Goal: Task Accomplishment & Management: Complete application form

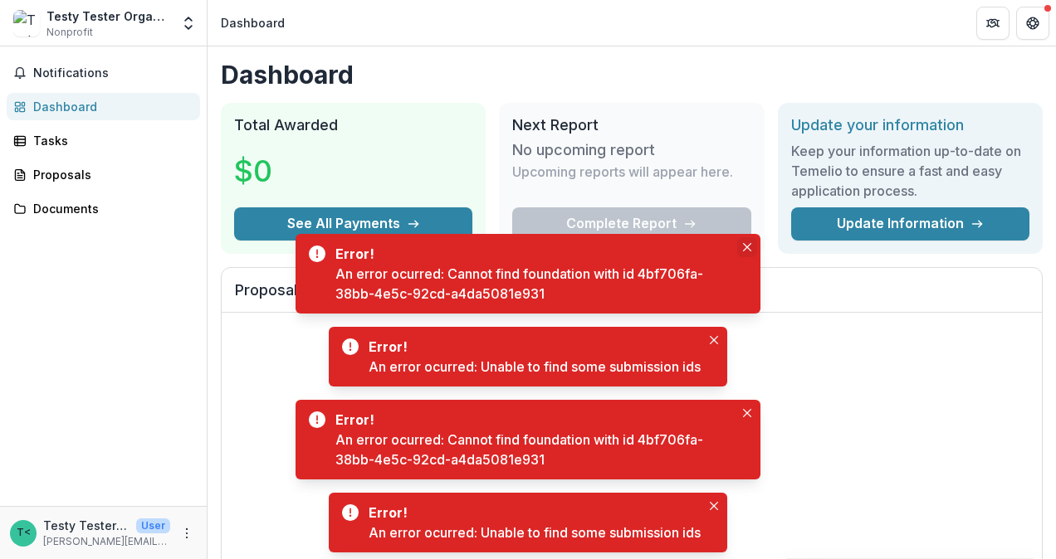
click at [745, 239] on button "Close" at bounding box center [747, 247] width 20 height 20
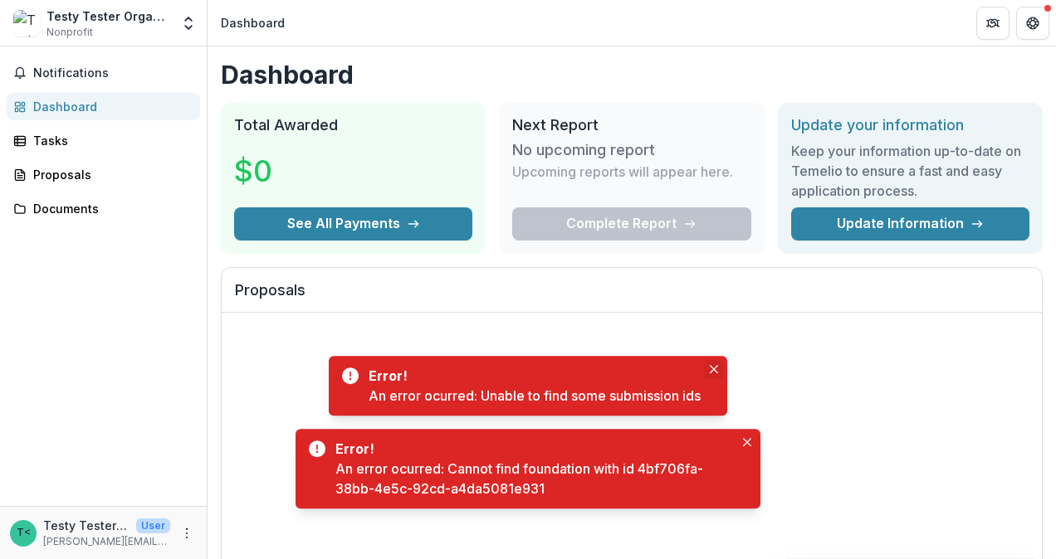
click at [714, 338] on div "No proposals to show" at bounding box center [632, 437] width 820 height 249
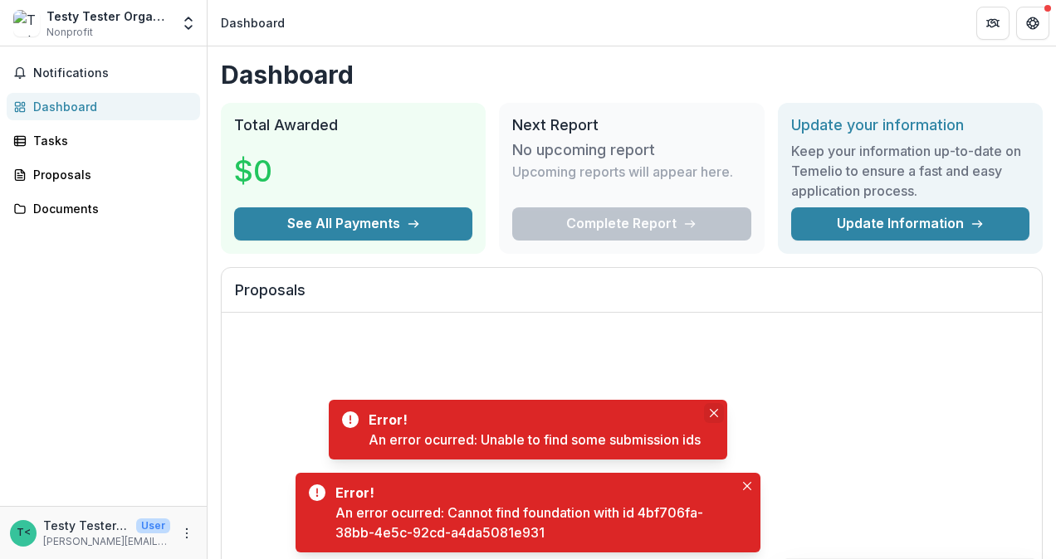
click at [714, 412] on icon "Close" at bounding box center [714, 413] width 8 height 8
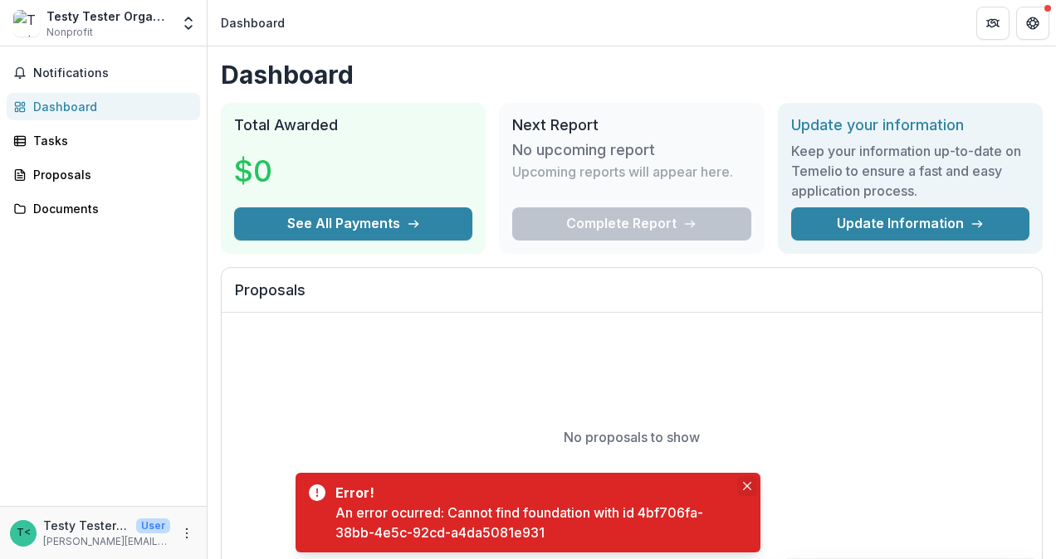
click at [747, 486] on icon "Close" at bounding box center [747, 486] width 8 height 8
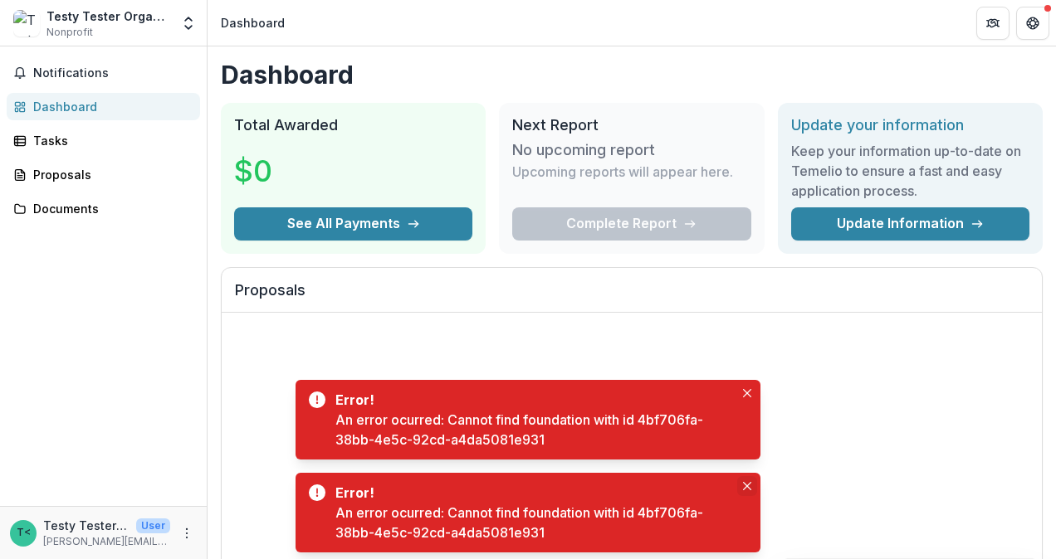
click at [746, 486] on icon "Close" at bounding box center [747, 486] width 8 height 8
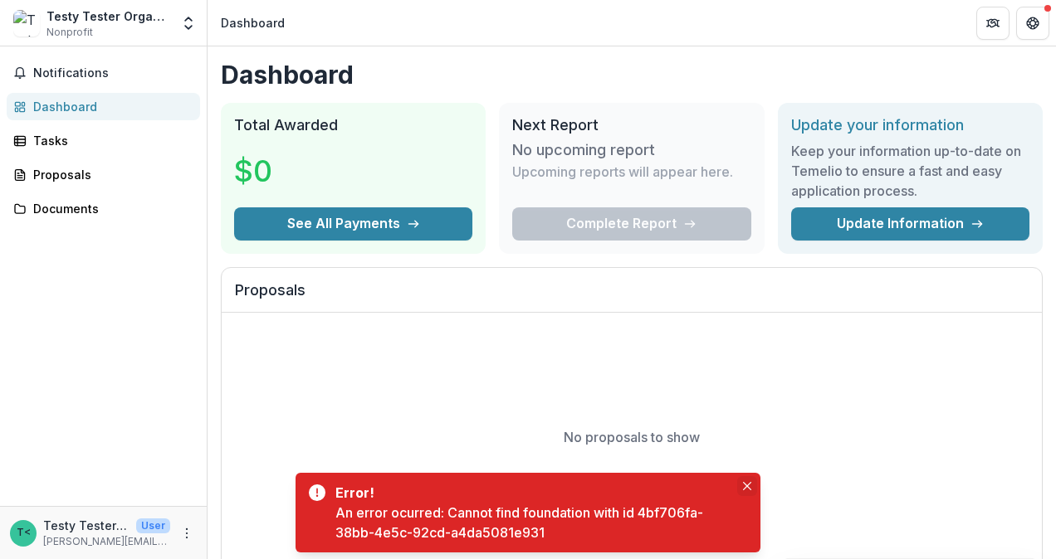
click at [747, 485] on icon "Close" at bounding box center [747, 486] width 8 height 8
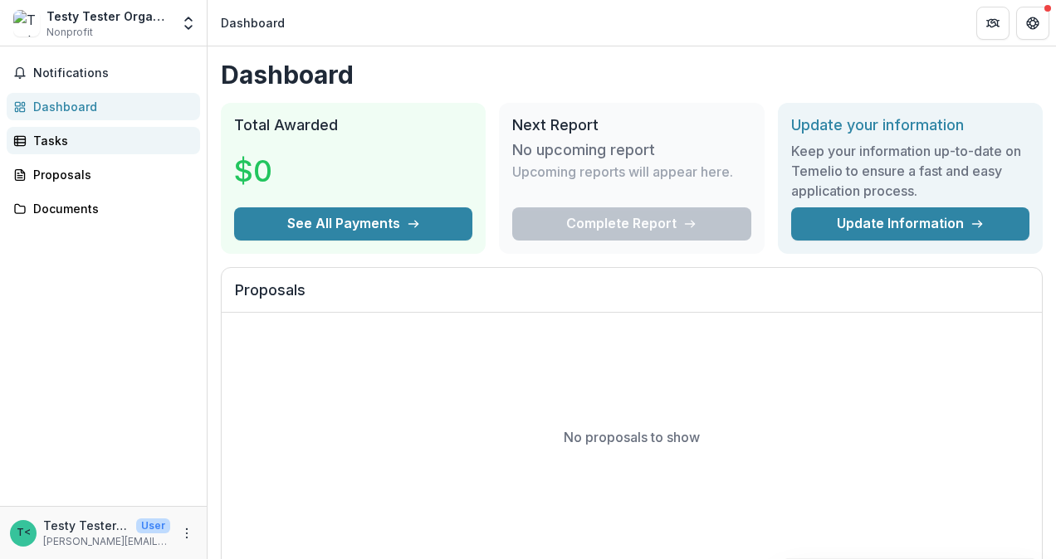
click at [60, 139] on div "Tasks" at bounding box center [110, 140] width 154 height 17
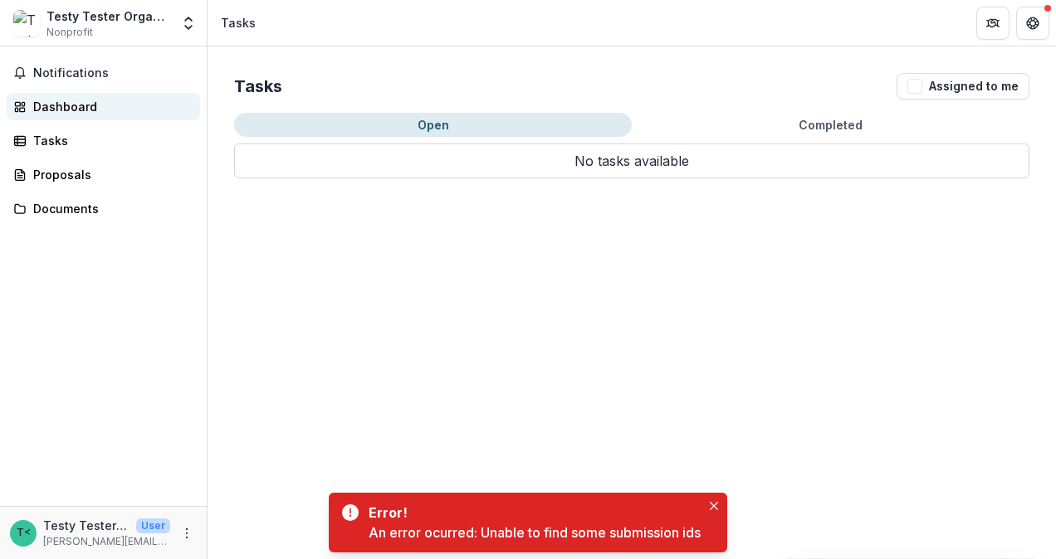
click at [65, 98] on div "Dashboard" at bounding box center [110, 106] width 154 height 17
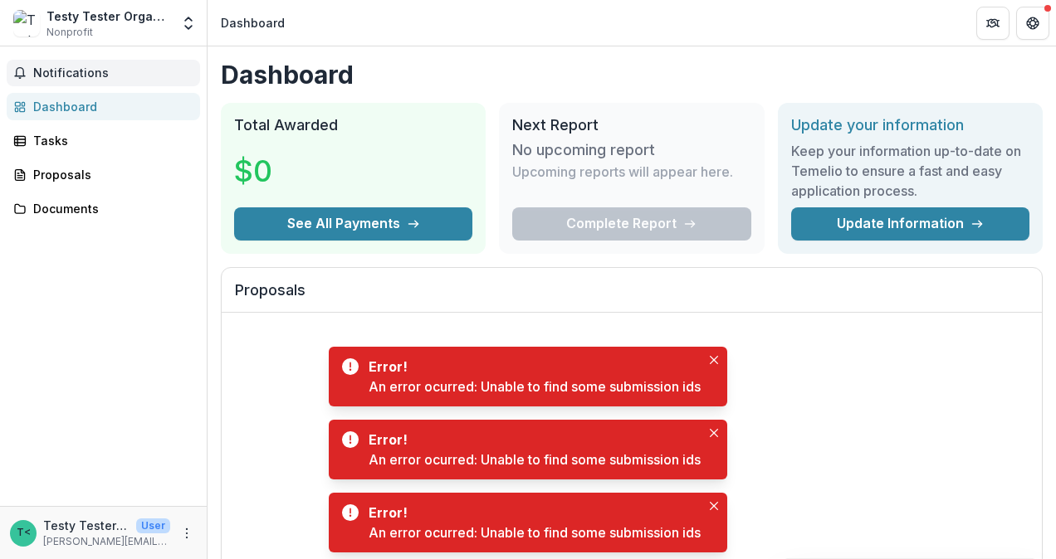
click at [65, 68] on span "Notifications" at bounding box center [113, 73] width 160 height 14
click at [601, 26] on header "Dashboard" at bounding box center [631, 23] width 848 height 46
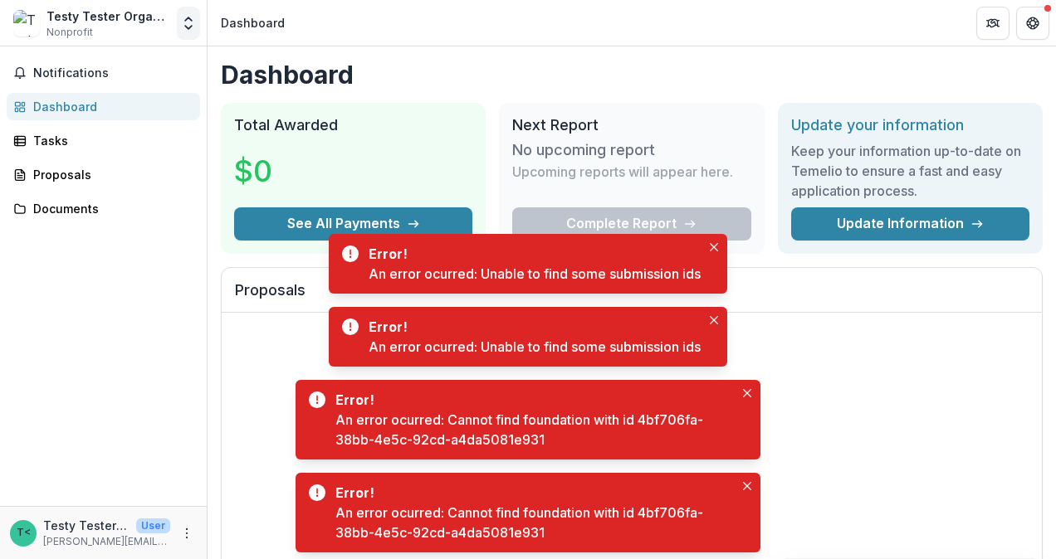
click at [189, 28] on polyline "Open entity switcher" at bounding box center [188, 27] width 7 height 3
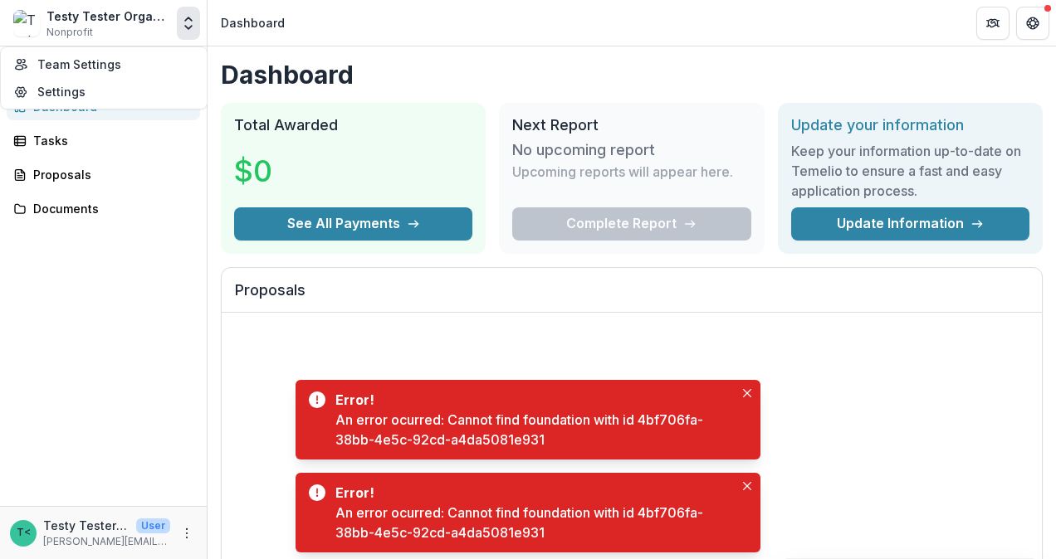
click at [359, 22] on header "Dashboard" at bounding box center [631, 23] width 848 height 46
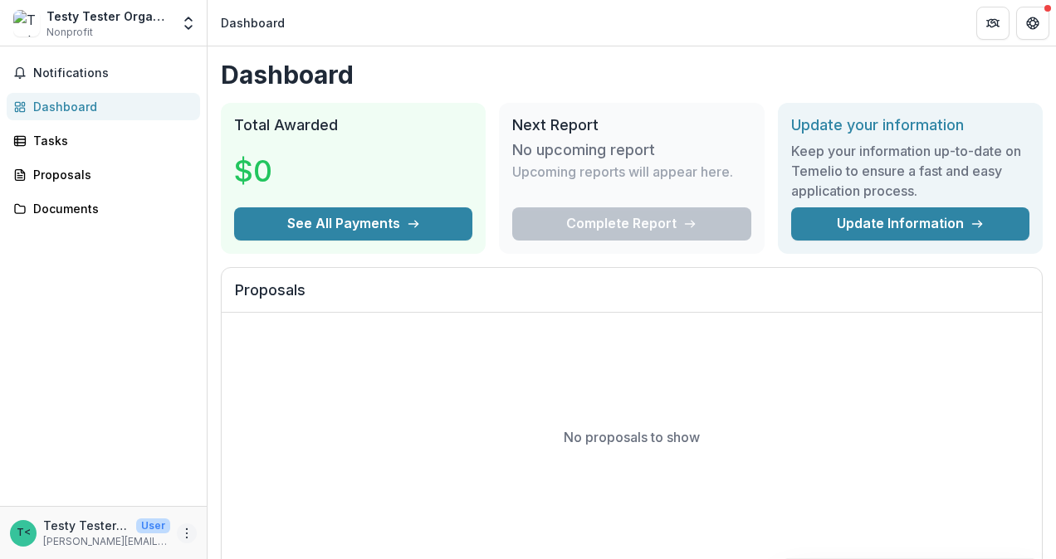
click at [191, 535] on icon "More" at bounding box center [186, 533] width 13 height 13
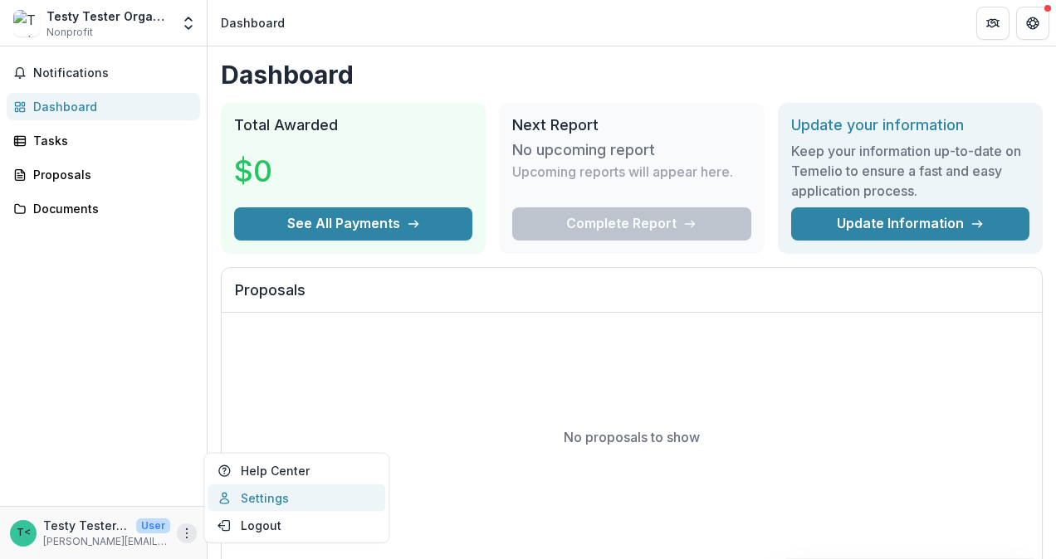
click at [294, 500] on link "Settings" at bounding box center [296, 498] width 178 height 27
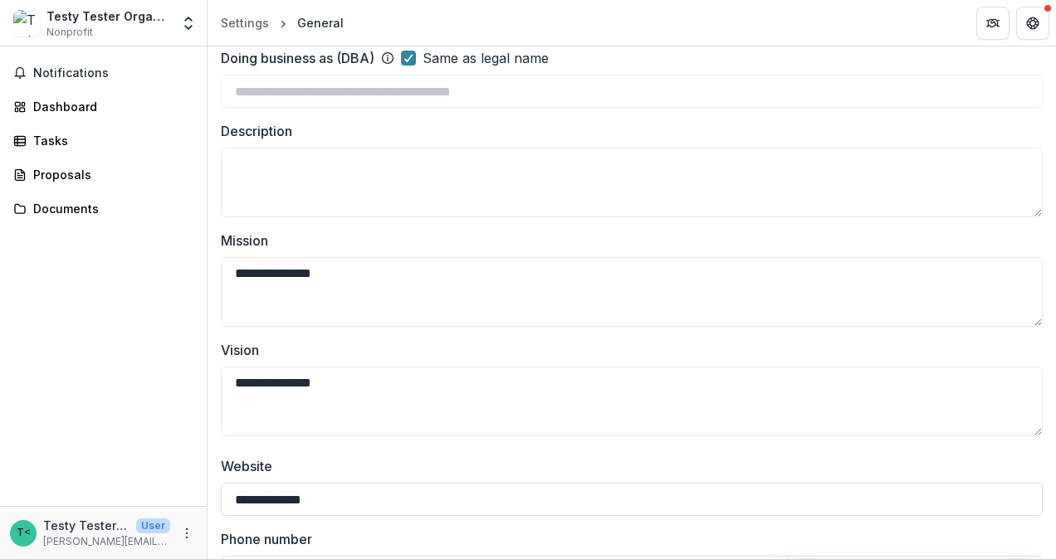
scroll to position [249, 0]
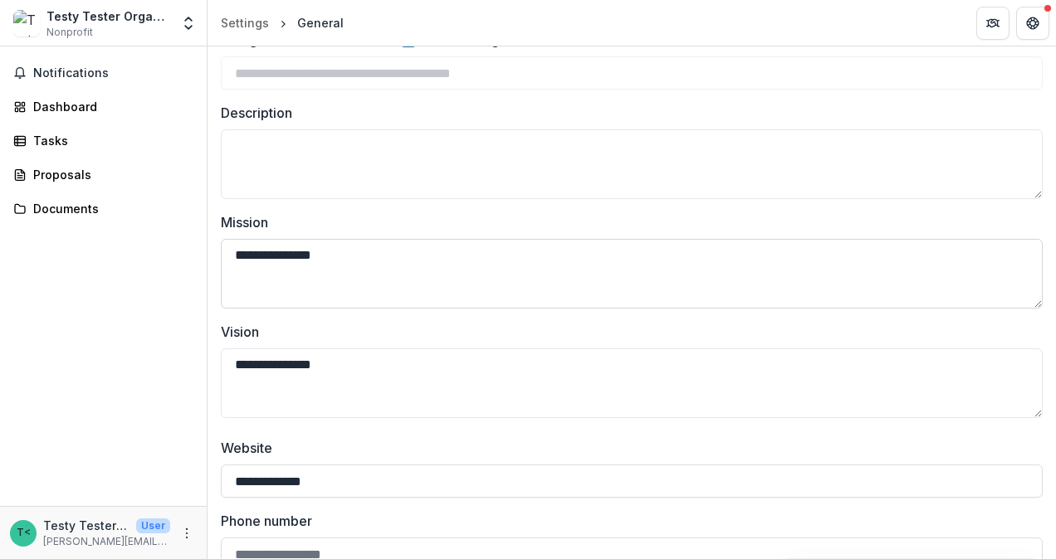
click at [237, 248] on textarea "**********" at bounding box center [632, 274] width 822 height 70
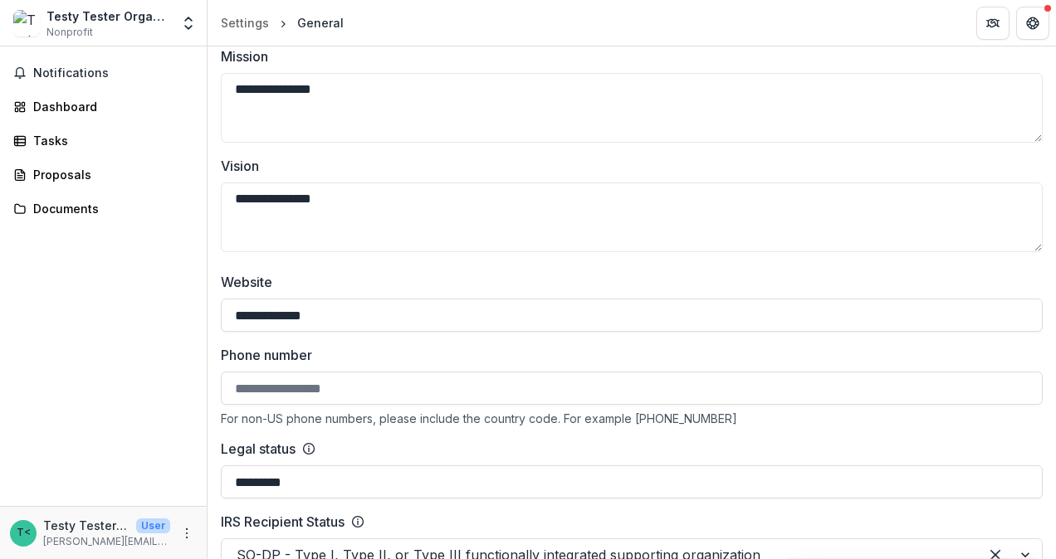
scroll to position [498, 0]
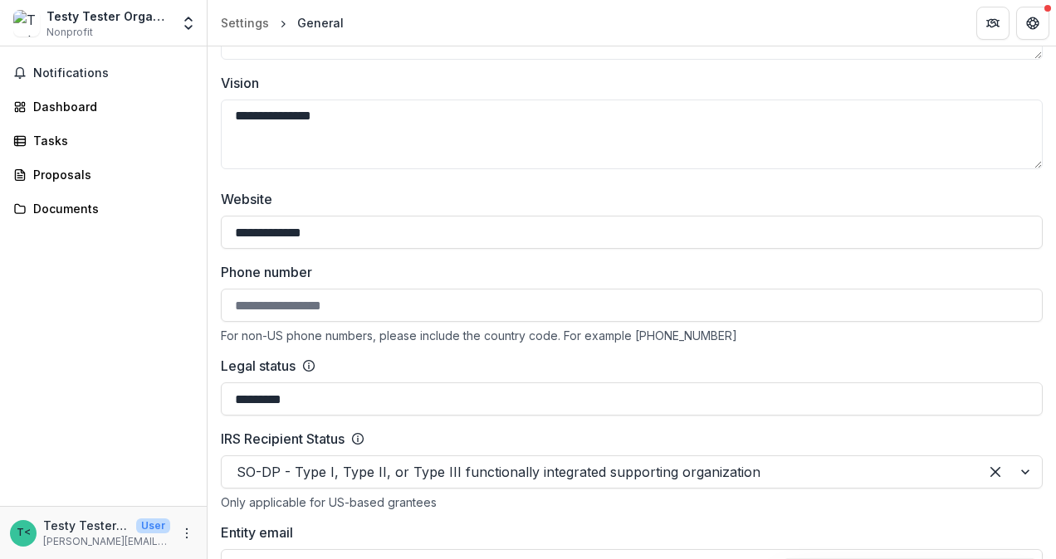
click at [381, 300] on input "Phone number" at bounding box center [632, 305] width 822 height 33
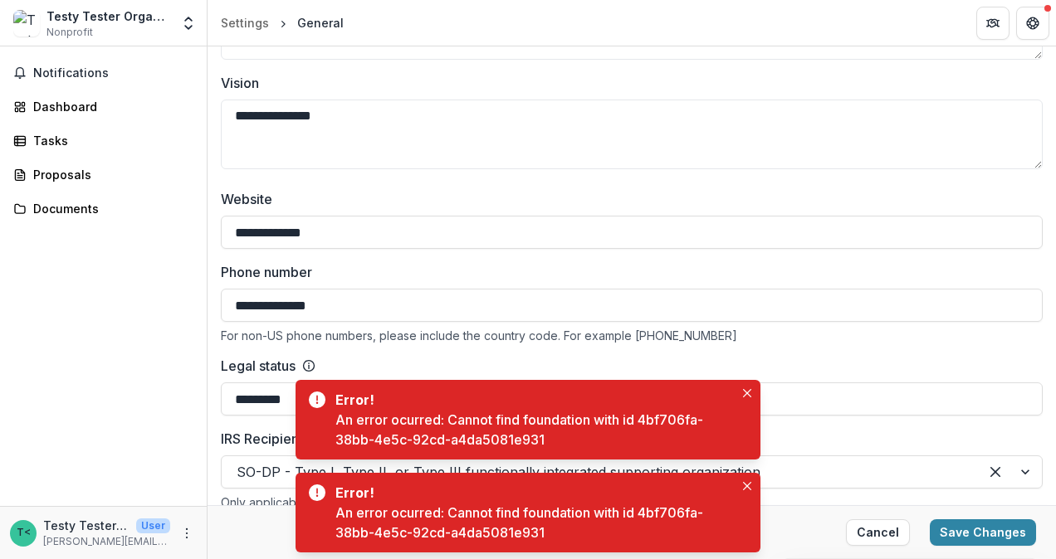
type input "**********"
click at [420, 256] on div "**********" at bounding box center [632, 422] width 822 height 466
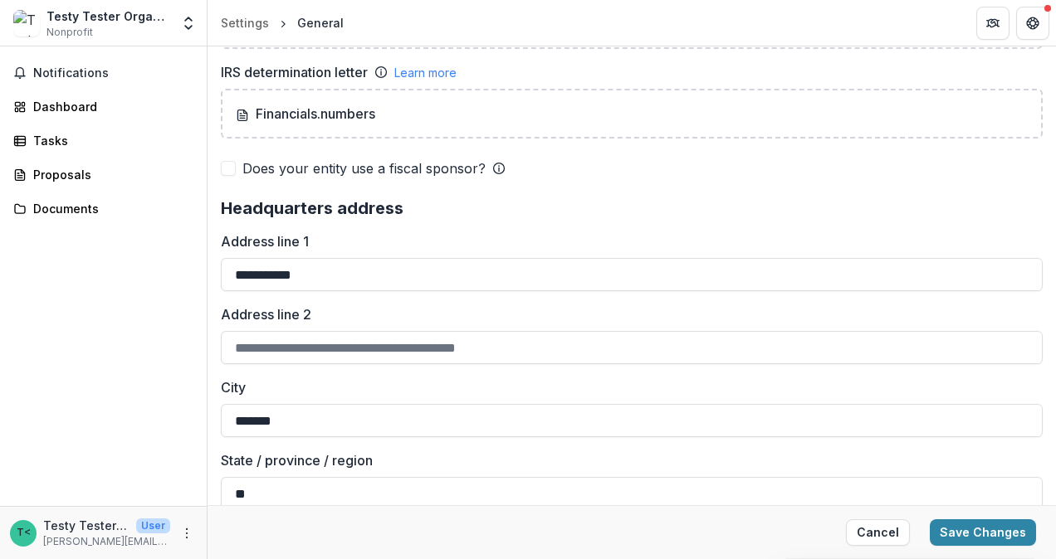
scroll to position [1328, 0]
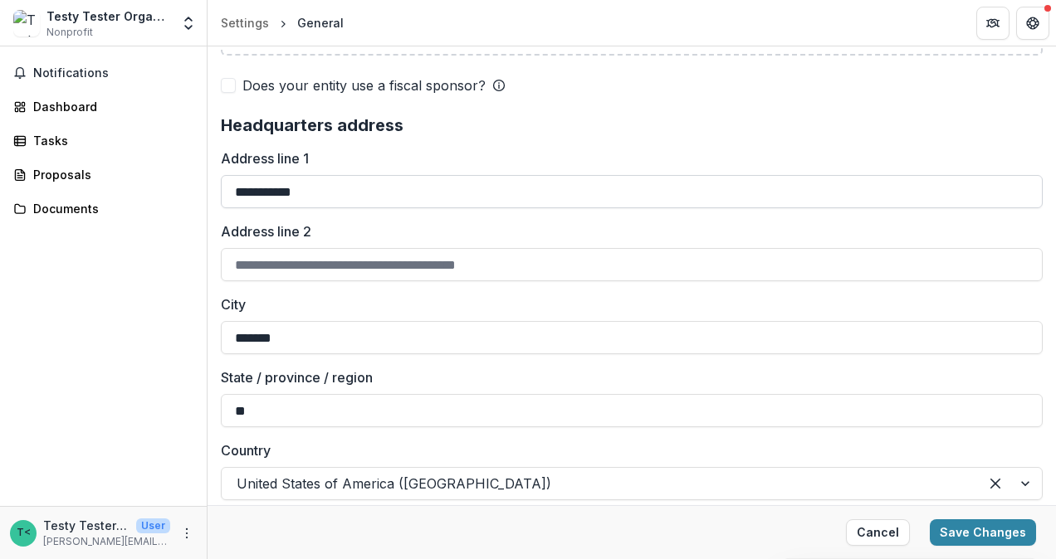
click at [234, 183] on input "**********" at bounding box center [632, 191] width 822 height 33
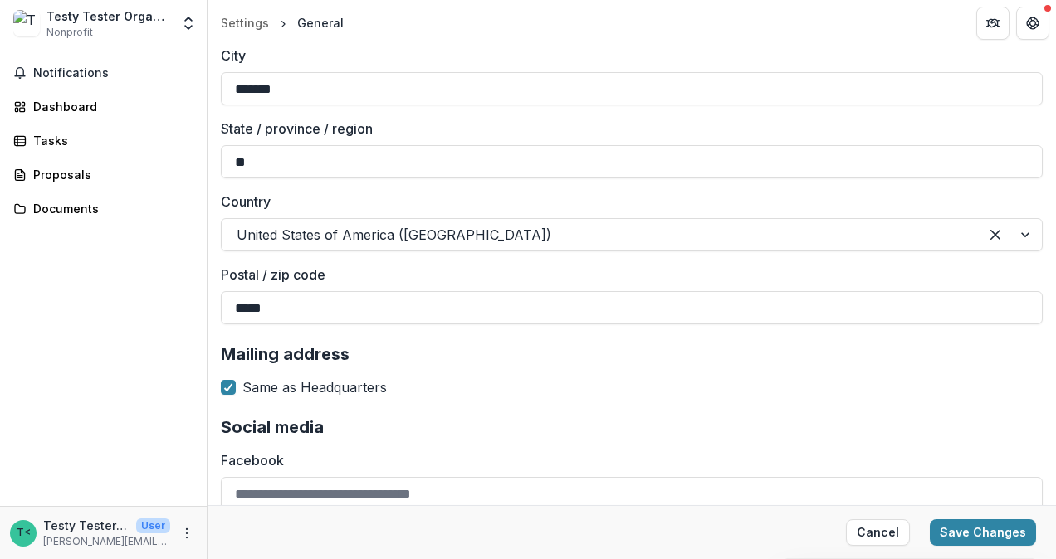
scroll to position [1411, 0]
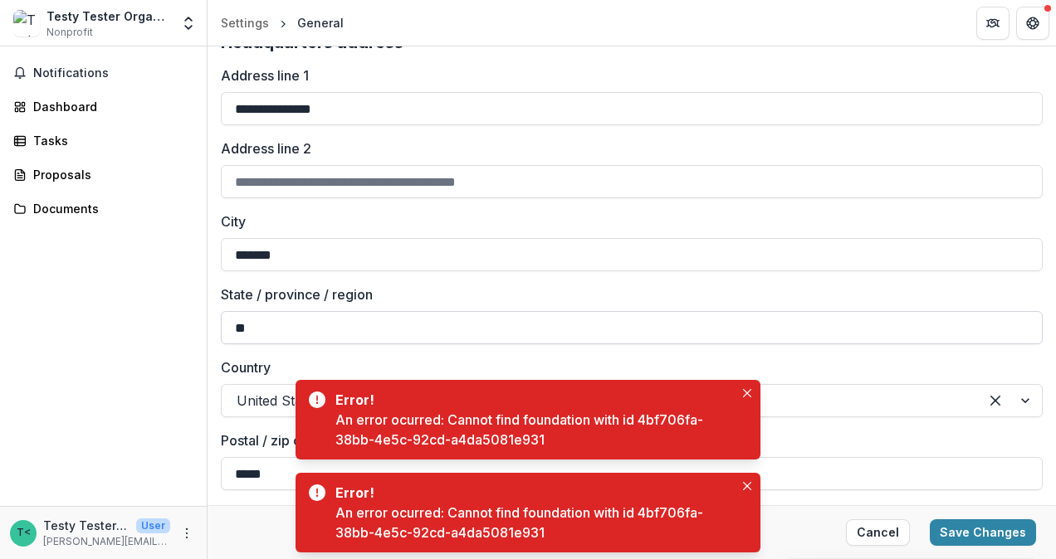
type input "**********"
click at [310, 324] on input "**" at bounding box center [632, 327] width 822 height 33
type input "**"
click at [257, 251] on input "*******" at bounding box center [632, 254] width 822 height 33
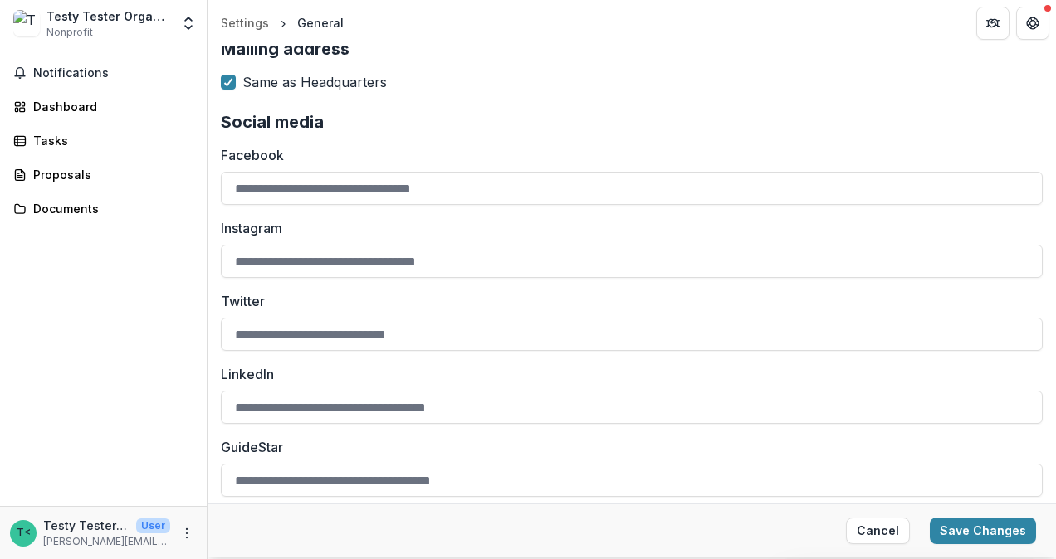
scroll to position [1884, 0]
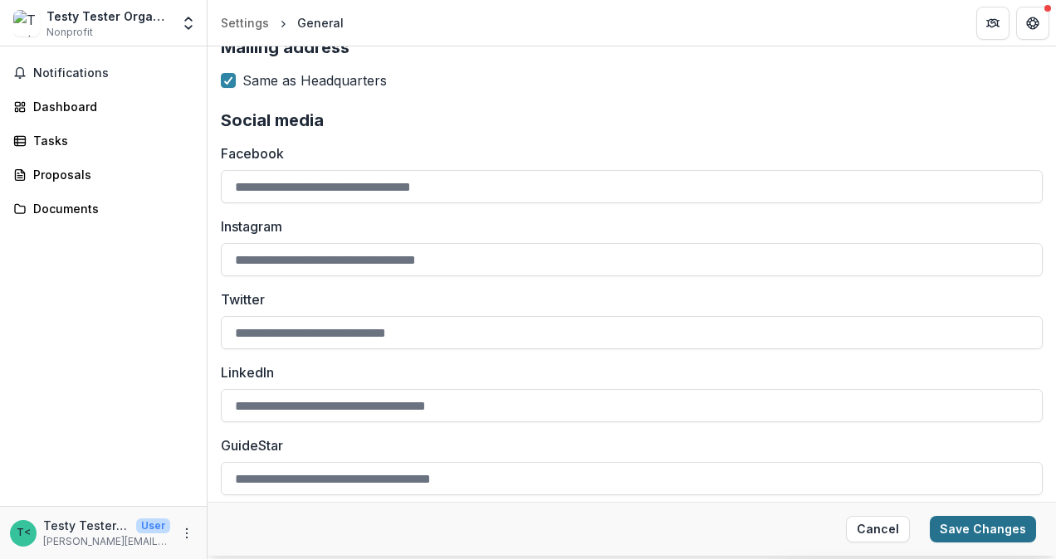
type input "*******"
click at [999, 523] on button "Save Changes" at bounding box center [983, 529] width 106 height 27
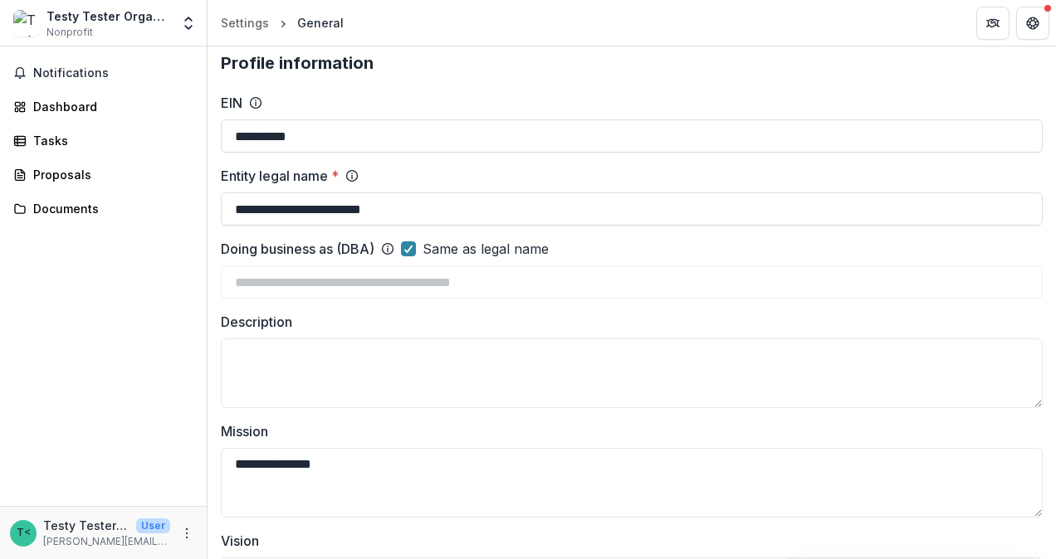
scroll to position [0, 0]
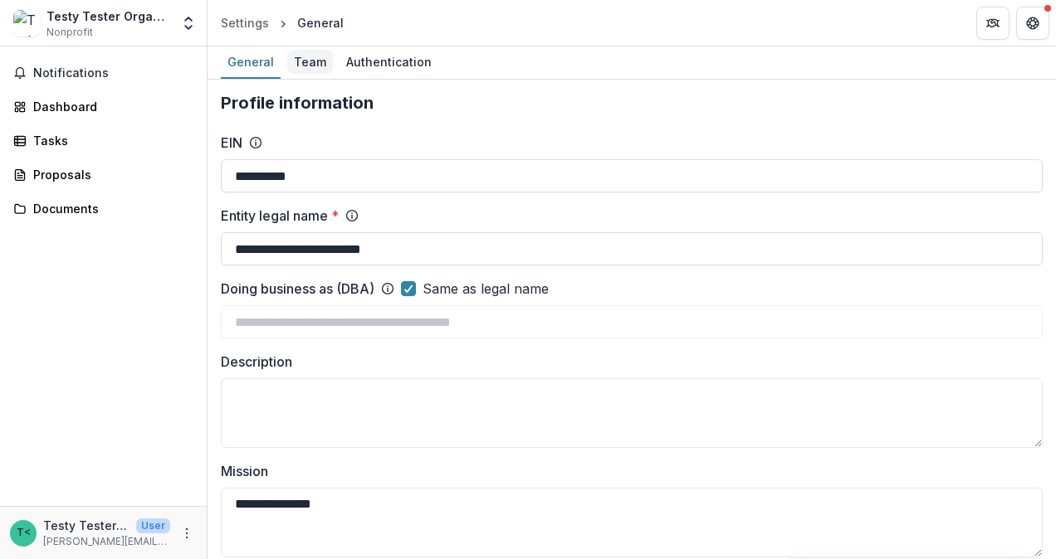
click at [307, 61] on div "Team" at bounding box center [310, 62] width 46 height 24
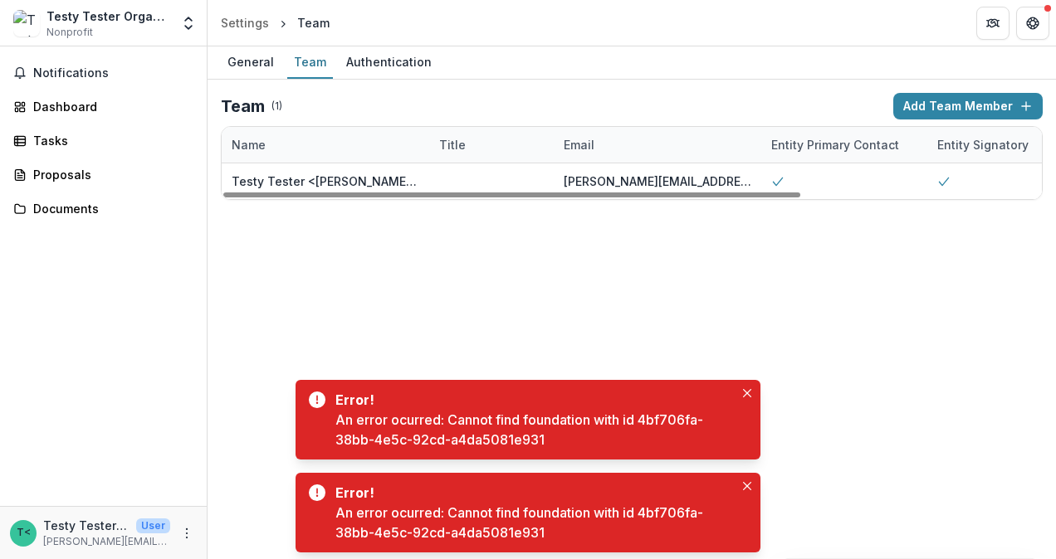
click at [850, 149] on div "Entity Primary Contact" at bounding box center [835, 144] width 148 height 17
click at [553, 291] on div "General Team Authentication Team ( 1 ) Add Team Member Name Title Email Entity …" at bounding box center [631, 302] width 848 height 513
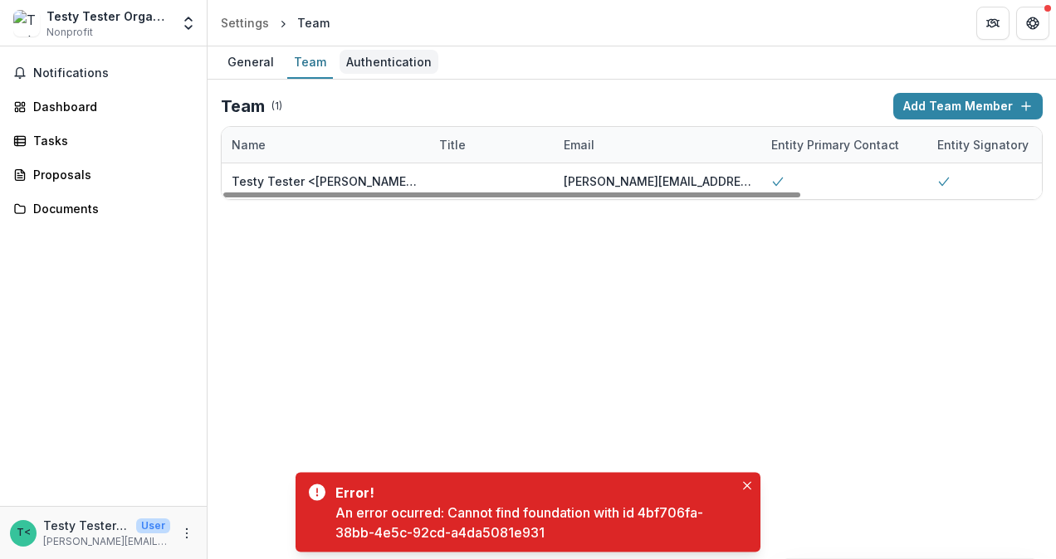
click at [392, 56] on div "Authentication" at bounding box center [388, 62] width 99 height 24
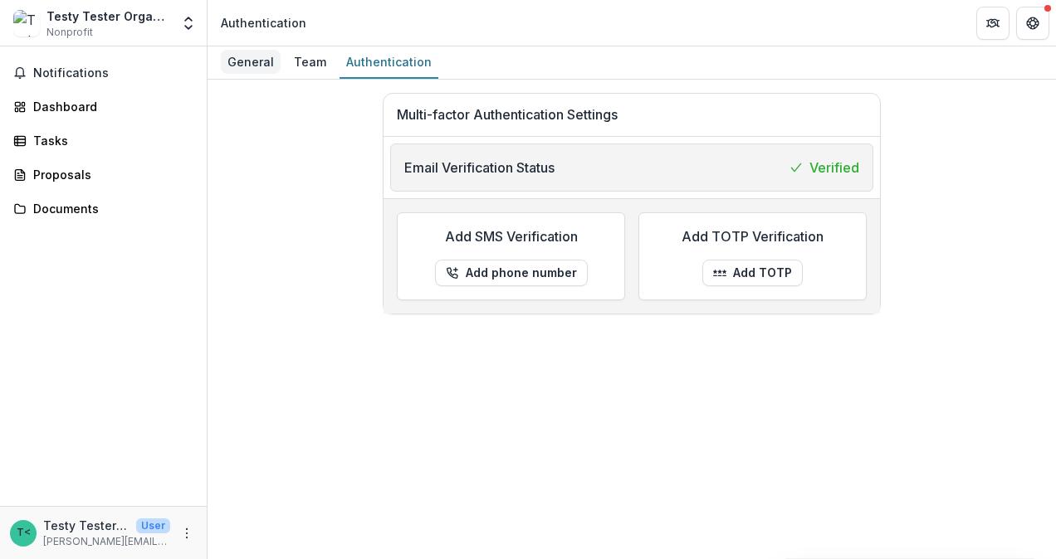
click at [260, 59] on div "General" at bounding box center [251, 62] width 60 height 24
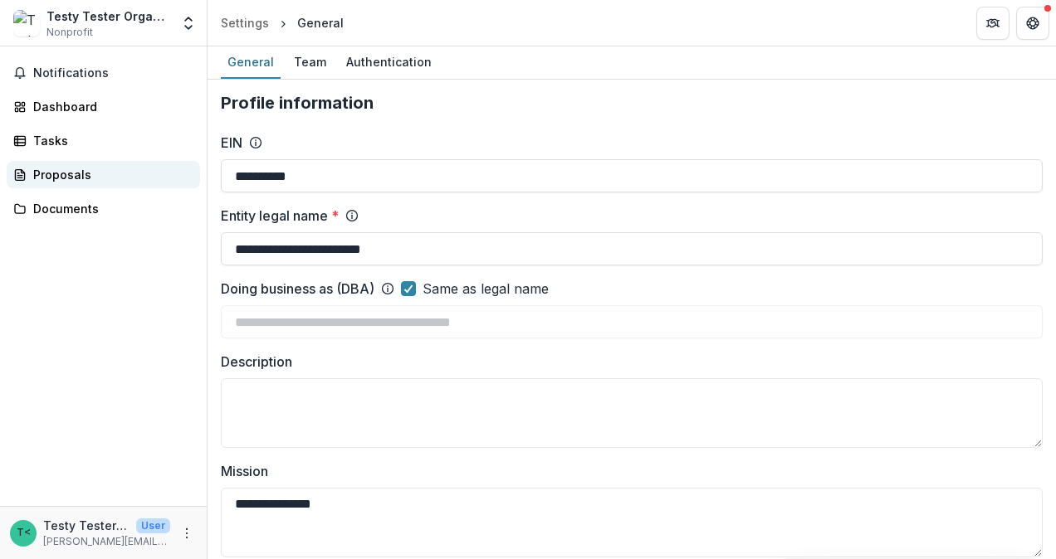
click at [78, 176] on div "Proposals" at bounding box center [110, 174] width 154 height 17
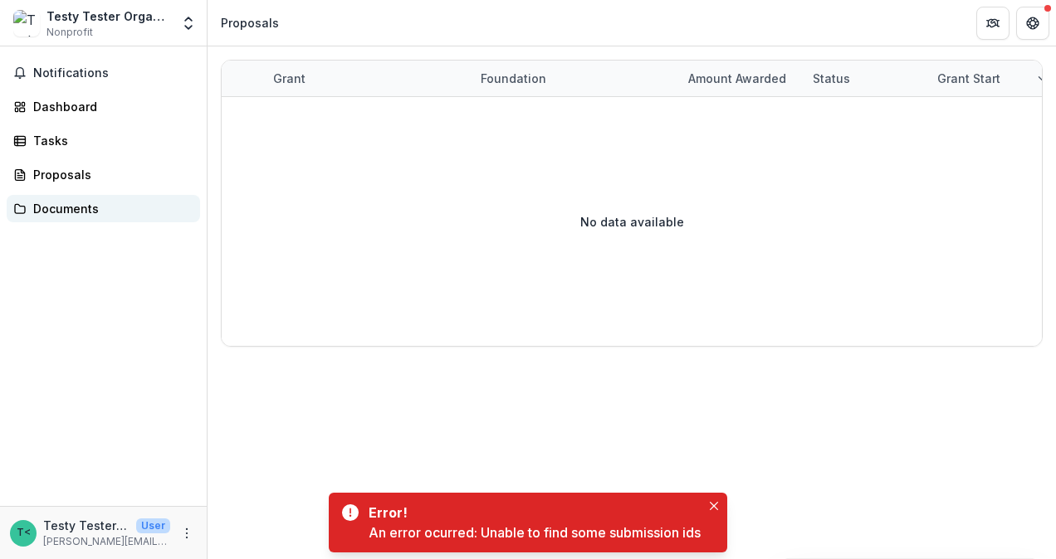
click at [55, 211] on div "Documents" at bounding box center [110, 208] width 154 height 17
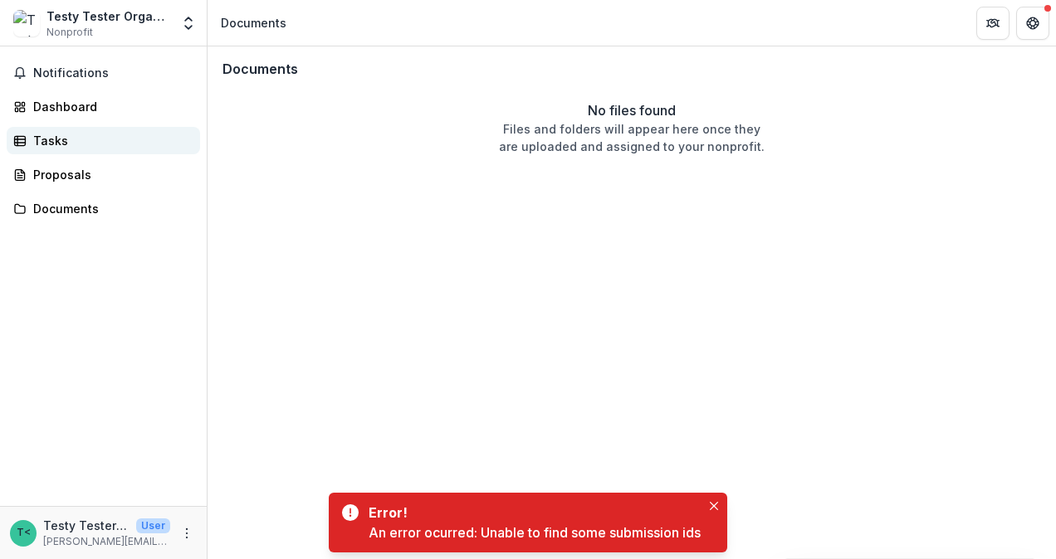
click at [49, 144] on div "Tasks" at bounding box center [110, 140] width 154 height 17
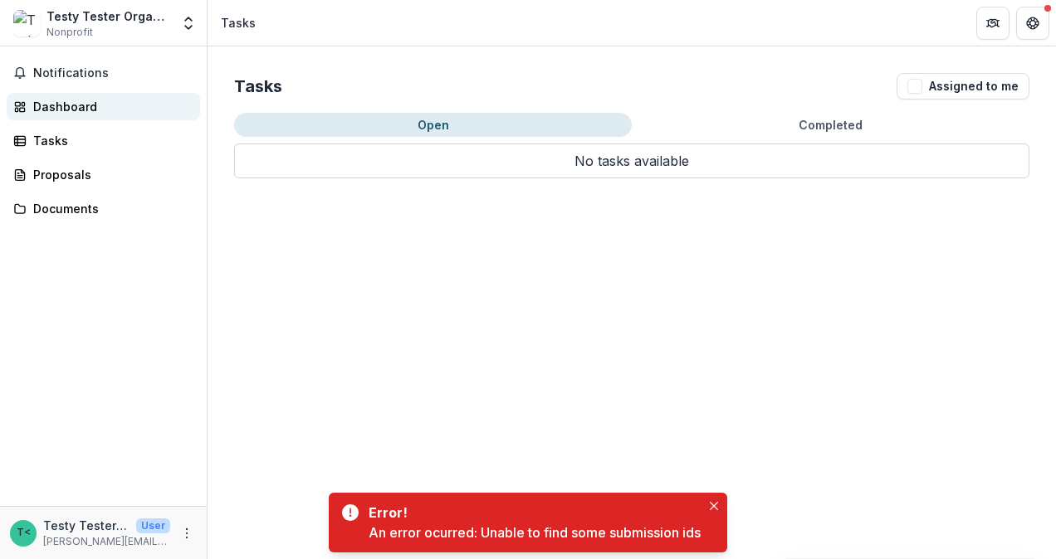
click at [59, 105] on div "Dashboard" at bounding box center [110, 106] width 154 height 17
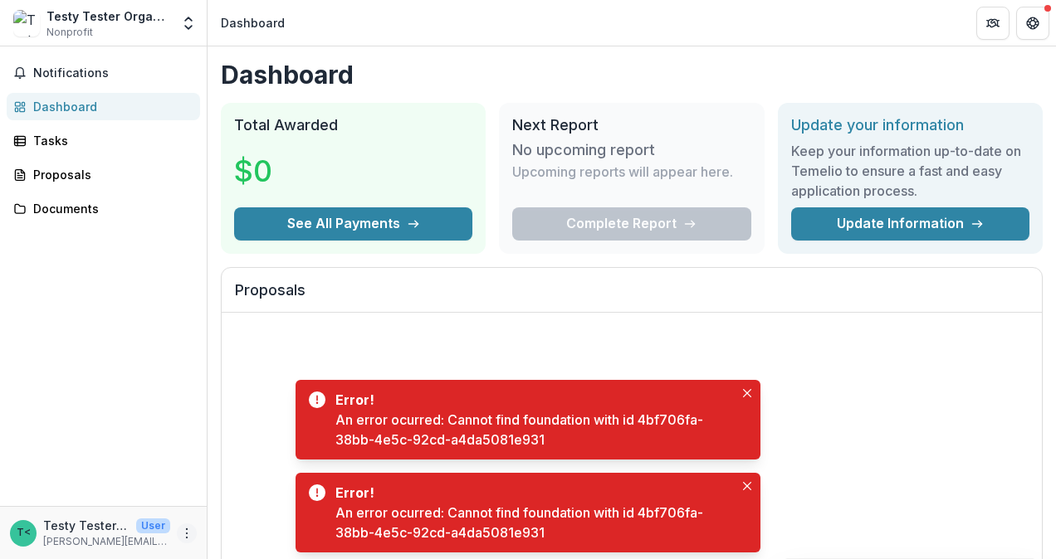
click at [188, 536] on icon "More" at bounding box center [186, 533] width 13 height 13
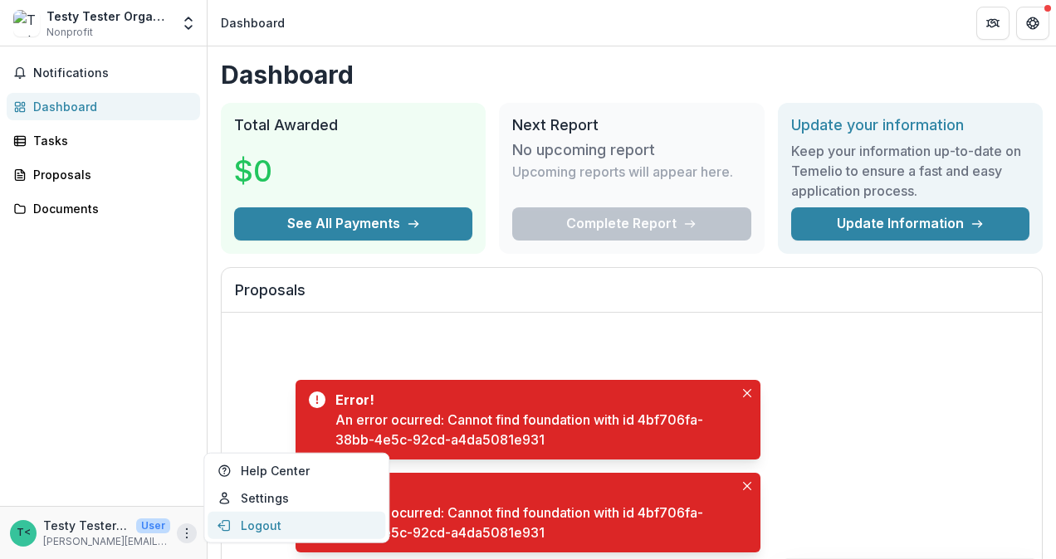
click at [280, 525] on button "Logout" at bounding box center [296, 525] width 178 height 27
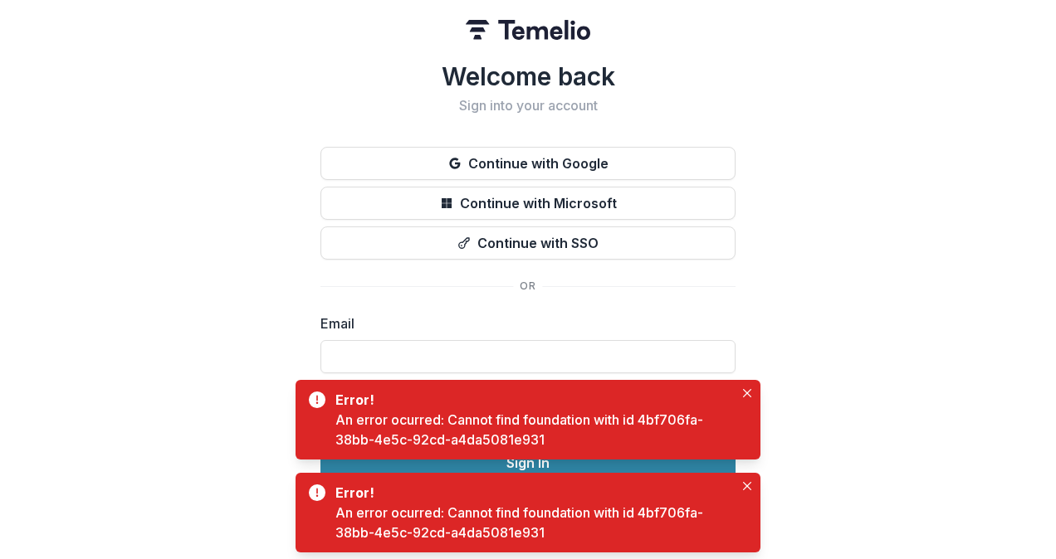
click at [945, 110] on div "Welcome back Sign into your account Continue with Google Continue with Microsof…" at bounding box center [528, 279] width 1056 height 559
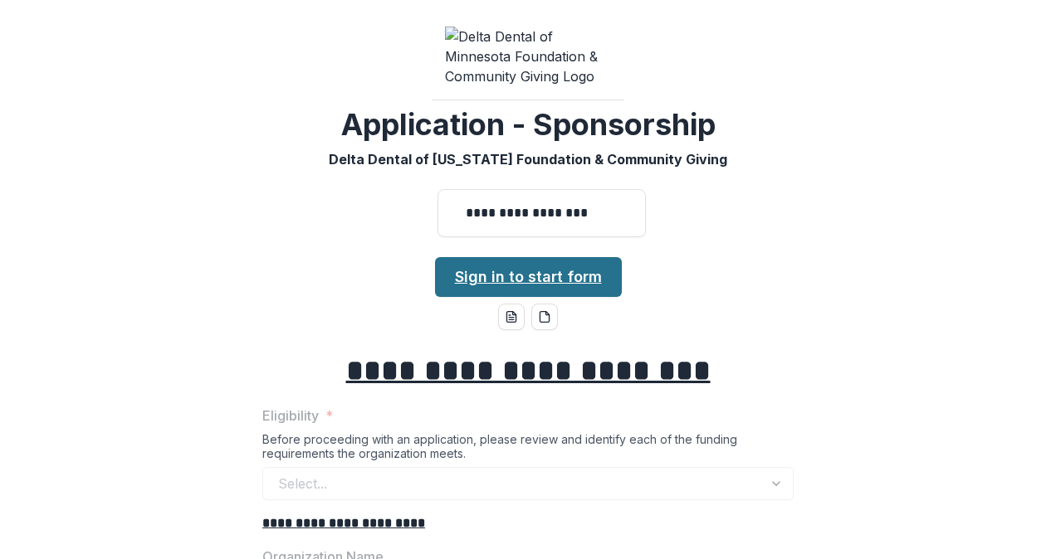
click at [548, 257] on link "Sign in to start form" at bounding box center [528, 277] width 187 height 40
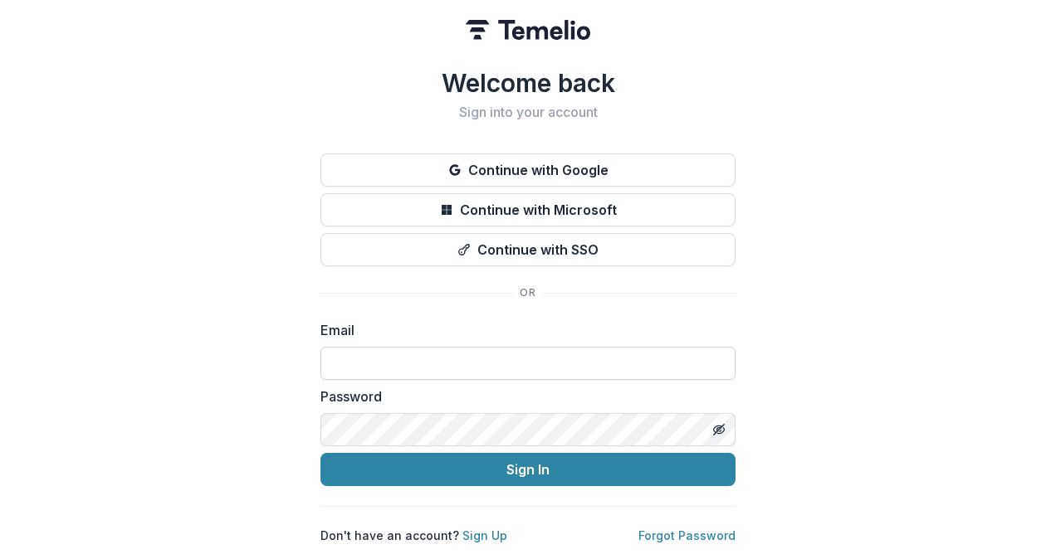
click at [452, 352] on input at bounding box center [527, 363] width 415 height 33
type input "**********"
click at [320, 453] on button "Sign In" at bounding box center [527, 469] width 415 height 33
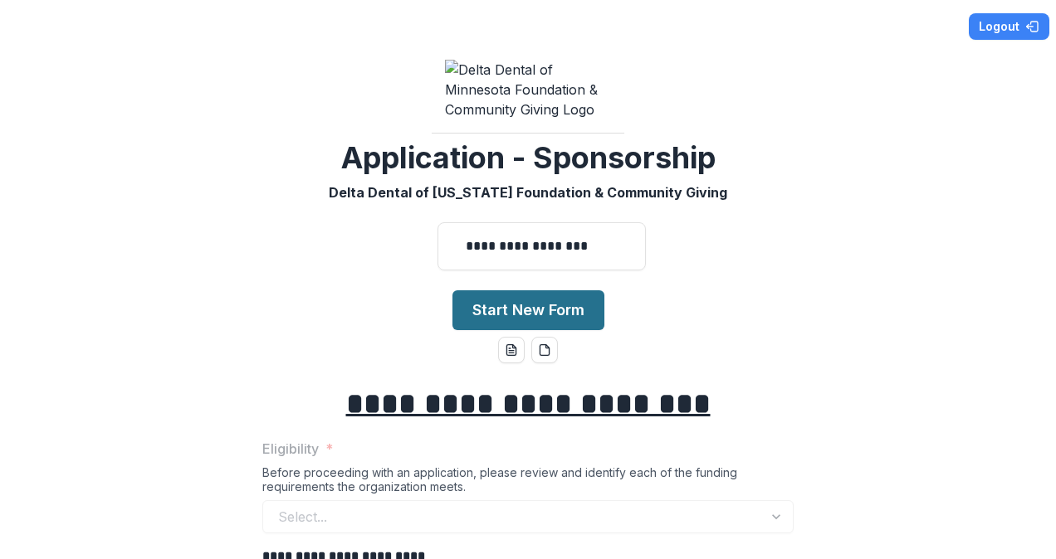
click at [573, 290] on button "Start New Form" at bounding box center [528, 310] width 152 height 40
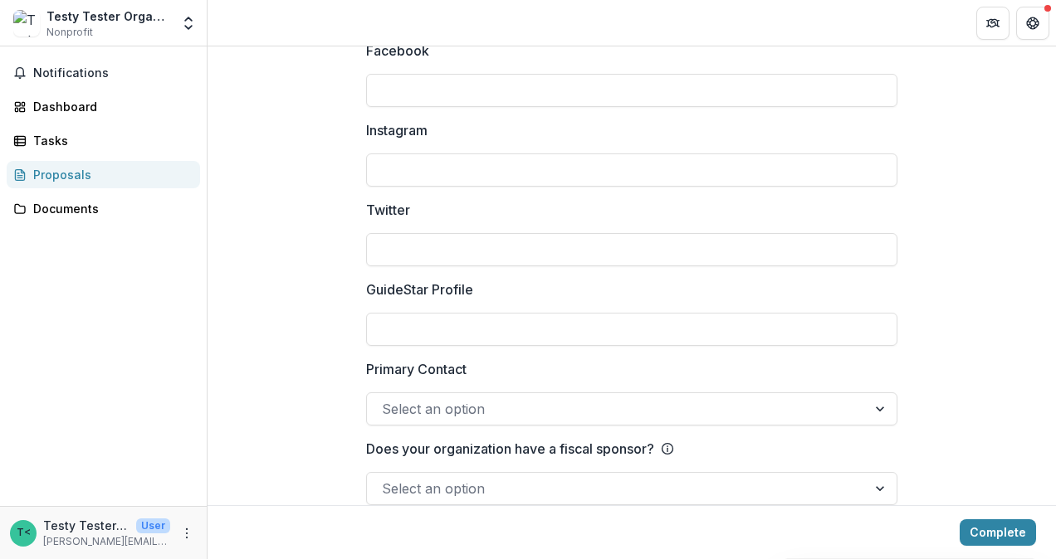
scroll to position [2523, 0]
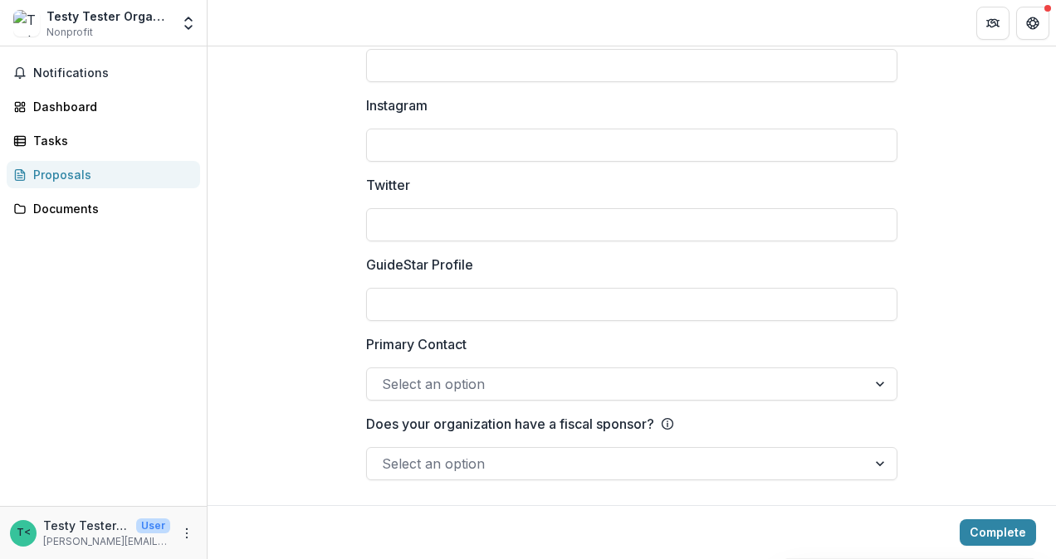
click at [486, 385] on div at bounding box center [617, 384] width 470 height 23
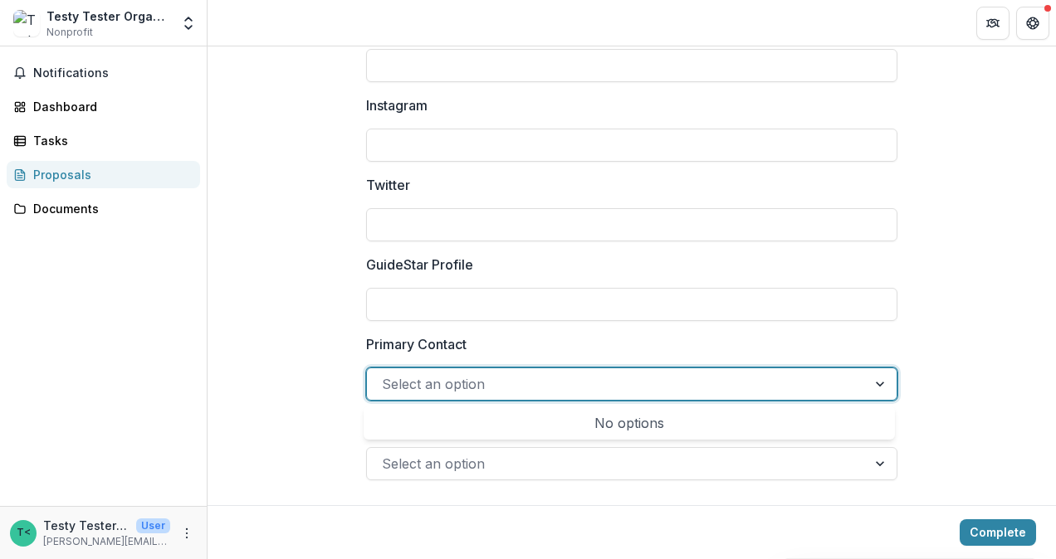
click at [489, 385] on div at bounding box center [617, 384] width 470 height 23
click at [533, 342] on label "Primary Contact" at bounding box center [626, 344] width 521 height 20
click at [386, 374] on input "Primary Contact" at bounding box center [384, 384] width 4 height 20
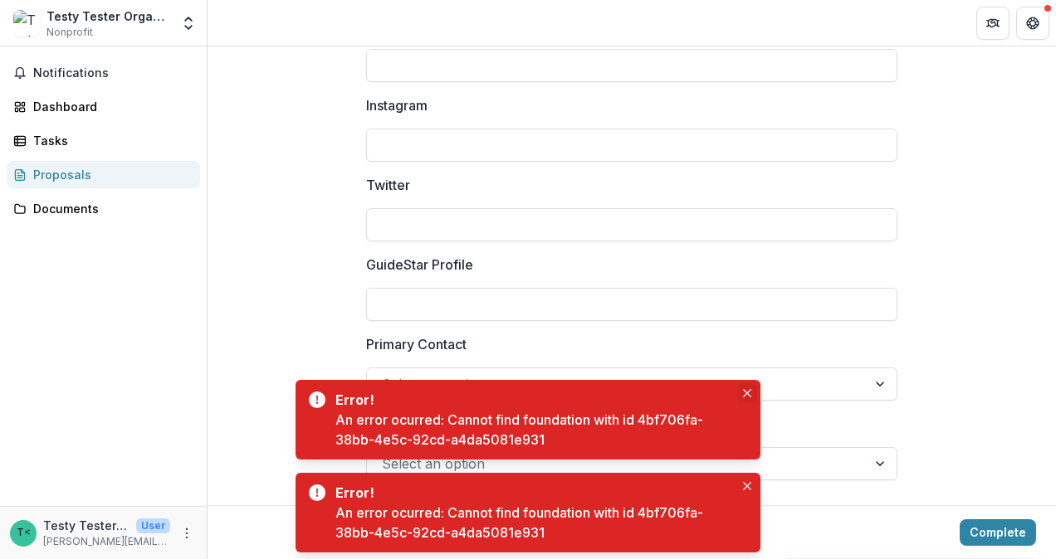
click at [749, 398] on button "Close" at bounding box center [747, 393] width 20 height 20
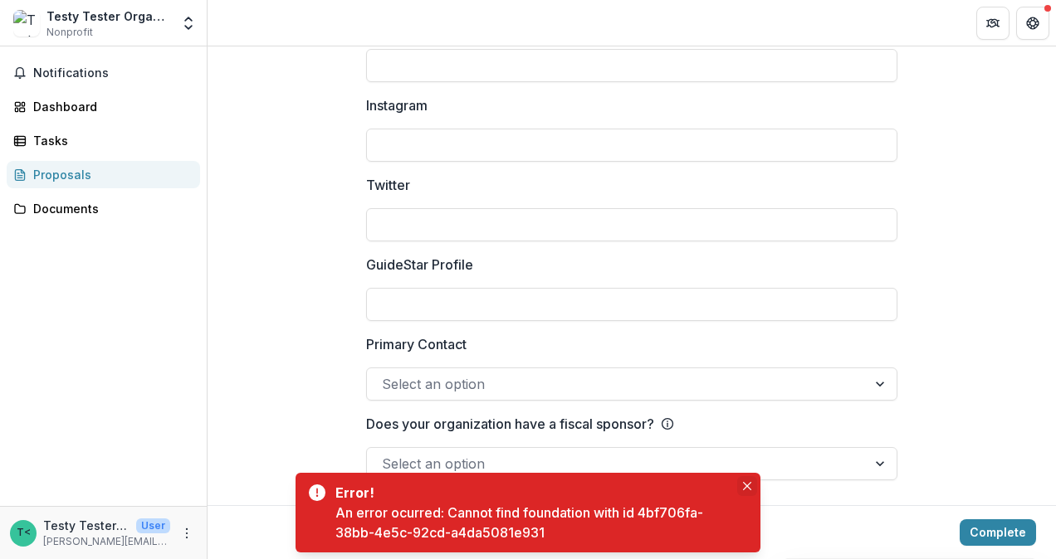
click at [747, 485] on icon "Close" at bounding box center [747, 486] width 8 height 8
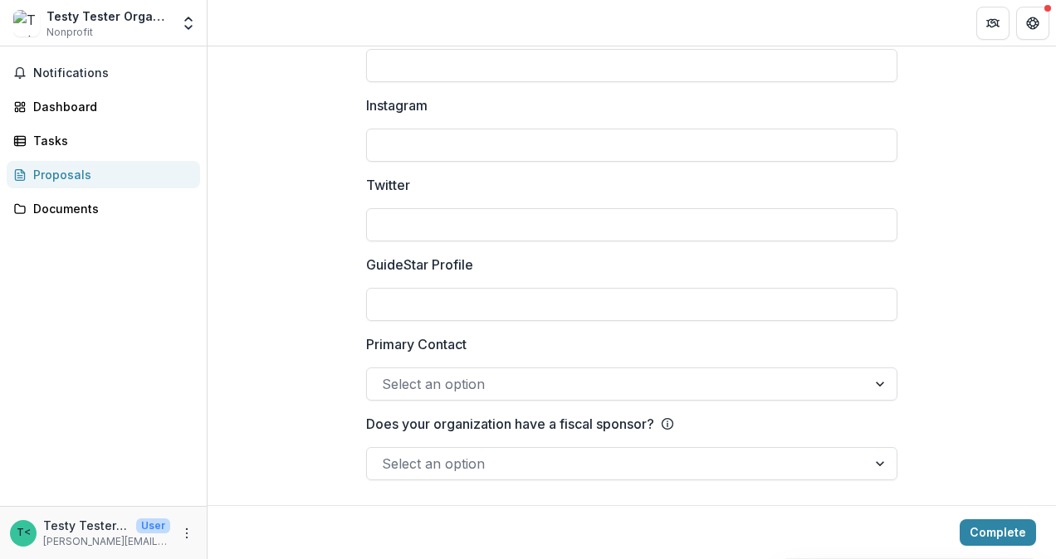
click at [747, 485] on button "Close" at bounding box center [747, 486] width 20 height 20
click at [989, 528] on button "Complete" at bounding box center [997, 533] width 76 height 27
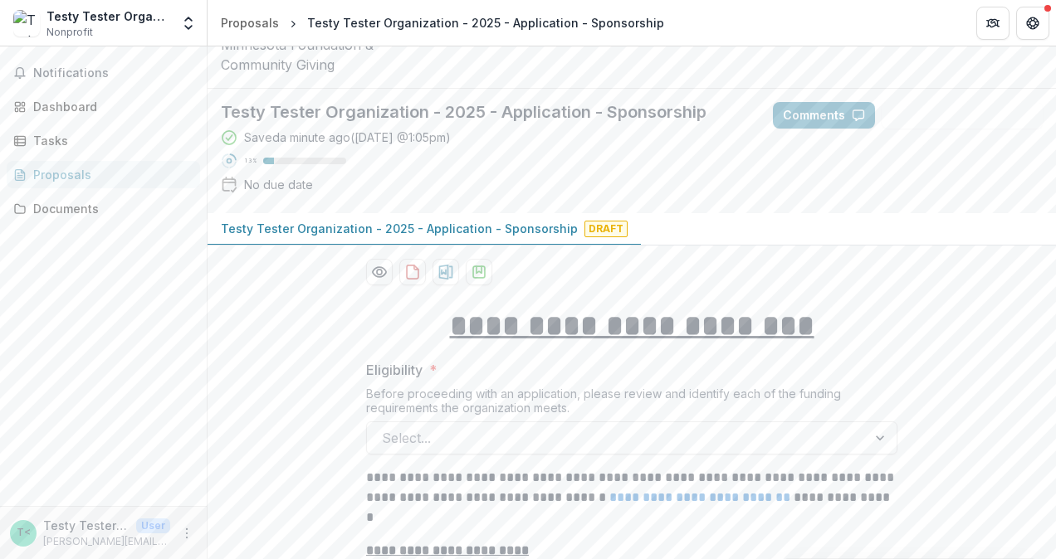
scroll to position [116, 0]
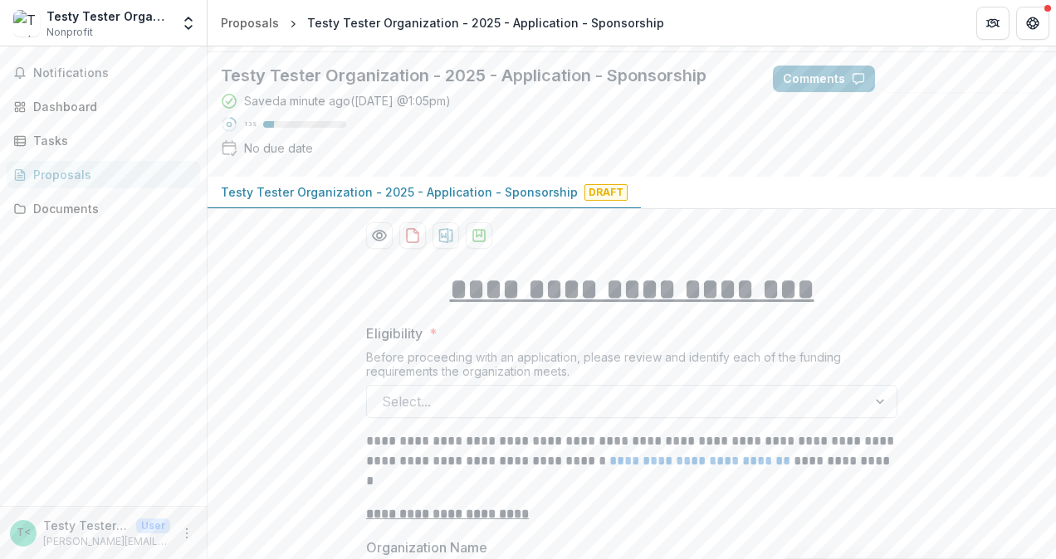
click at [479, 390] on div at bounding box center [617, 401] width 470 height 23
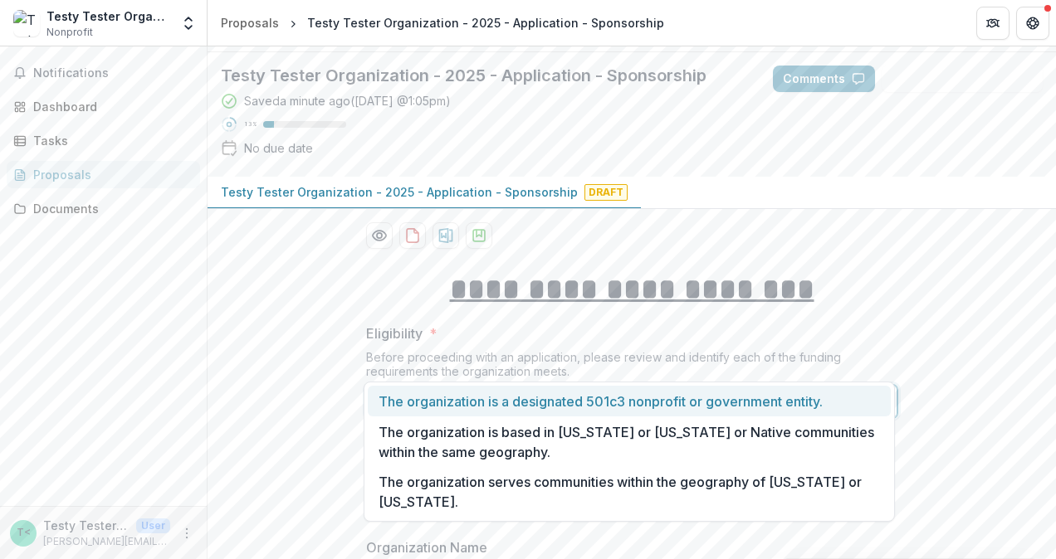
click at [476, 390] on div at bounding box center [617, 401] width 470 height 23
click at [624, 397] on div "The organization is a designated 501c3 nonprofit or government entity." at bounding box center [629, 401] width 523 height 31
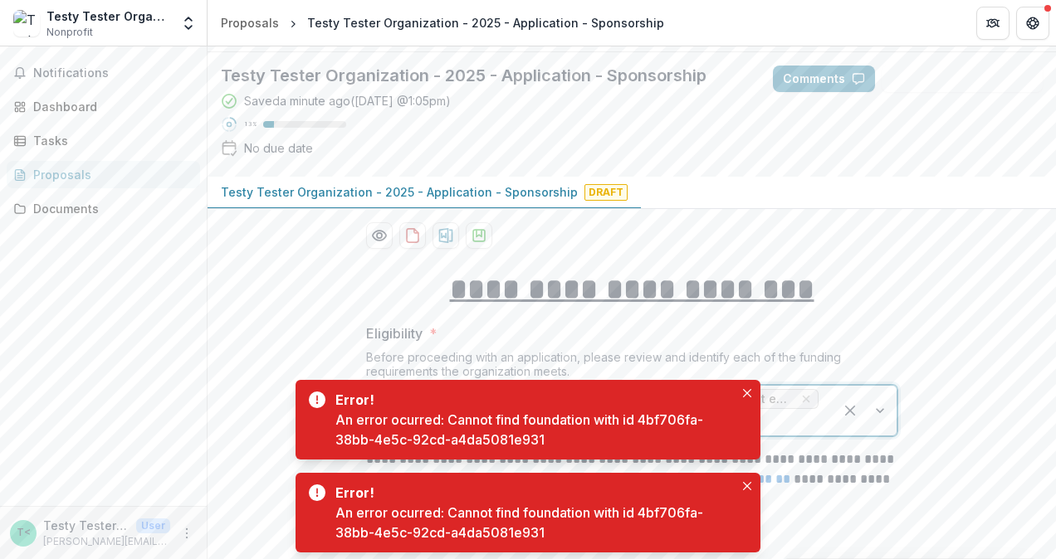
click at [878, 386] on div at bounding box center [864, 411] width 63 height 50
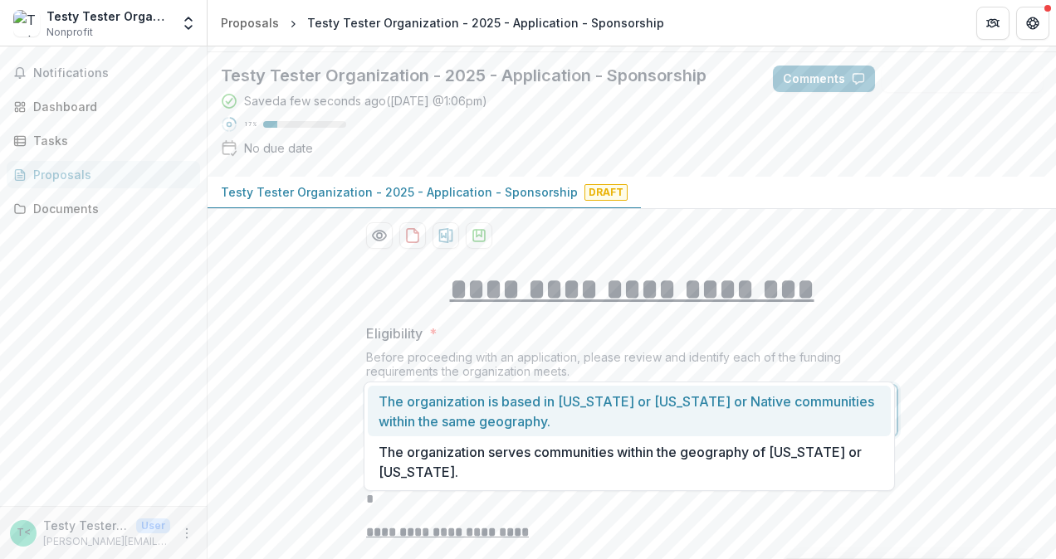
click at [549, 408] on div "The organization is based in [US_STATE] or [US_STATE] or Native communities wit…" at bounding box center [629, 411] width 523 height 51
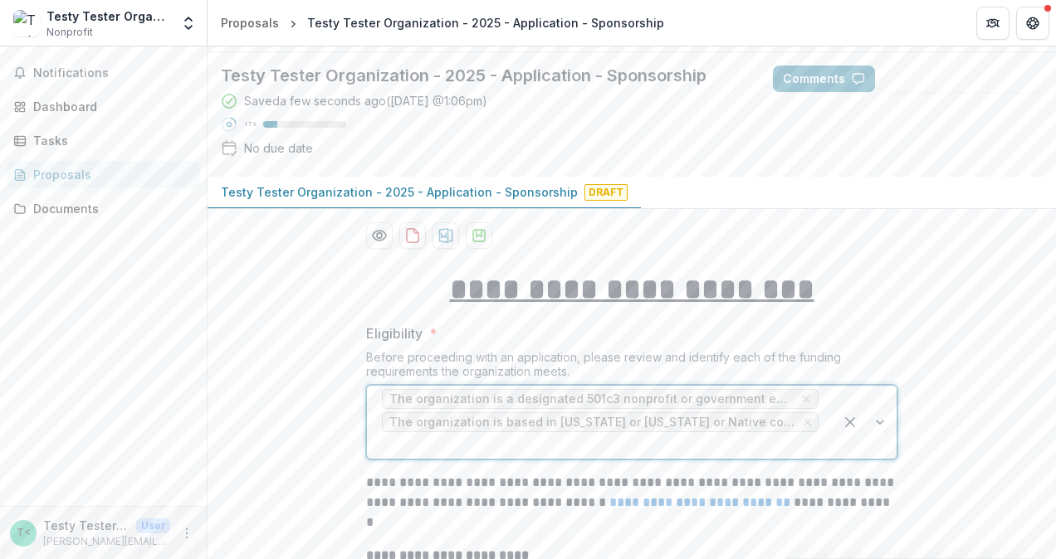
click at [880, 386] on div at bounding box center [864, 422] width 63 height 73
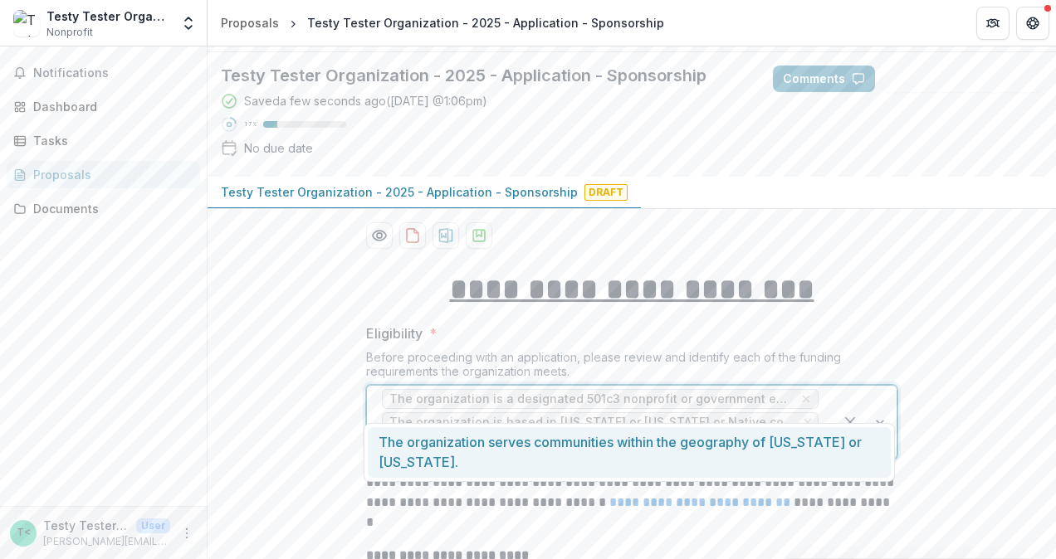
click at [574, 452] on div "The organization serves communities within the geography of [US_STATE] or [US_S…" at bounding box center [629, 452] width 523 height 51
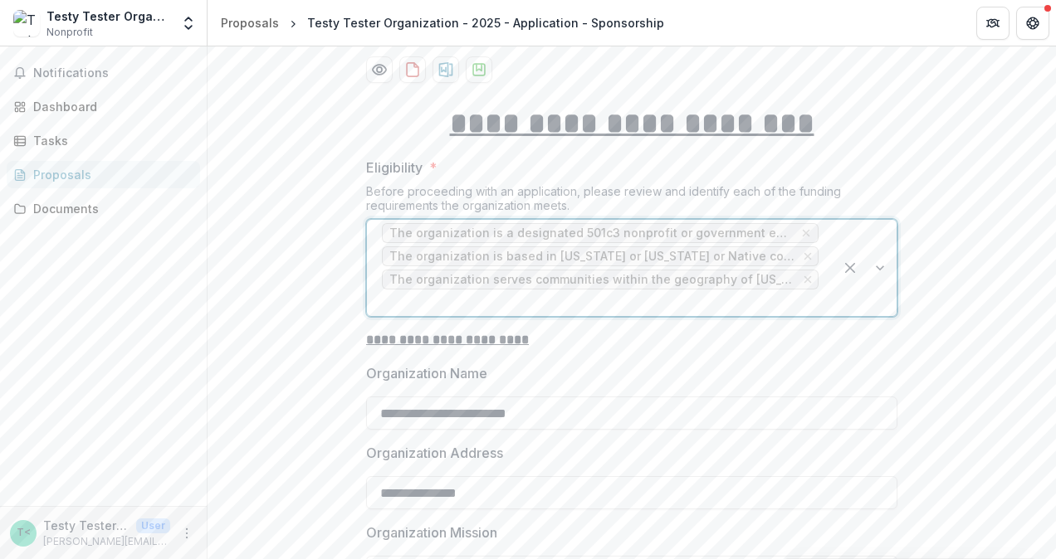
scroll to position [365, 0]
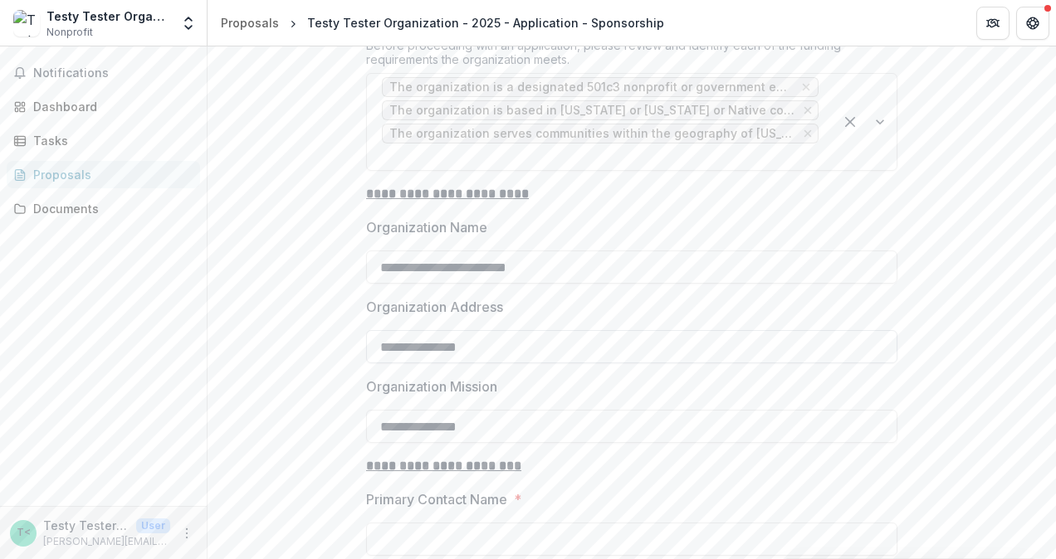
scroll to position [448, 0]
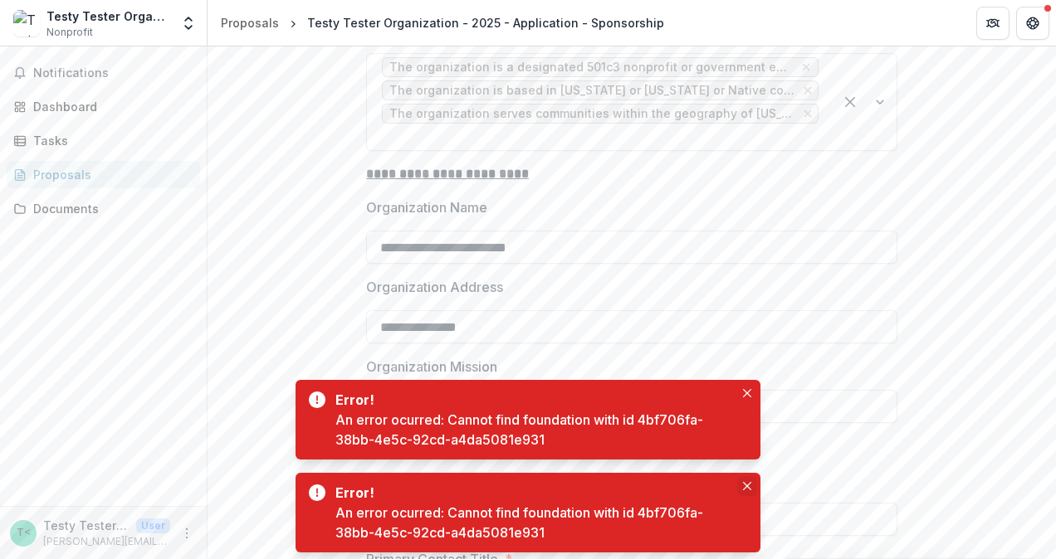
click at [748, 483] on icon "Close" at bounding box center [747, 486] width 8 height 8
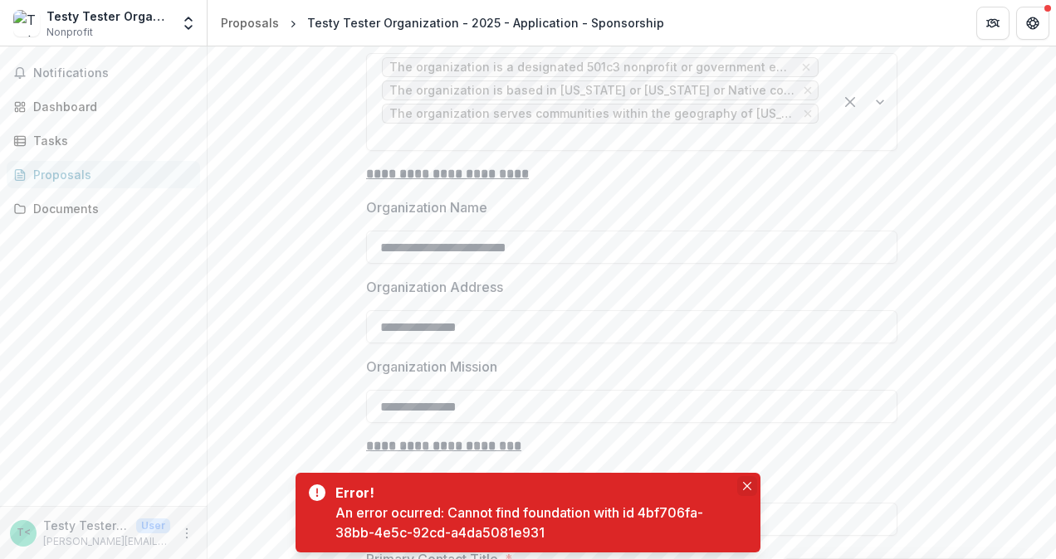
click at [746, 485] on icon "Close" at bounding box center [747, 486] width 8 height 8
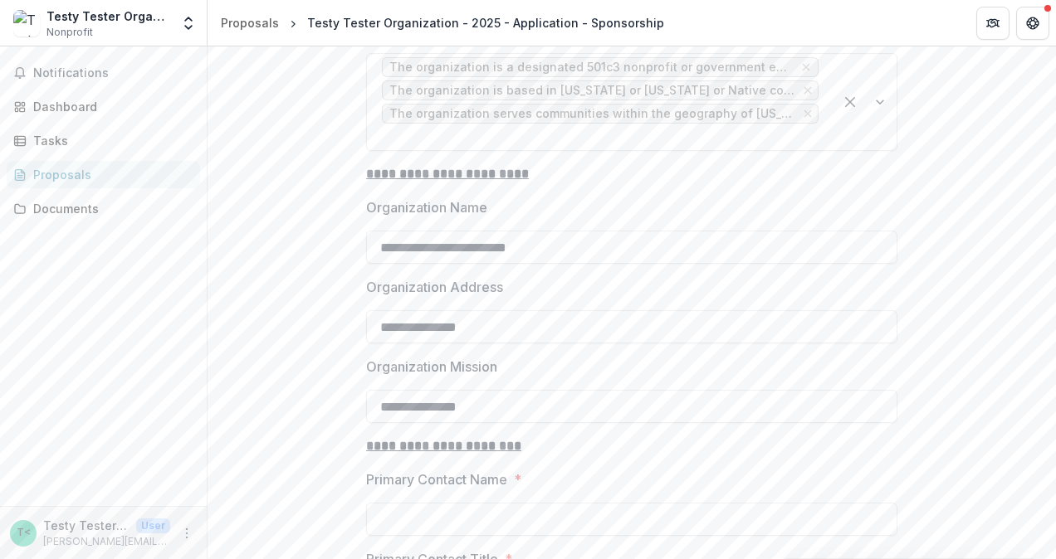
drag, startPoint x: 995, startPoint y: 314, endPoint x: 968, endPoint y: 317, distance: 27.6
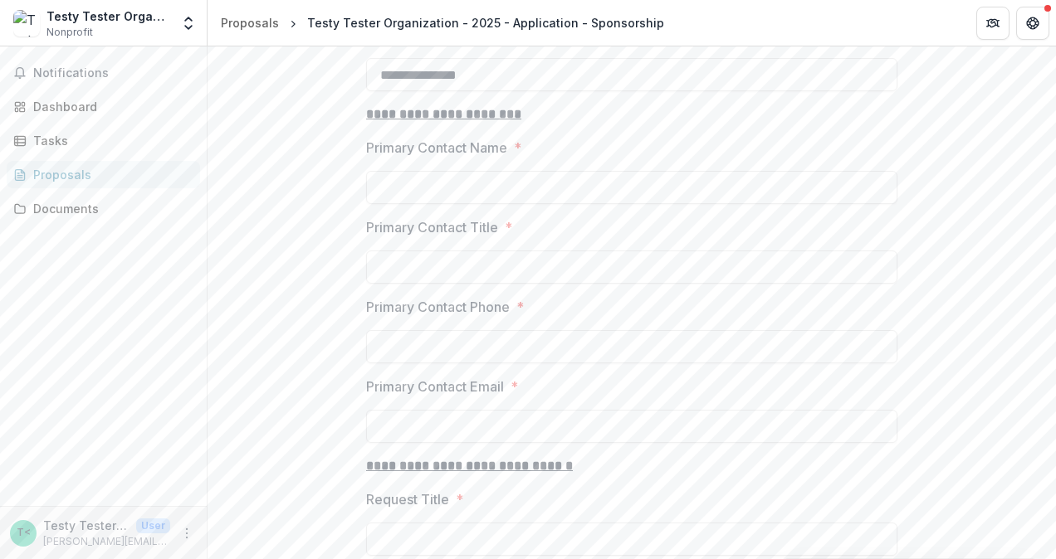
scroll to position [697, 0]
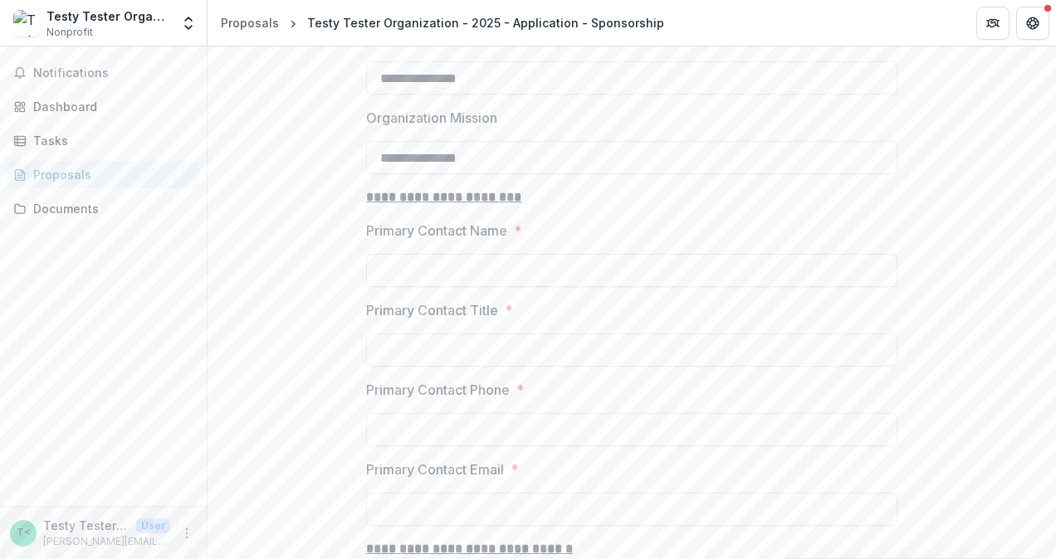
click at [501, 254] on input "Primary Contact Name *" at bounding box center [631, 270] width 531 height 33
type input "**********"
click at [464, 334] on input "Primary Contact Title *" at bounding box center [631, 350] width 531 height 33
type input "***"
click at [506, 413] on input "Primary Contact Phone *" at bounding box center [631, 429] width 531 height 33
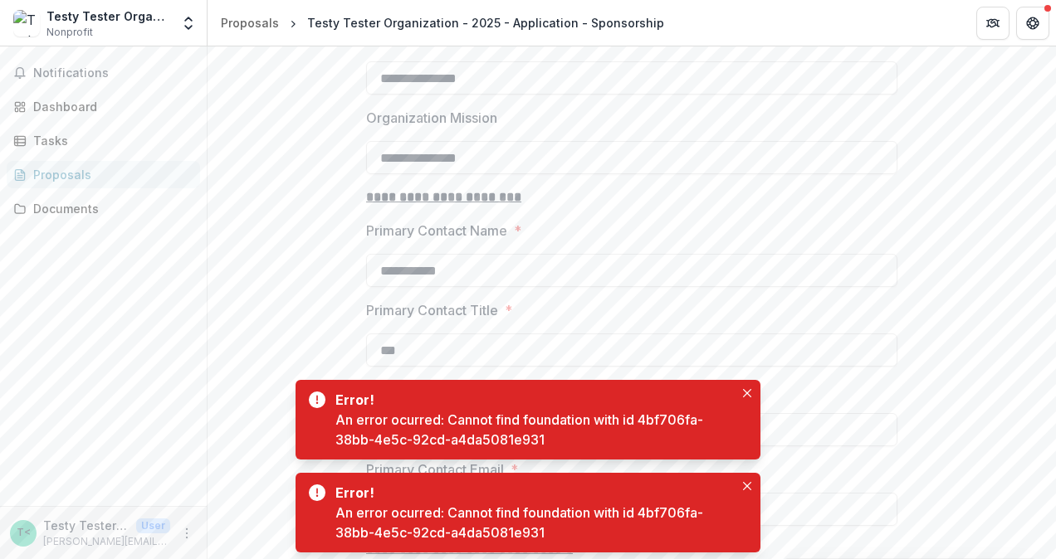
type input "**********"
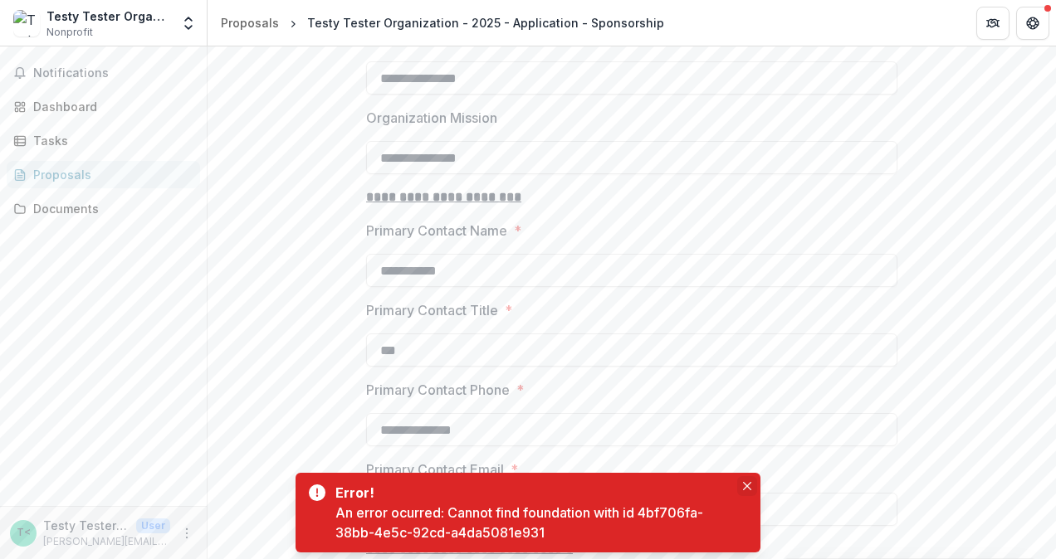
click at [747, 488] on icon "Close" at bounding box center [747, 486] width 8 height 8
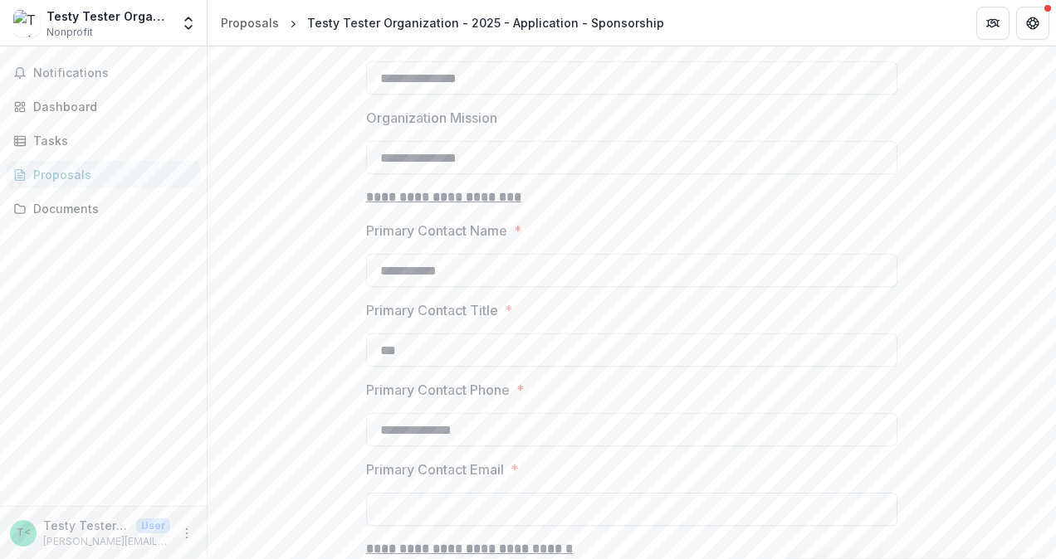
drag, startPoint x: 577, startPoint y: 468, endPoint x: 586, endPoint y: 456, distance: 14.8
click at [577, 493] on input "Primary Contact Email *" at bounding box center [631, 509] width 531 height 33
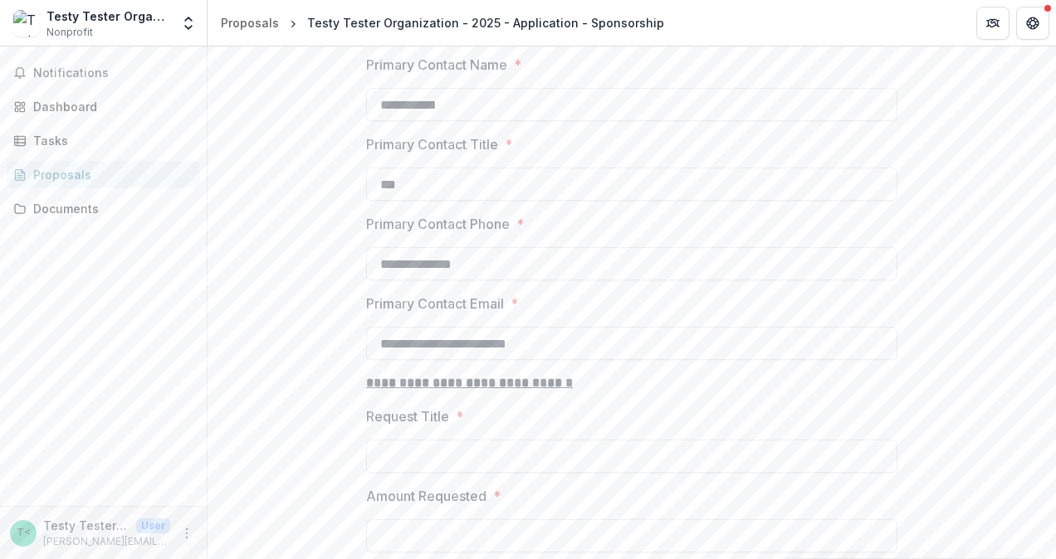
scroll to position [946, 0]
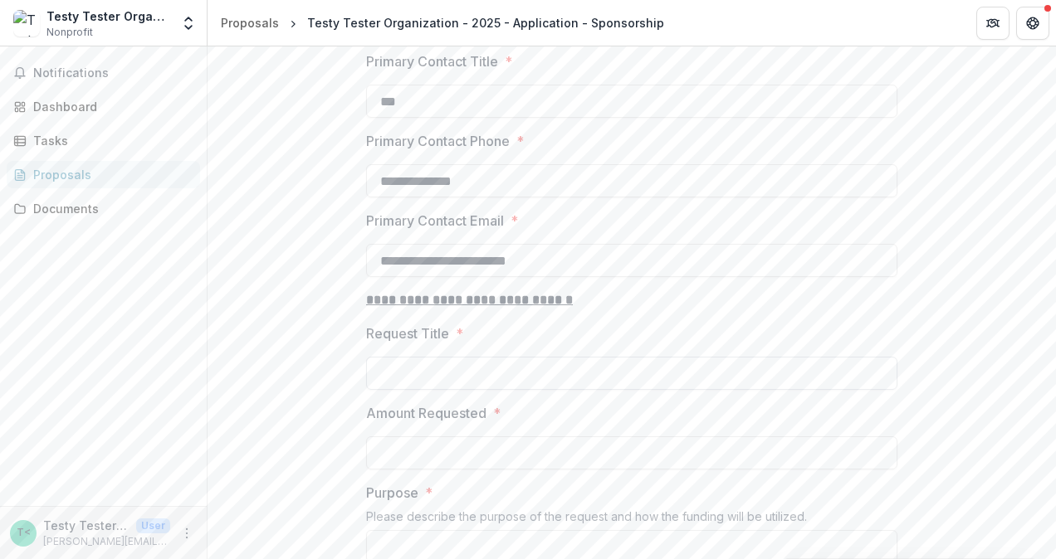
type input "**********"
click at [474, 357] on input "Request Title *" at bounding box center [631, 373] width 531 height 33
type input "**********"
click at [511, 437] on input "Amount Requested *" at bounding box center [631, 453] width 531 height 33
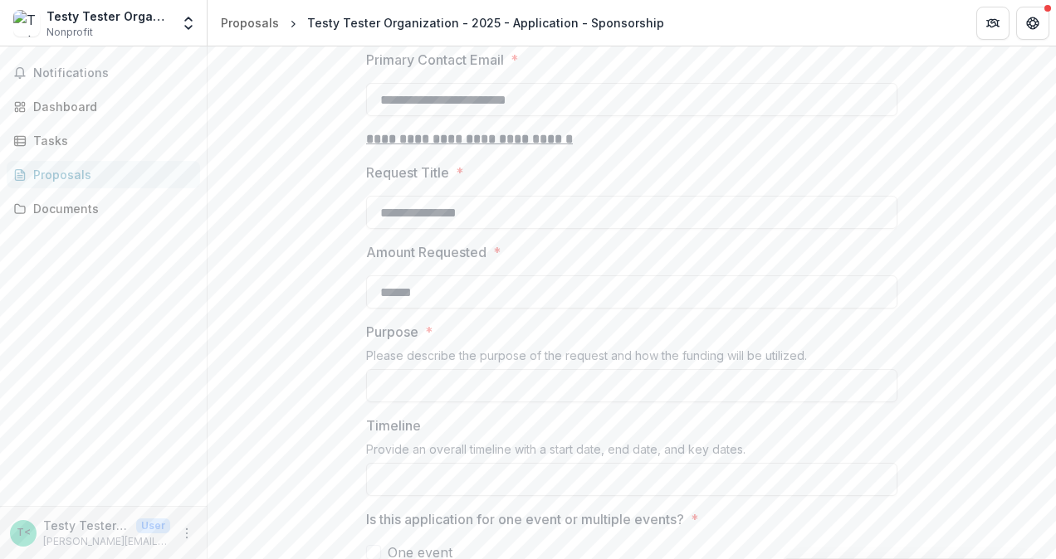
scroll to position [1112, 0]
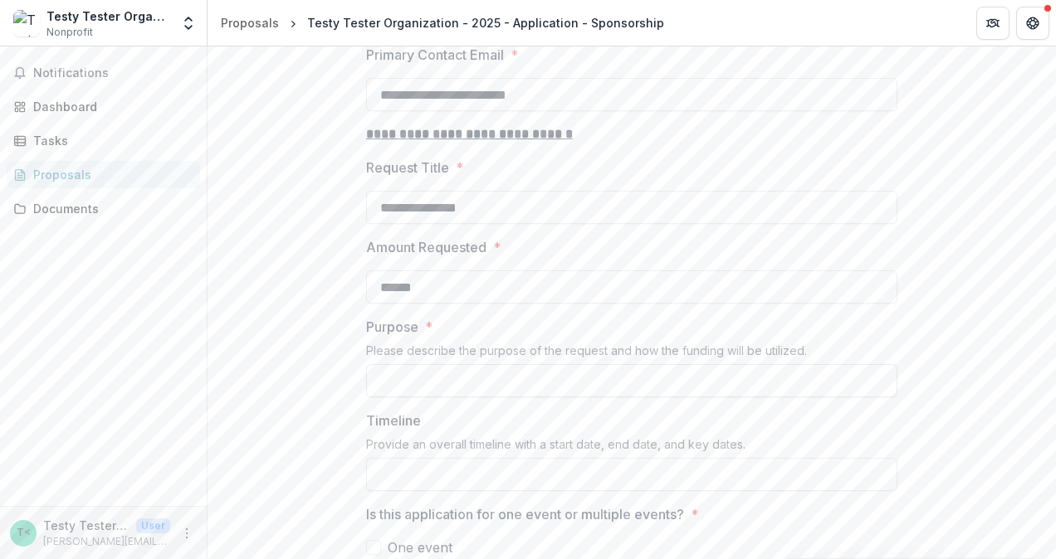
type input "******"
click at [529, 364] on input "Purpose *" at bounding box center [631, 380] width 531 height 33
type input "*"
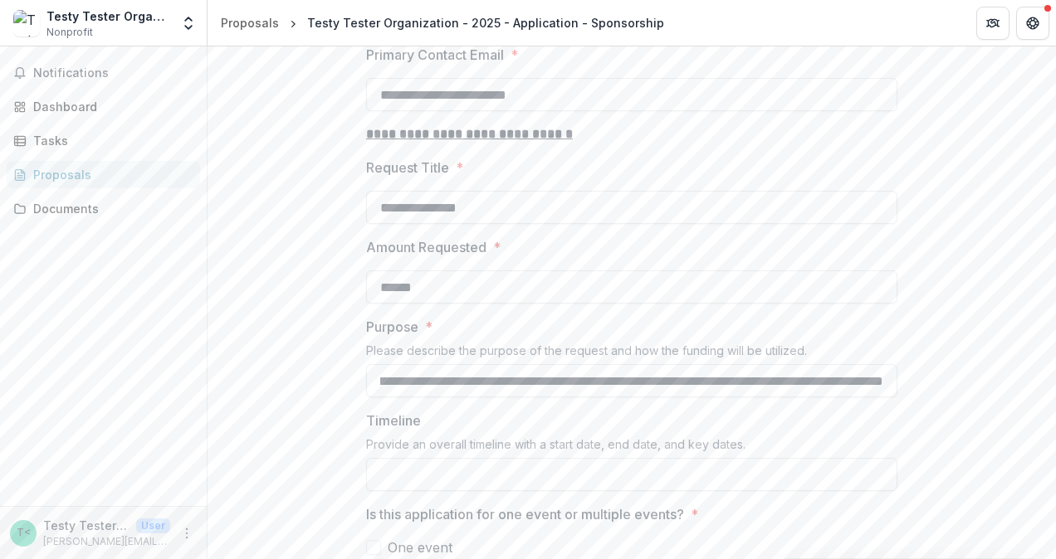
scroll to position [0, 0]
click at [878, 364] on input "**********" at bounding box center [631, 380] width 531 height 33
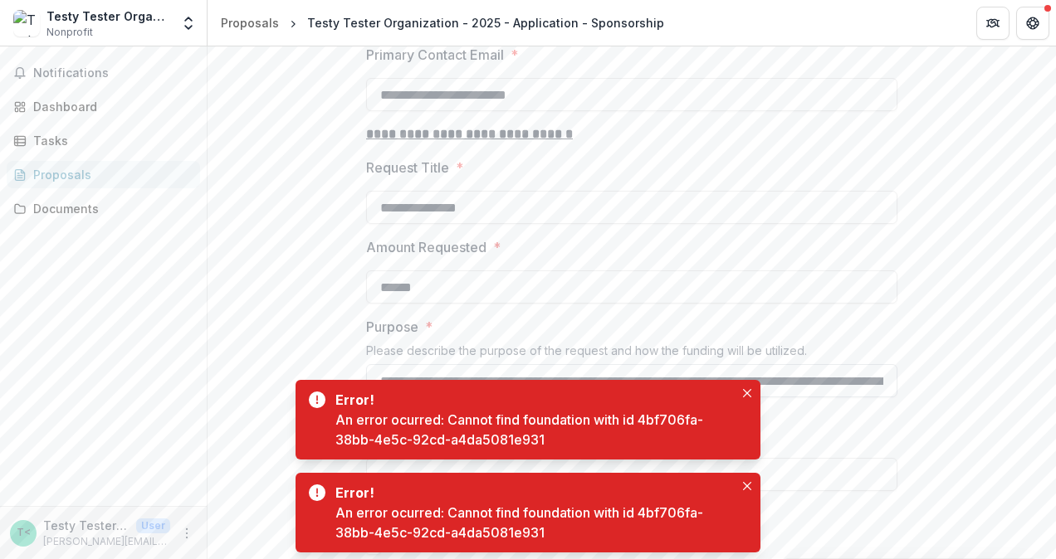
click at [879, 364] on input "**********" at bounding box center [631, 380] width 531 height 33
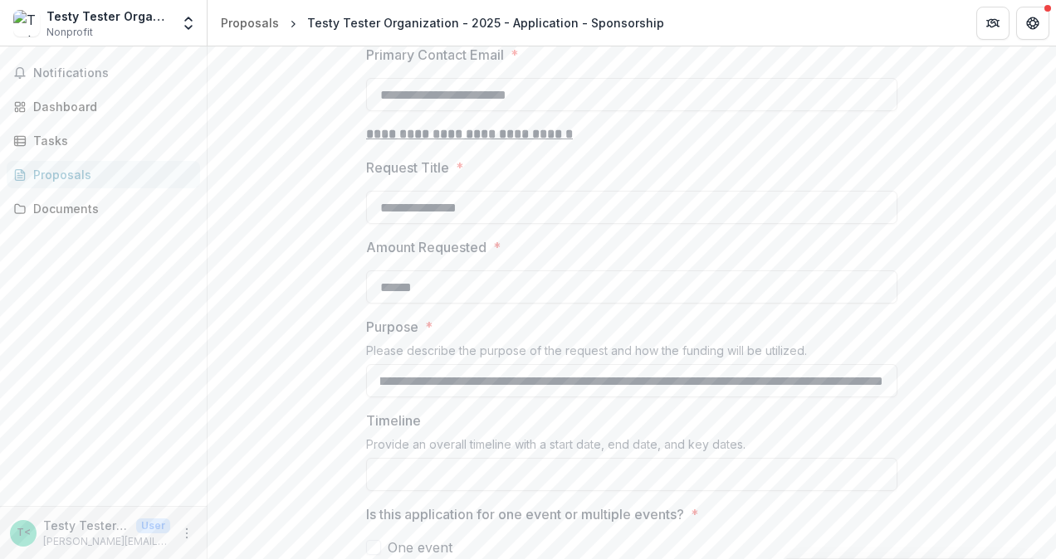
scroll to position [0, 397]
type input "**********"
click at [598, 458] on input "Timeline" at bounding box center [631, 474] width 531 height 33
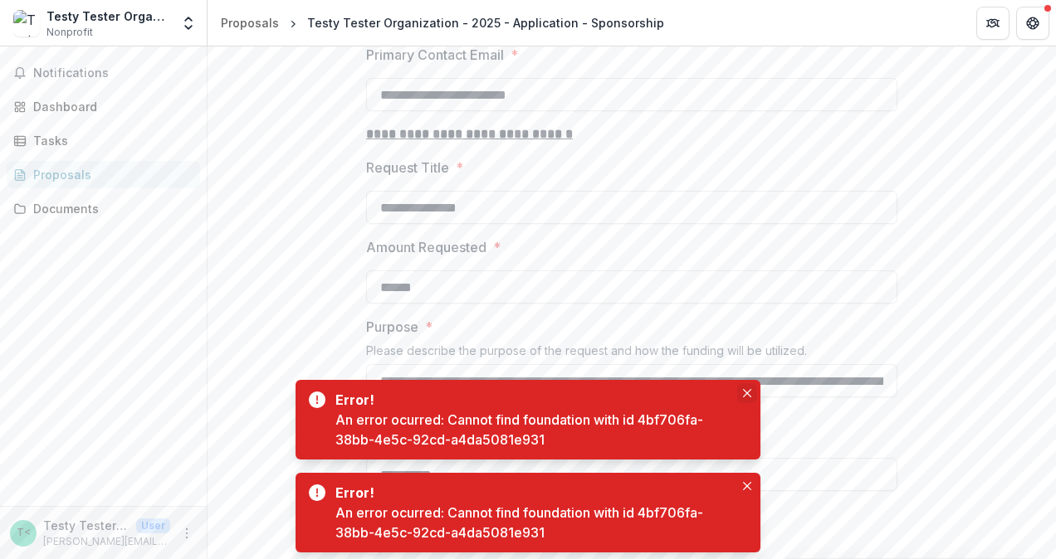
click at [749, 394] on icon "Close" at bounding box center [747, 393] width 8 height 8
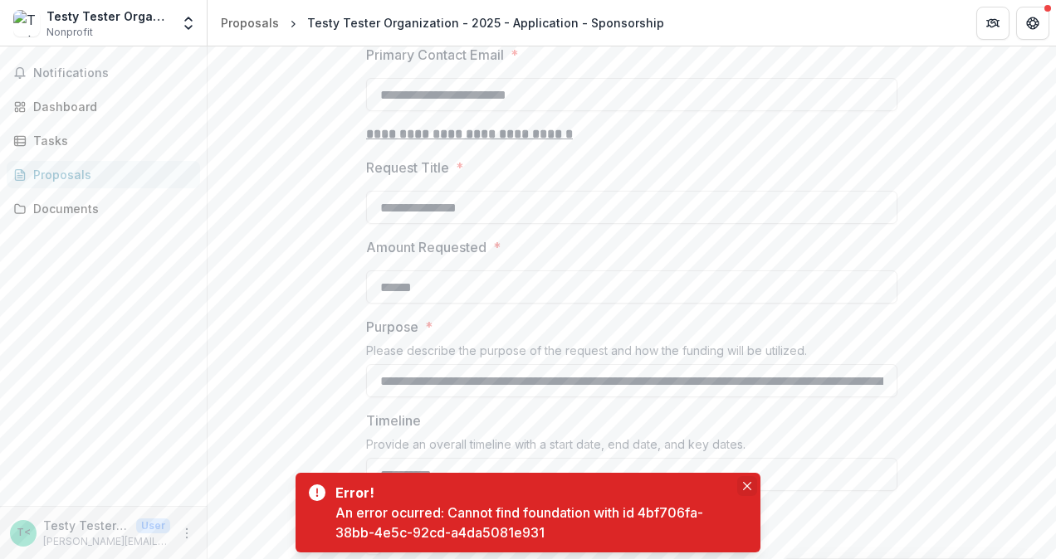
click at [742, 485] on button "Close" at bounding box center [747, 486] width 20 height 20
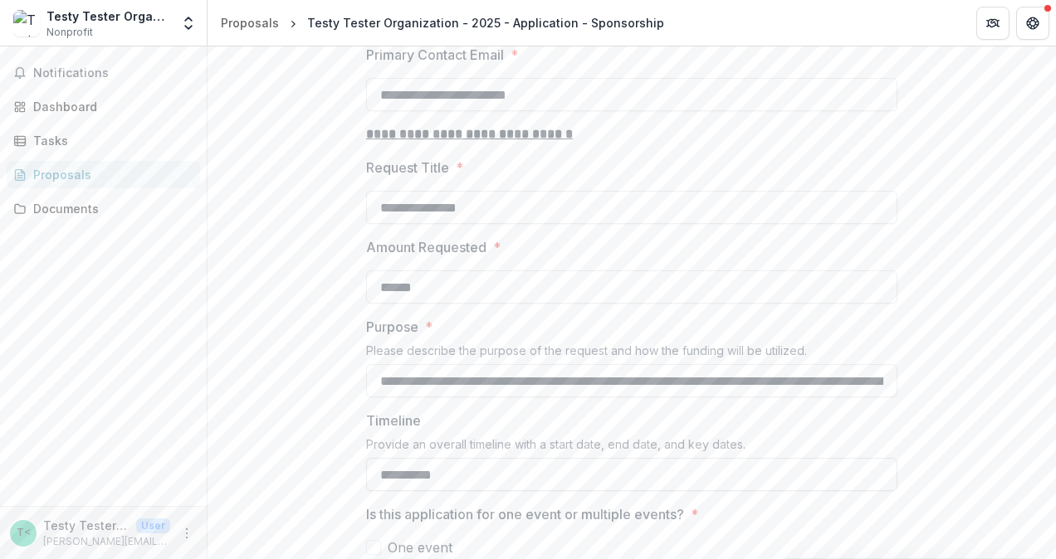
click at [528, 458] on input "*********" at bounding box center [631, 474] width 531 height 33
type input "*"
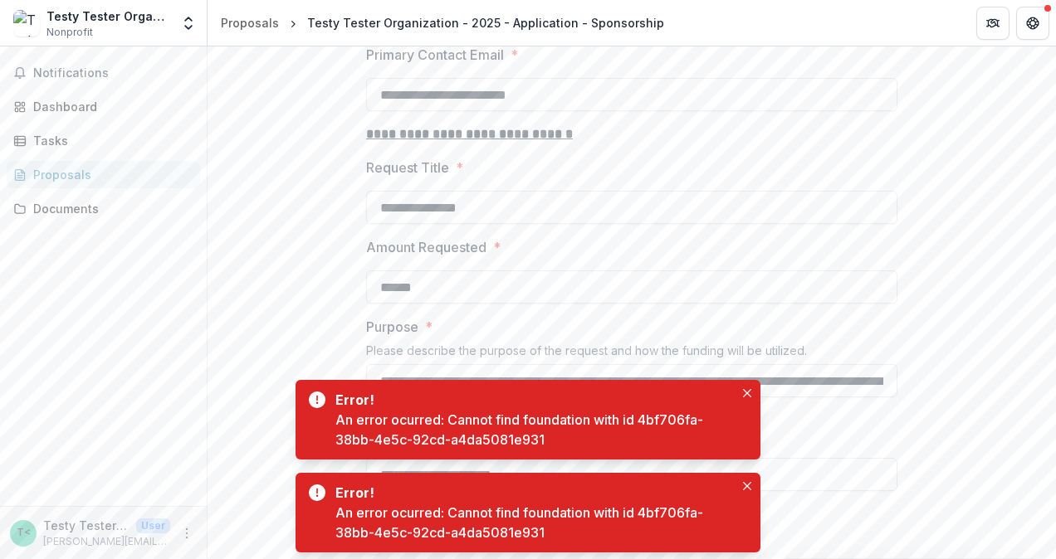
click at [750, 394] on icon "Close" at bounding box center [747, 393] width 8 height 8
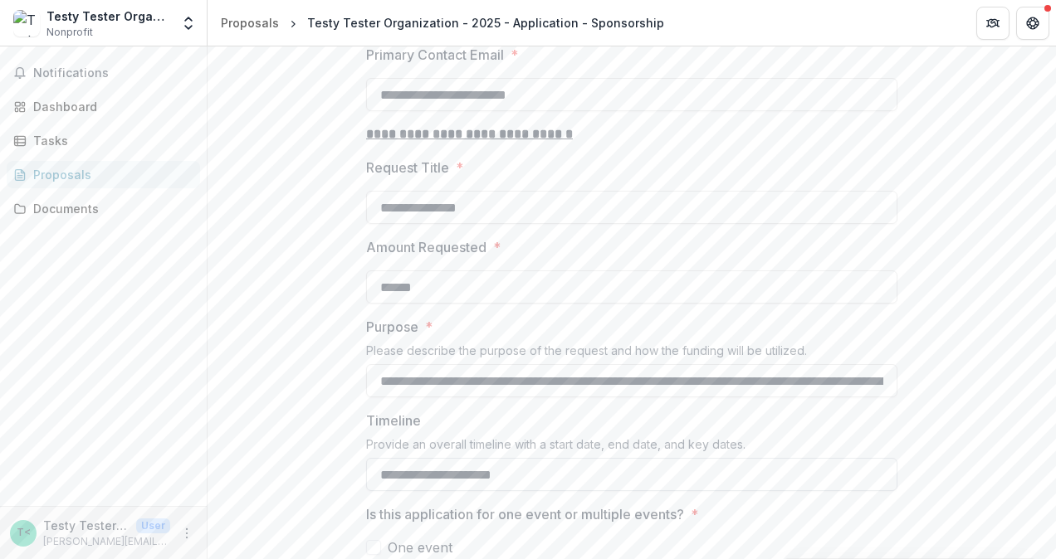
click at [608, 458] on input "**********" at bounding box center [631, 474] width 531 height 33
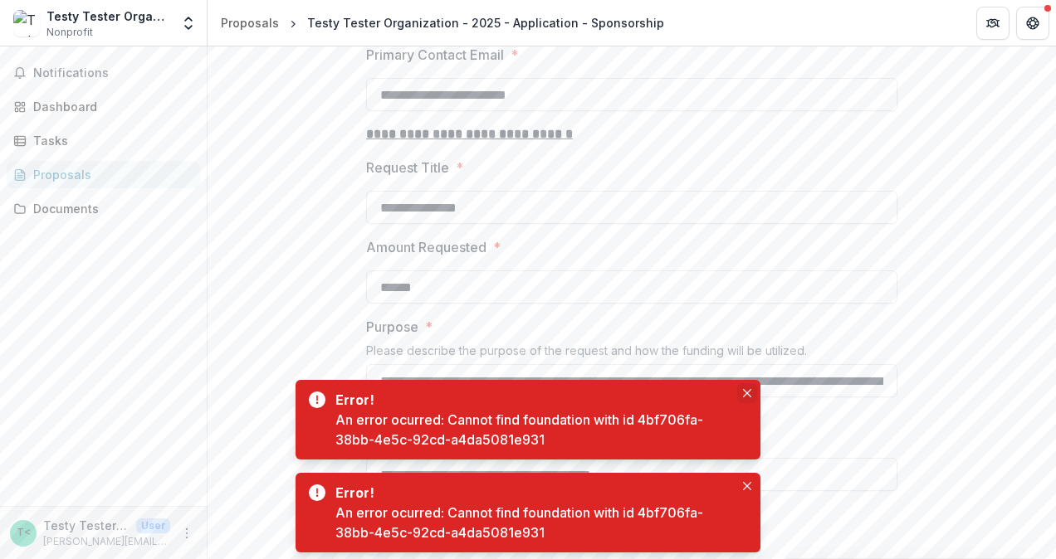
click at [747, 395] on icon "Close" at bounding box center [747, 393] width 8 height 8
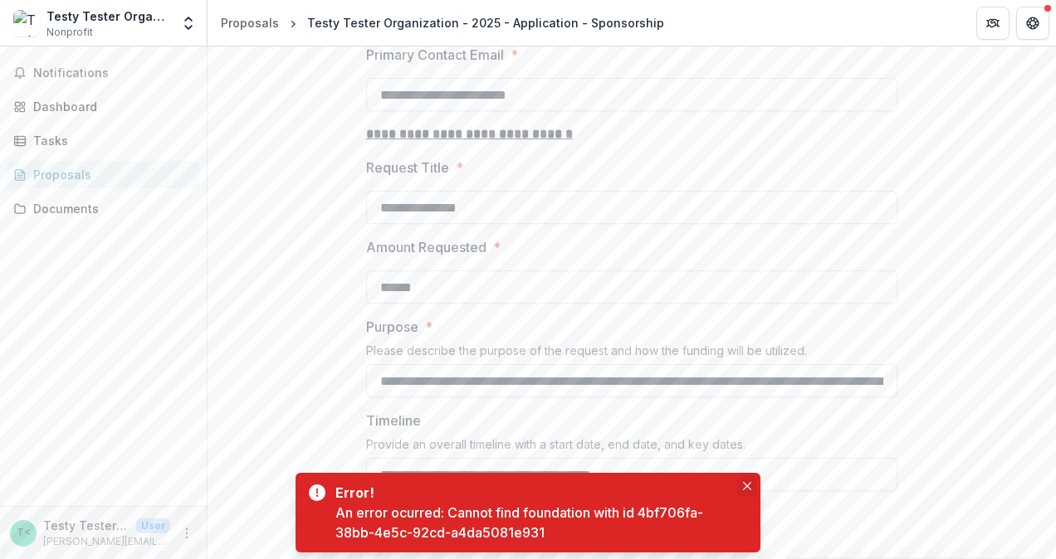
click at [750, 480] on button "Close" at bounding box center [747, 486] width 20 height 20
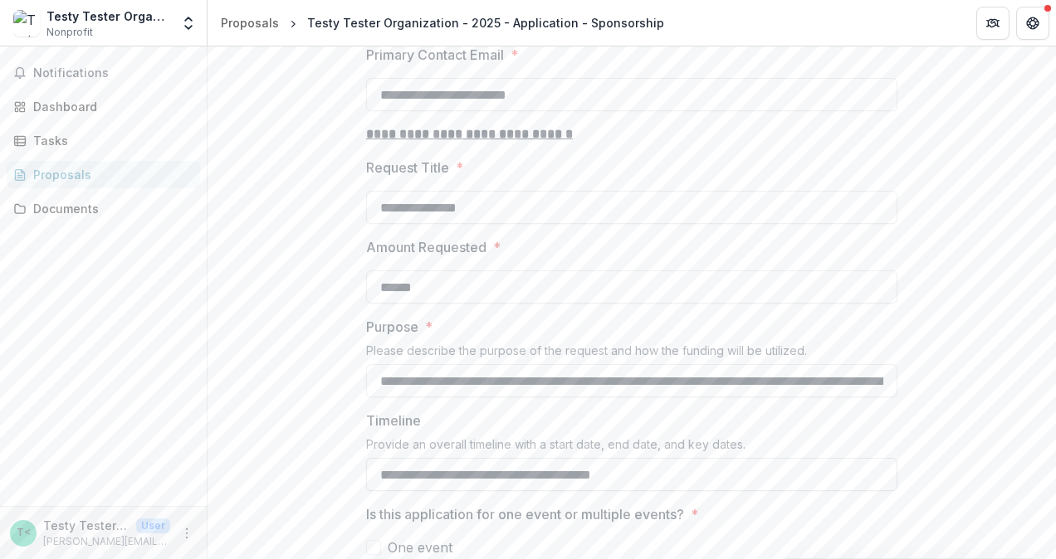
click at [689, 458] on input "**********" at bounding box center [631, 474] width 531 height 33
click at [442, 458] on input "**********" at bounding box center [631, 474] width 531 height 33
click at [770, 458] on input "**********" at bounding box center [631, 474] width 531 height 33
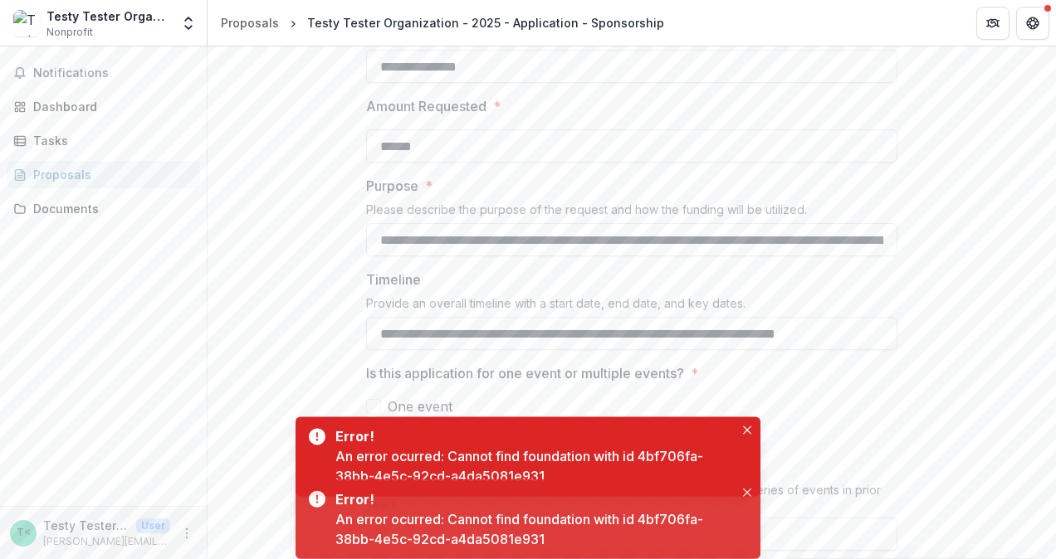
scroll to position [1278, 0]
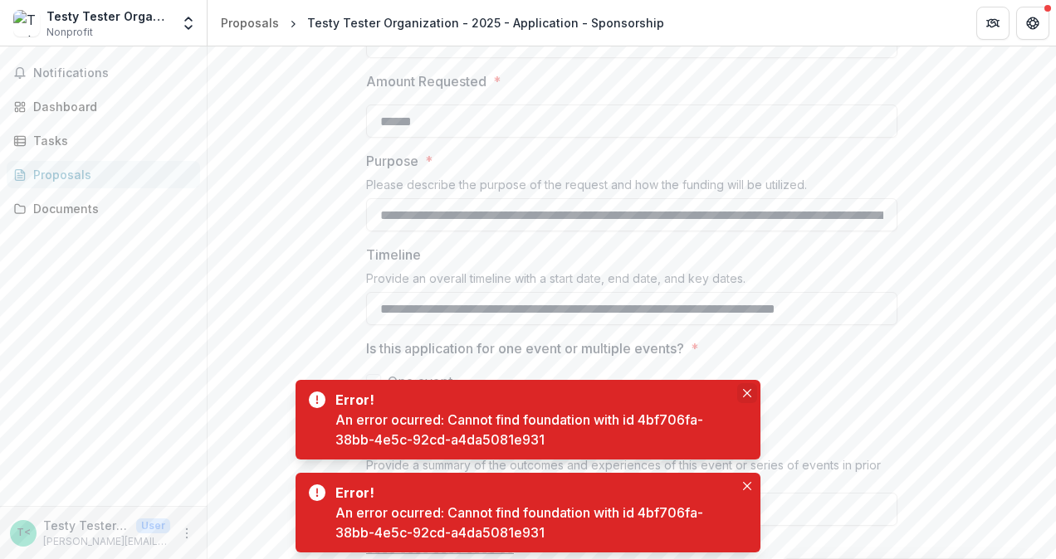
type input "**********"
click at [743, 392] on icon "Close" at bounding box center [747, 393] width 8 height 8
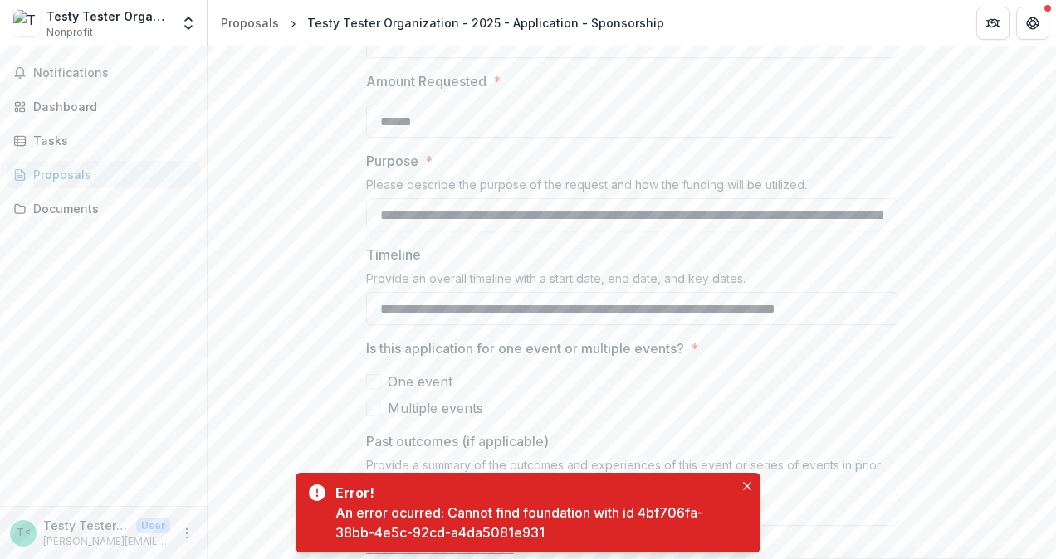
scroll to position [0, 0]
click at [745, 484] on icon "Close" at bounding box center [747, 486] width 8 height 8
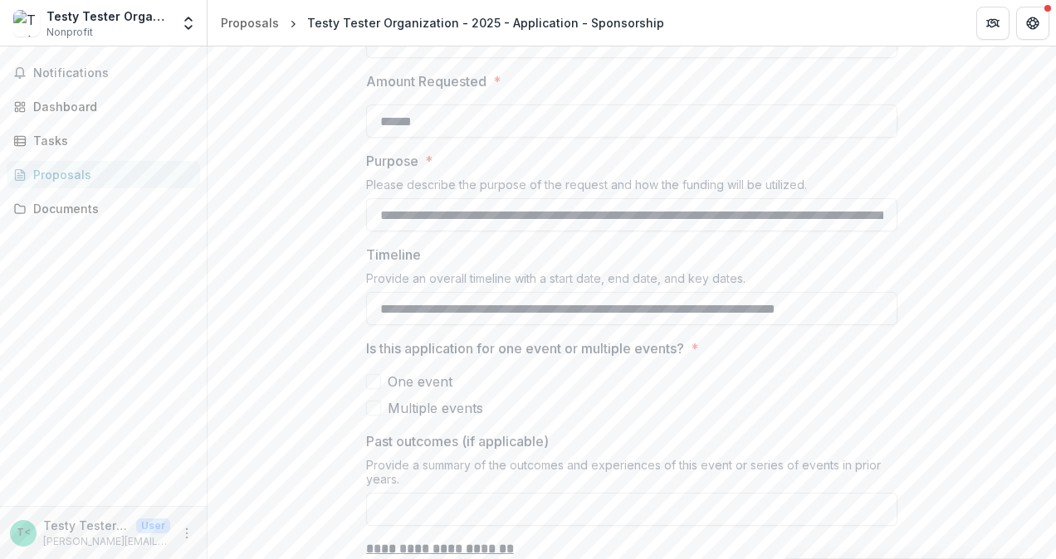
click at [373, 374] on span at bounding box center [373, 381] width 15 height 15
click at [370, 401] on span at bounding box center [373, 408] width 15 height 15
click at [373, 378] on icon at bounding box center [374, 382] width 10 height 8
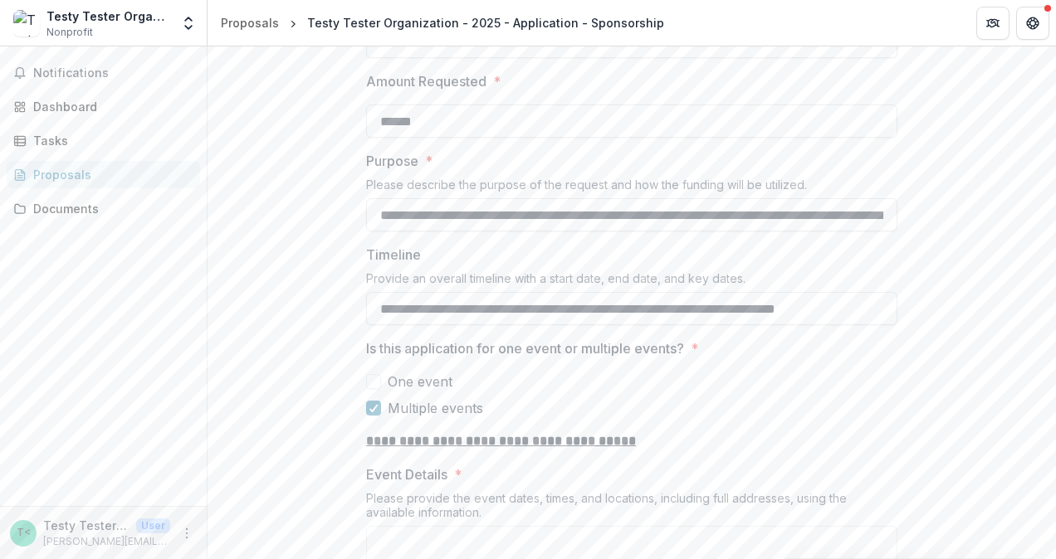
click at [373, 374] on span at bounding box center [373, 381] width 15 height 15
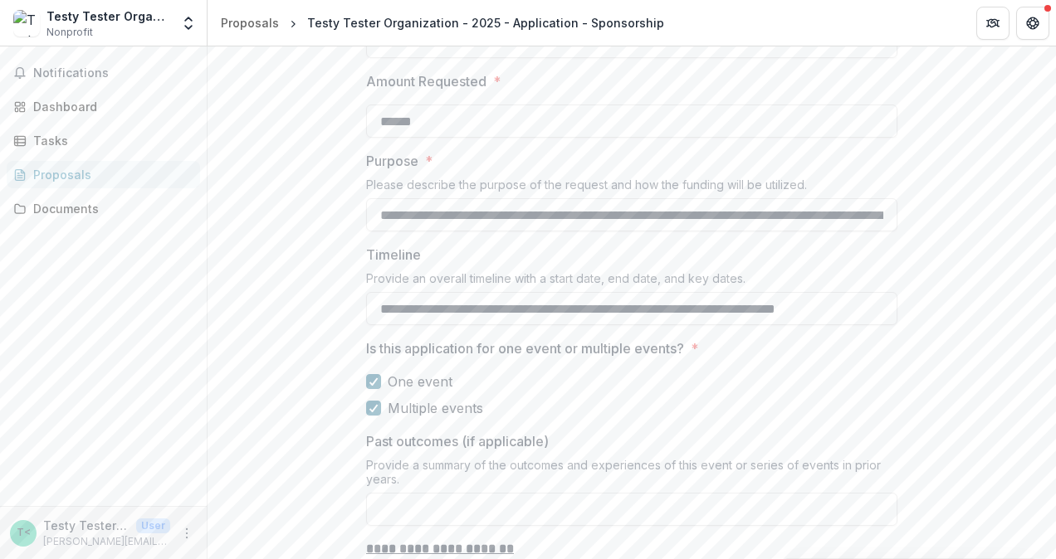
click at [372, 402] on div at bounding box center [374, 408] width 10 height 13
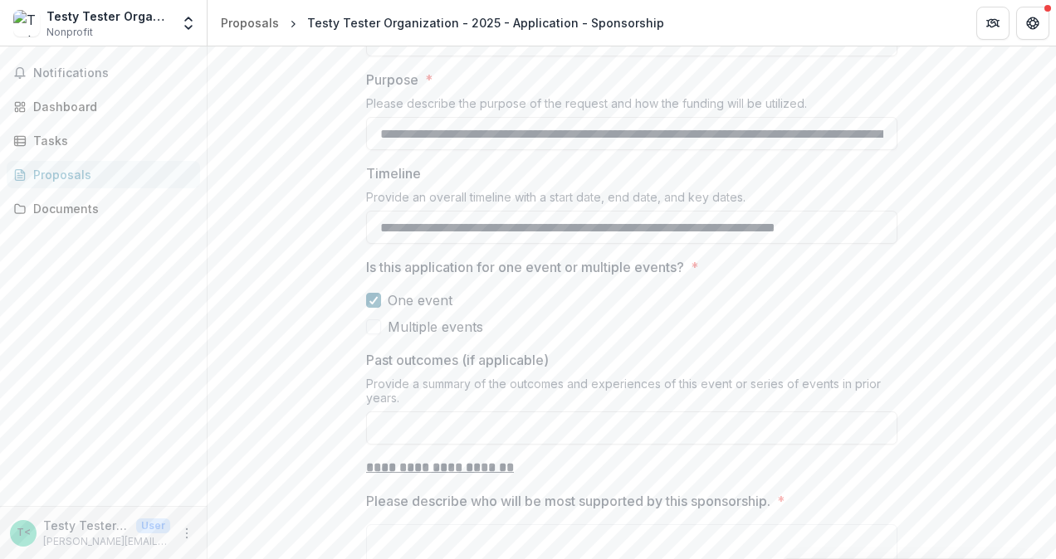
scroll to position [1195, 0]
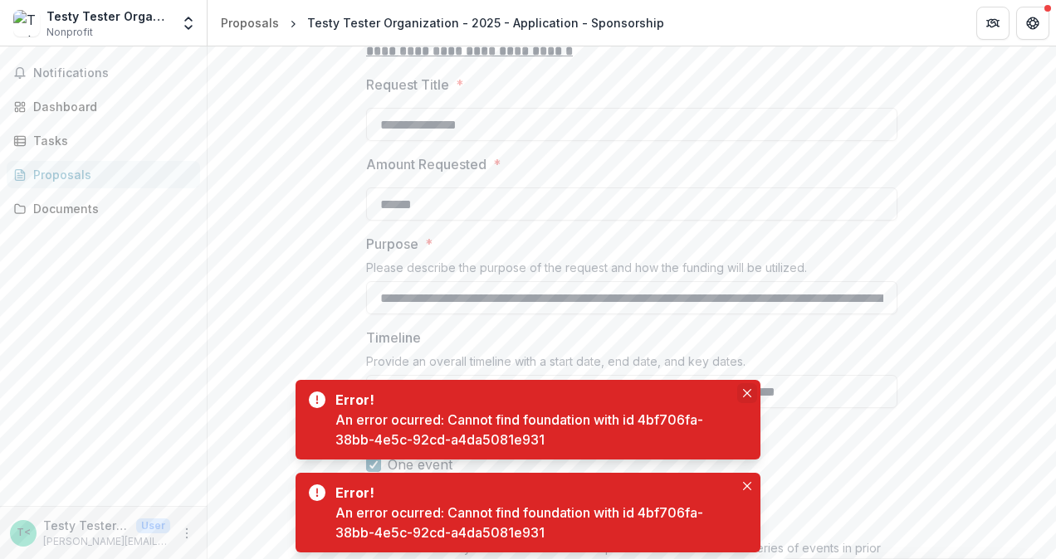
click at [744, 393] on icon "Close" at bounding box center [747, 393] width 8 height 8
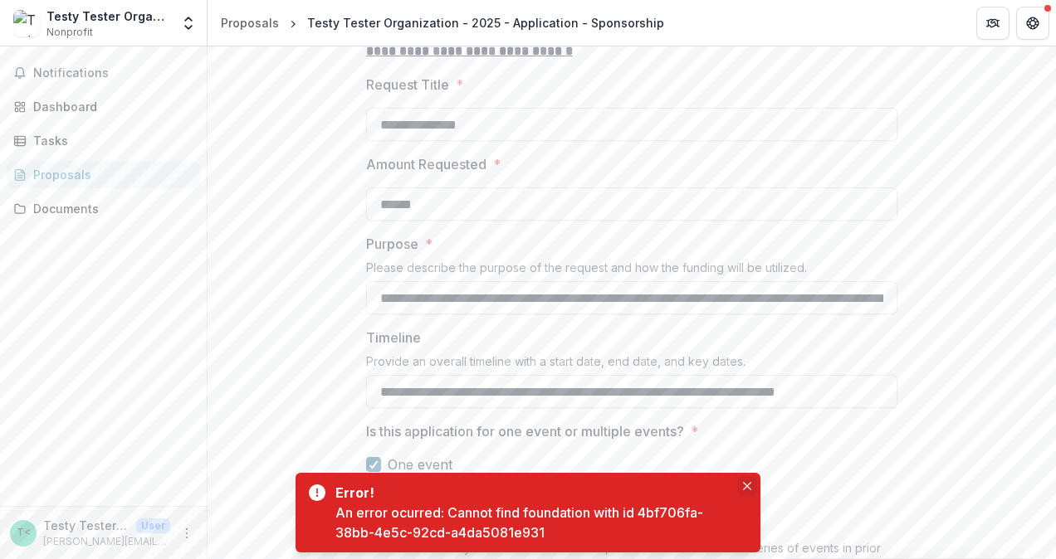
click at [750, 481] on button "Close" at bounding box center [747, 486] width 20 height 20
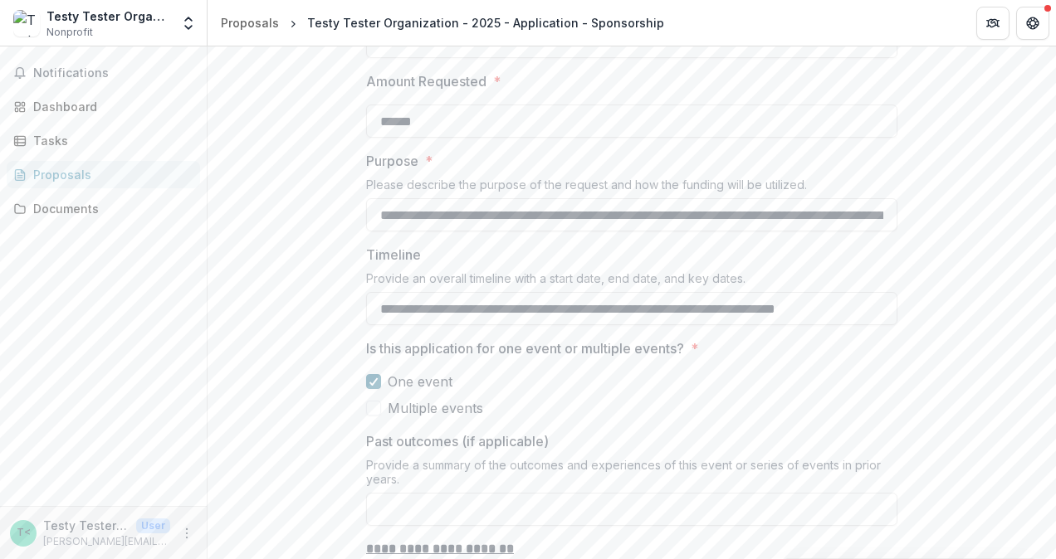
scroll to position [1361, 0]
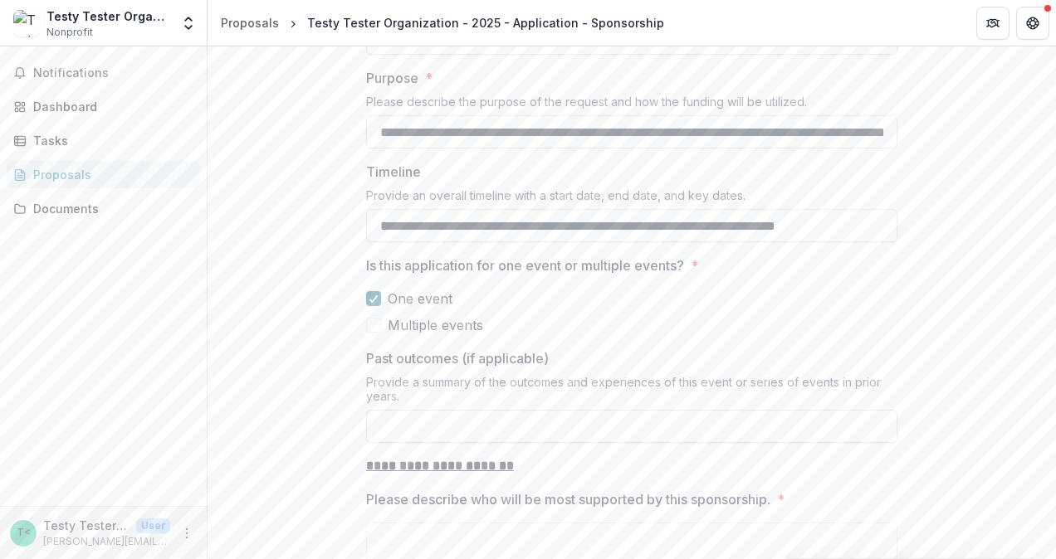
click at [538, 410] on input "Past outcomes (if applicable)" at bounding box center [631, 426] width 531 height 33
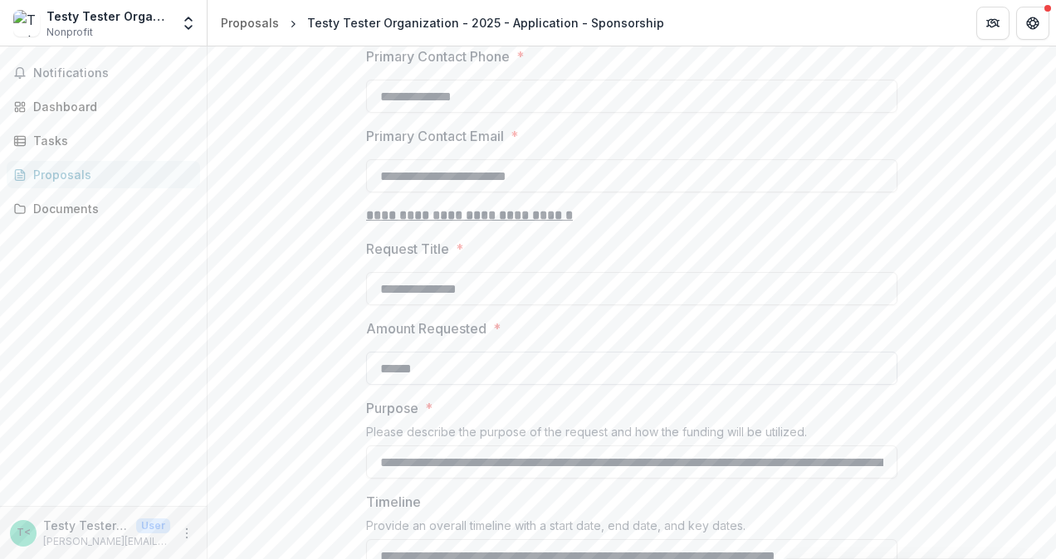
scroll to position [1029, 0]
type input "*********"
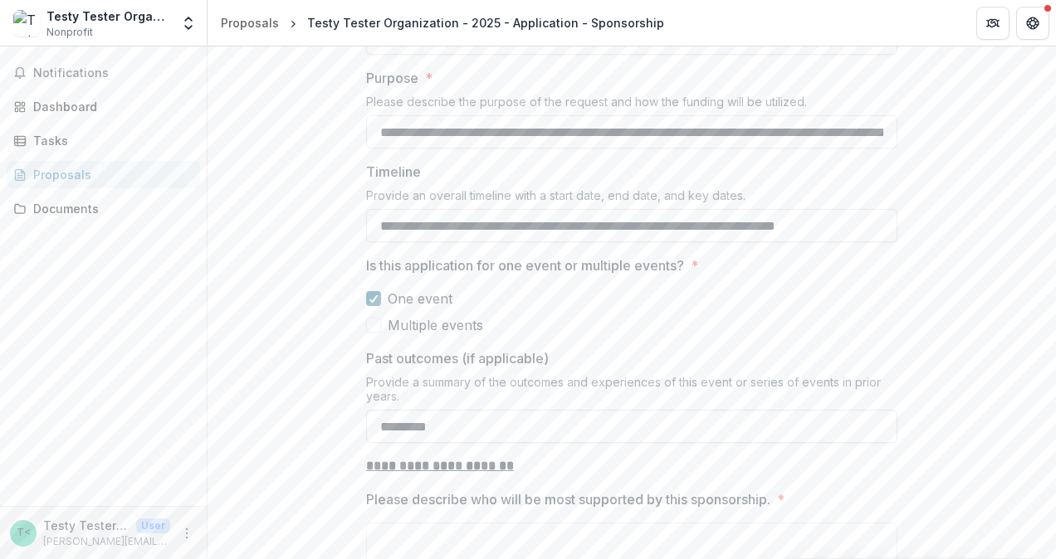
scroll to position [1444, 0]
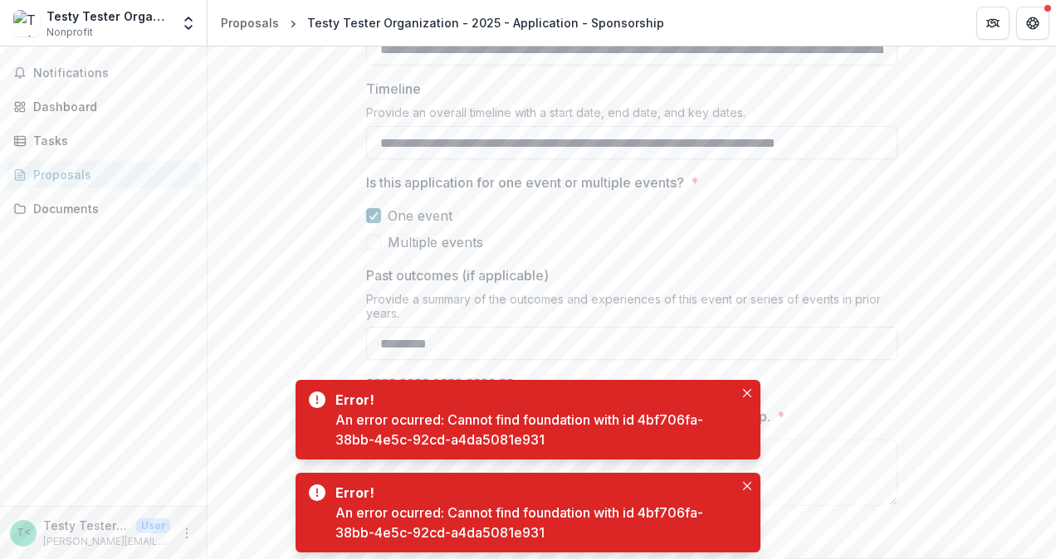
click at [751, 394] on button "Close" at bounding box center [747, 393] width 20 height 20
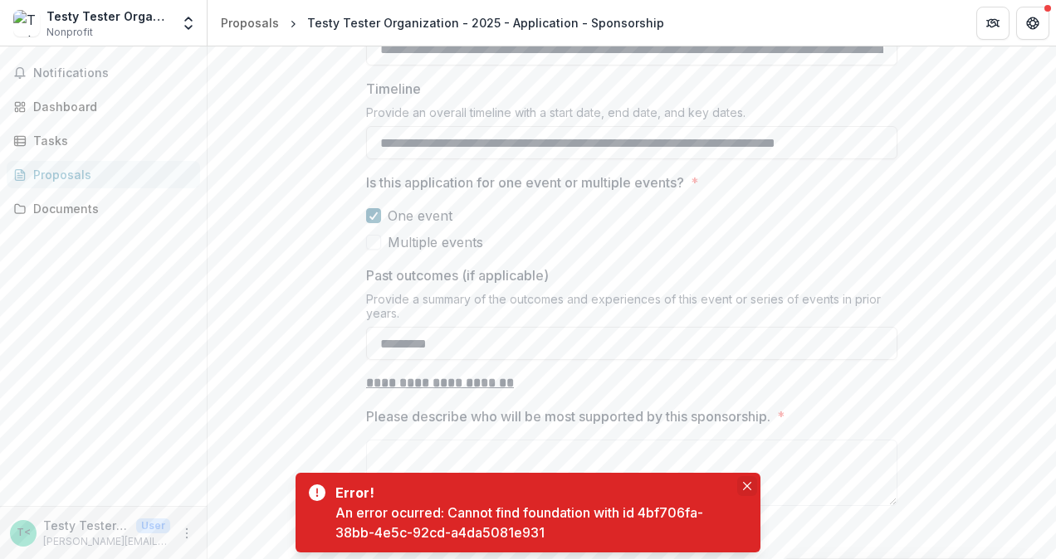
click at [751, 485] on button "Close" at bounding box center [747, 486] width 20 height 20
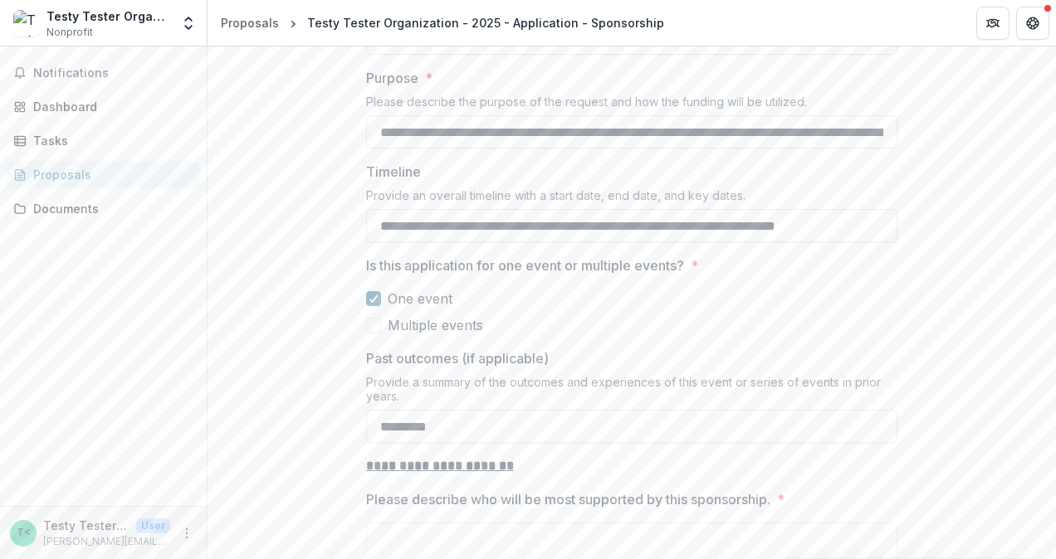
scroll to position [1278, 0]
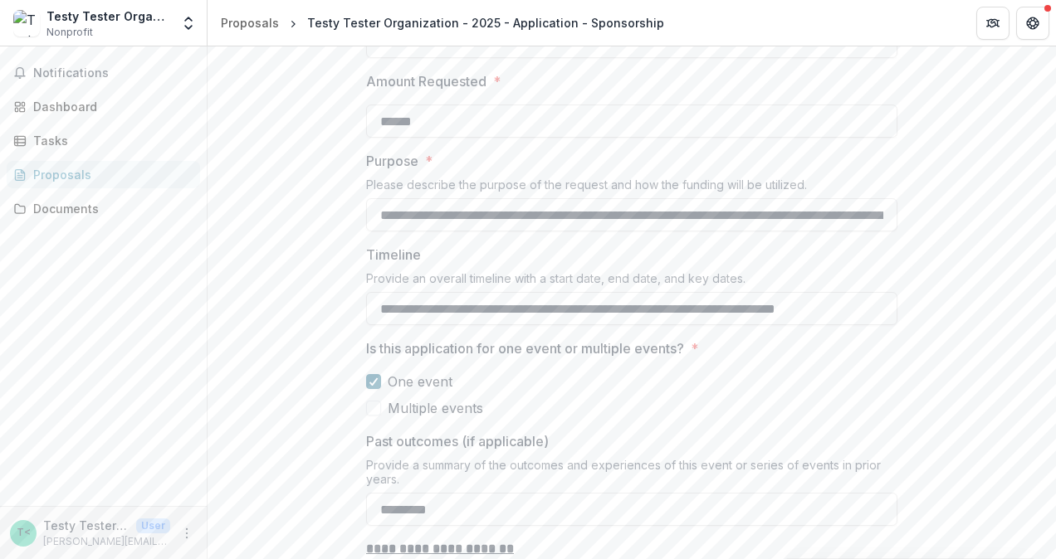
click at [371, 401] on span at bounding box center [373, 408] width 15 height 15
click at [373, 378] on polyline at bounding box center [373, 381] width 7 height 7
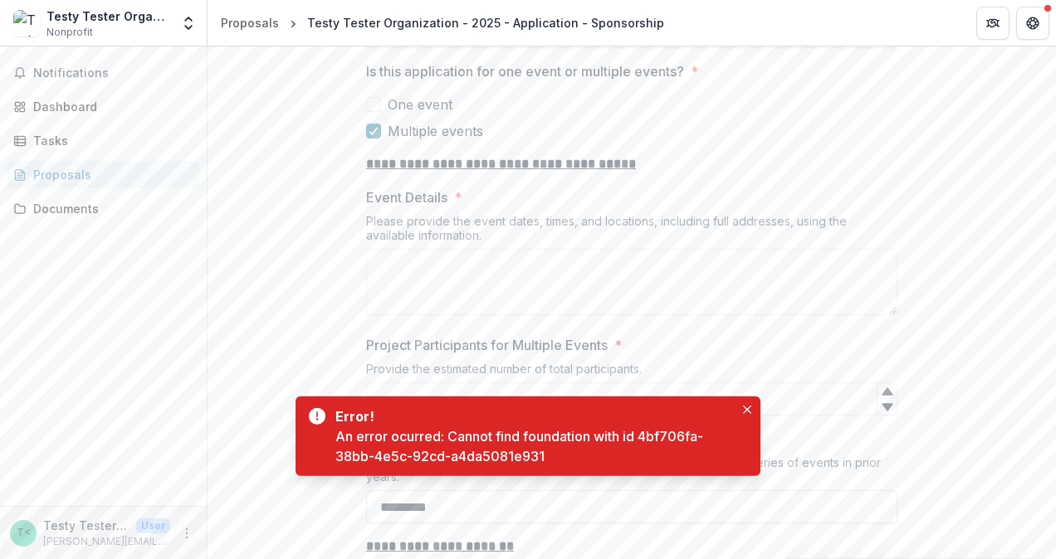
scroll to position [1361, 0]
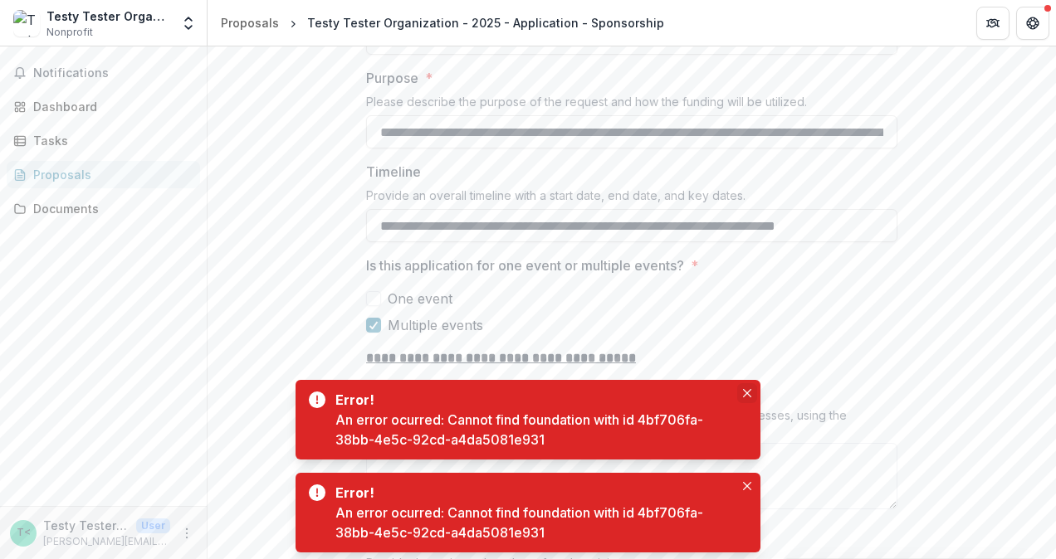
click at [744, 389] on icon "Close" at bounding box center [747, 393] width 8 height 8
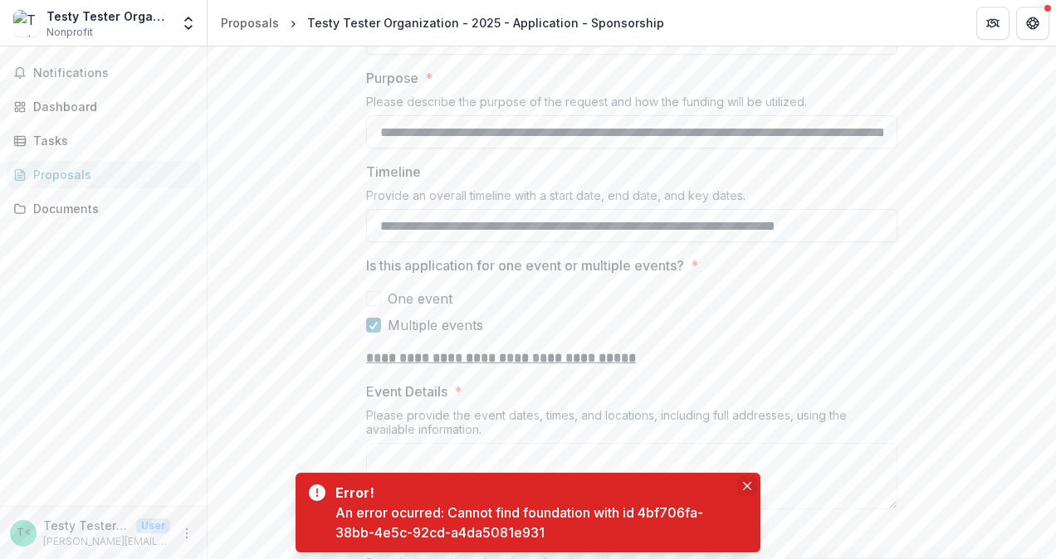
click at [745, 481] on button "Close" at bounding box center [747, 486] width 20 height 20
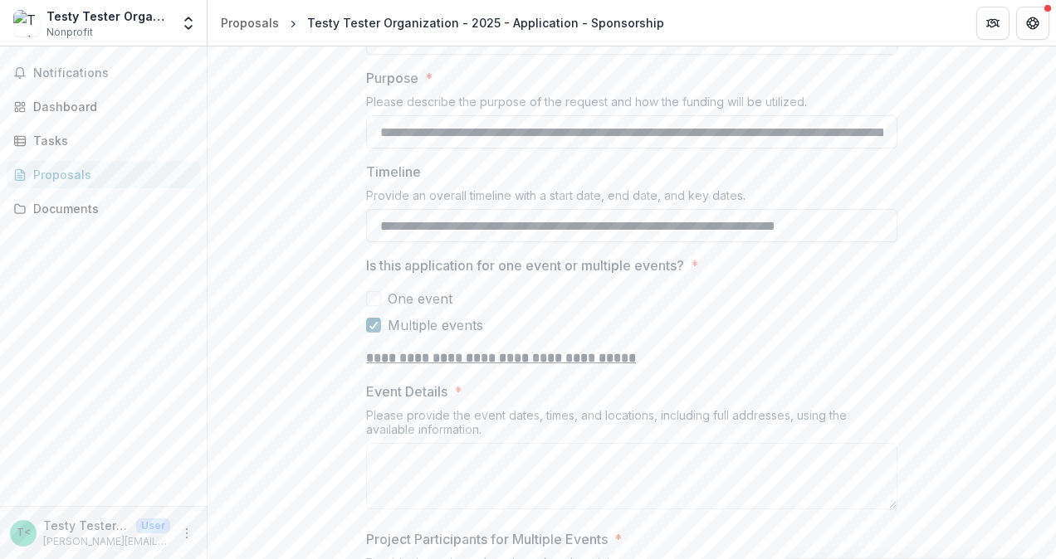
click at [377, 318] on span at bounding box center [373, 325] width 15 height 15
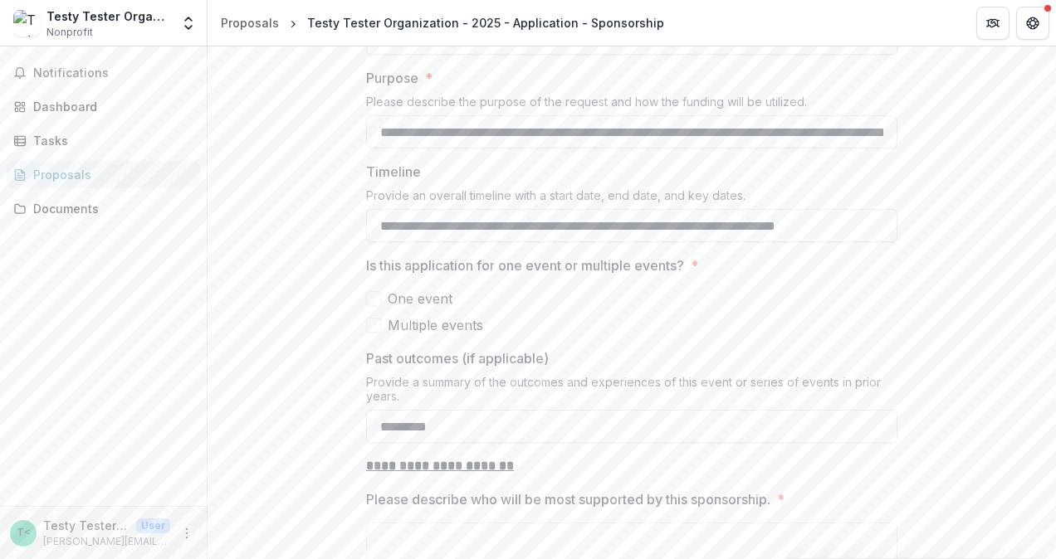
click at [369, 291] on span at bounding box center [373, 298] width 15 height 15
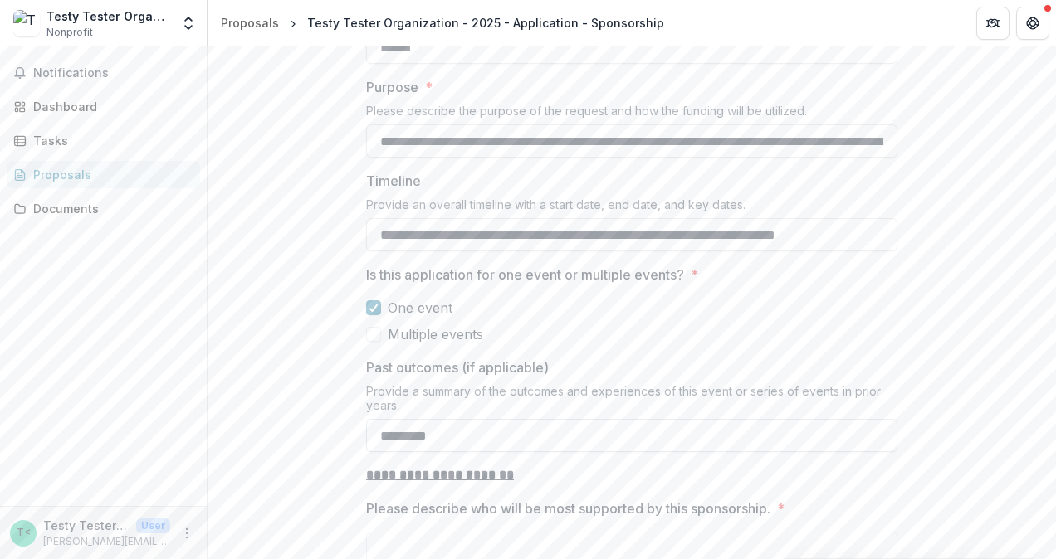
scroll to position [1327, 0]
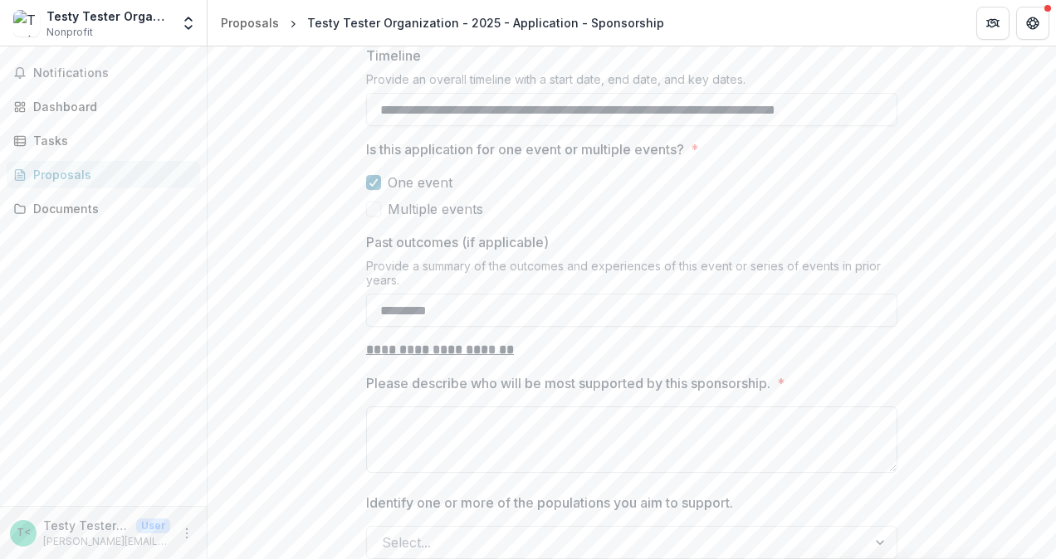
scroll to position [1493, 0]
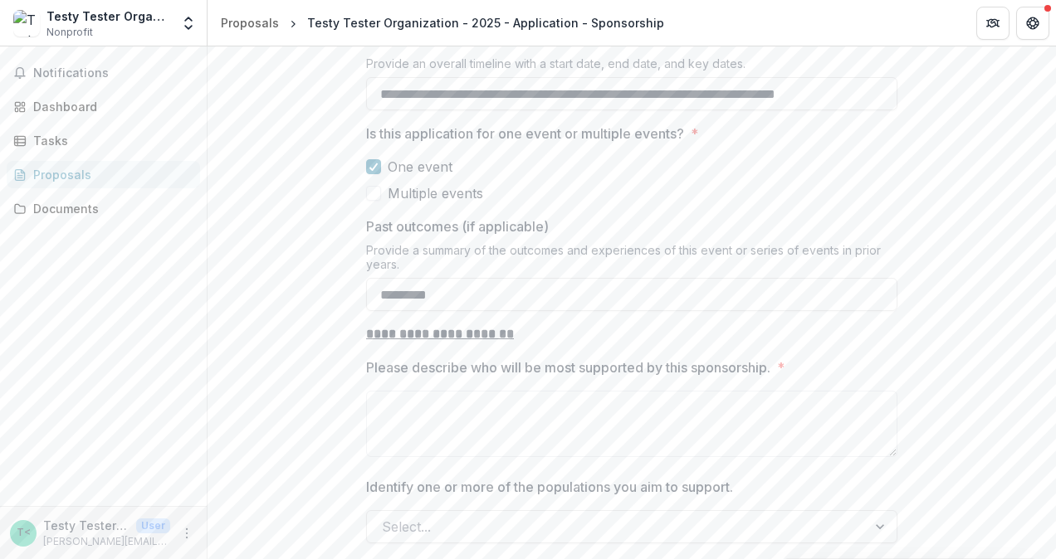
click at [375, 186] on span at bounding box center [373, 193] width 15 height 15
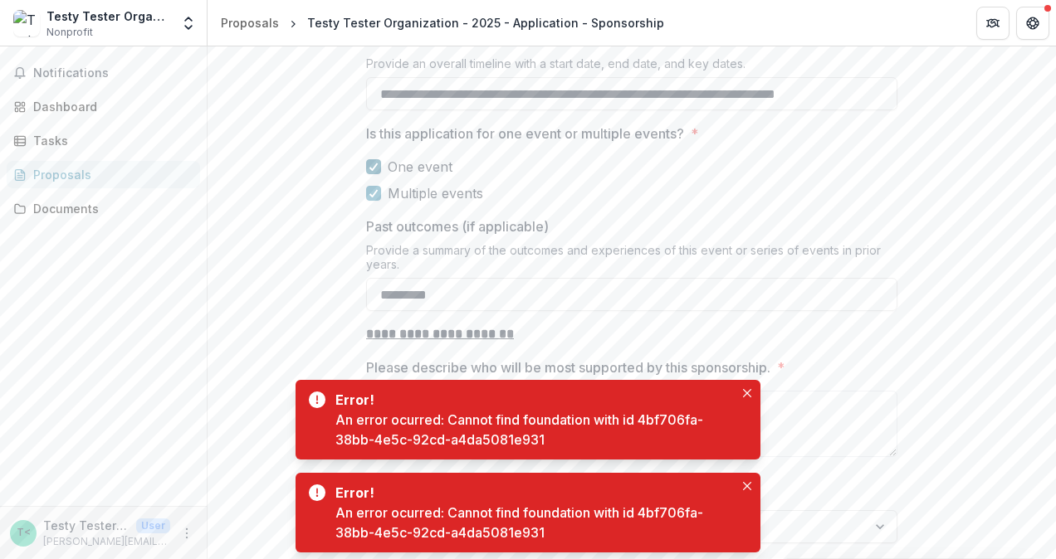
click at [369, 160] on div at bounding box center [374, 166] width 10 height 13
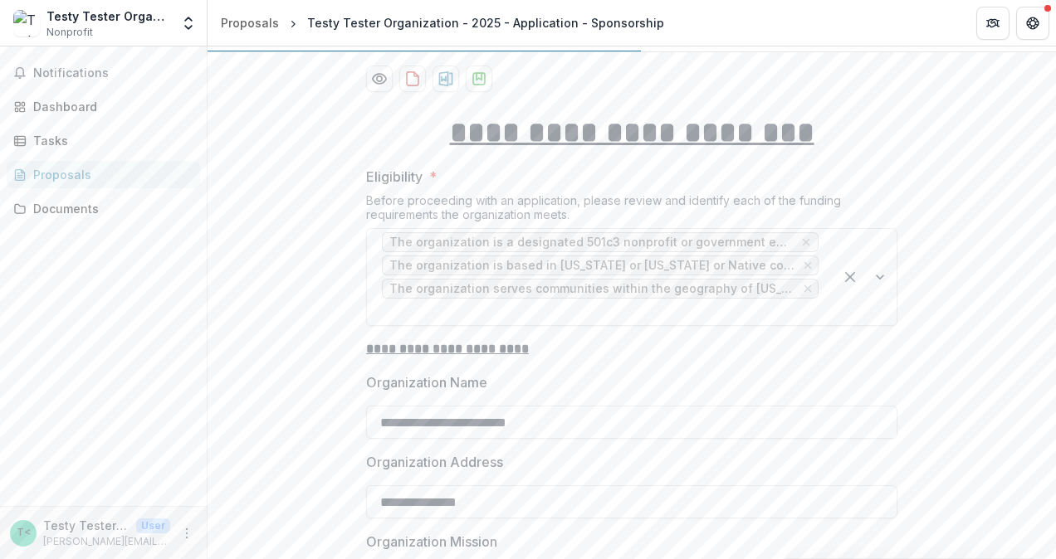
scroll to position [0, 0]
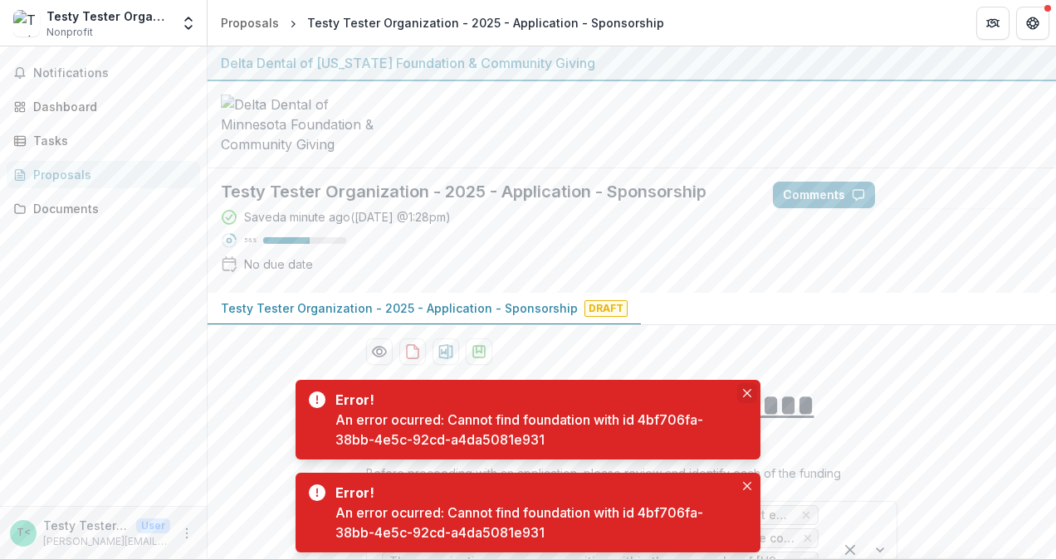
click at [745, 393] on icon "Close" at bounding box center [747, 393] width 8 height 8
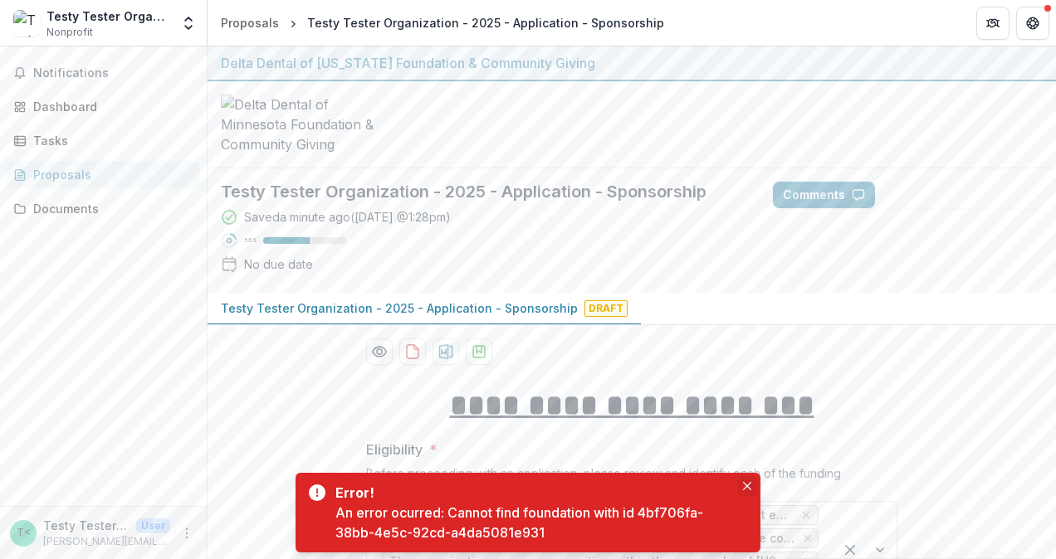
click at [749, 486] on icon "Close" at bounding box center [747, 486] width 8 height 8
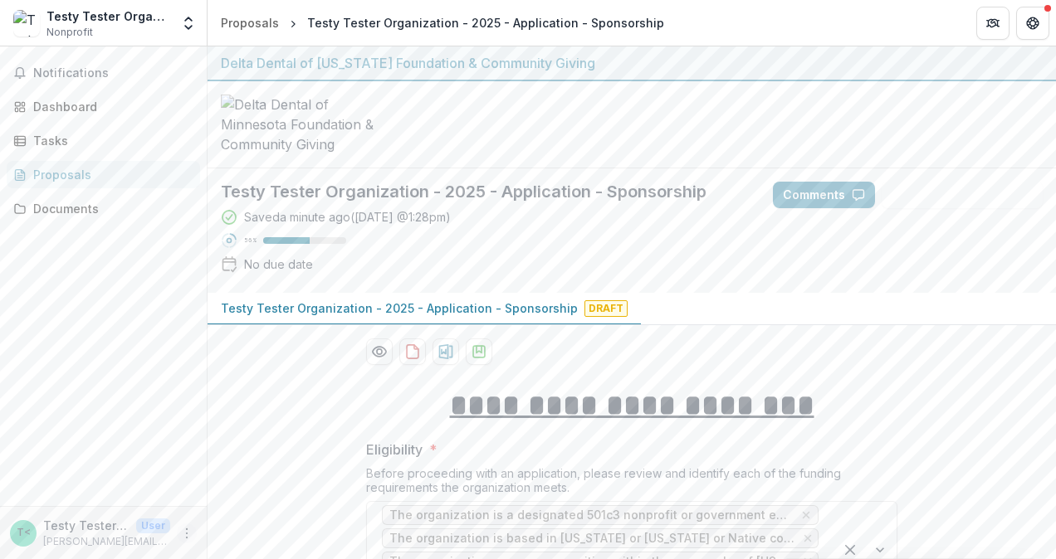
click at [188, 535] on icon "More" at bounding box center [186, 533] width 13 height 13
click at [276, 520] on button "Logout" at bounding box center [296, 525] width 178 height 27
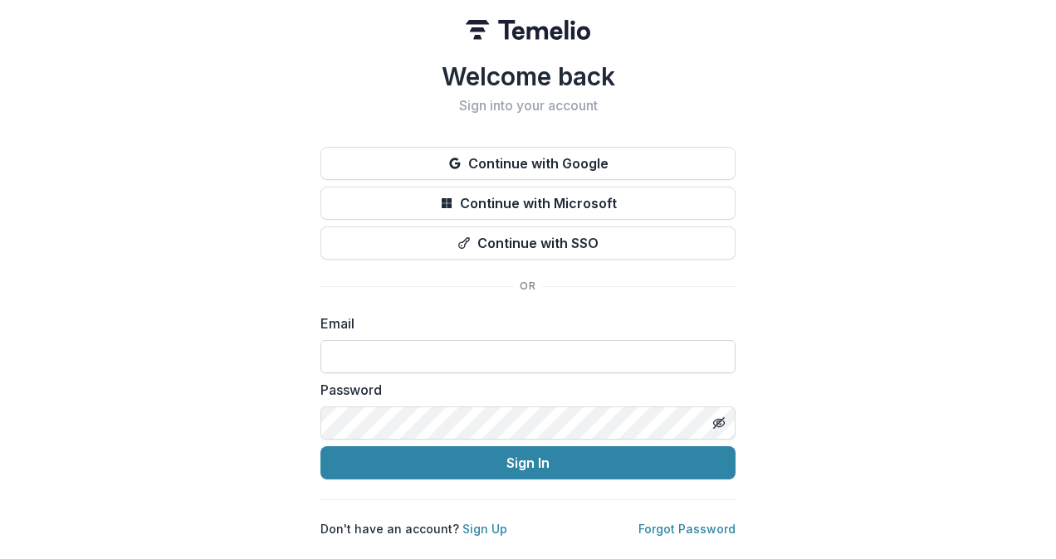
click at [403, 360] on input at bounding box center [527, 356] width 415 height 33
type input "**********"
click at [320, 447] on button "Sign In" at bounding box center [527, 463] width 415 height 33
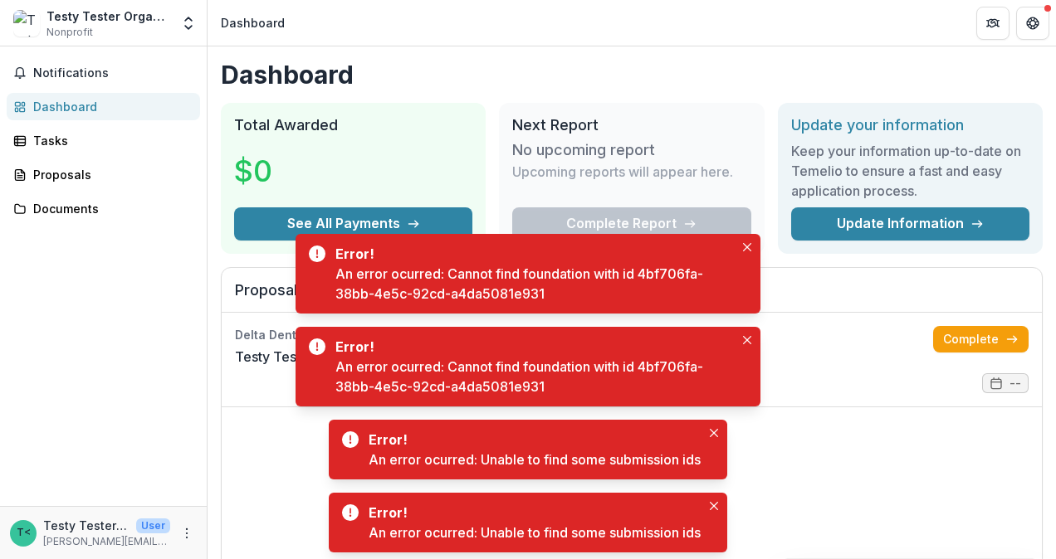
click at [750, 243] on icon "Close" at bounding box center [747, 247] width 8 height 8
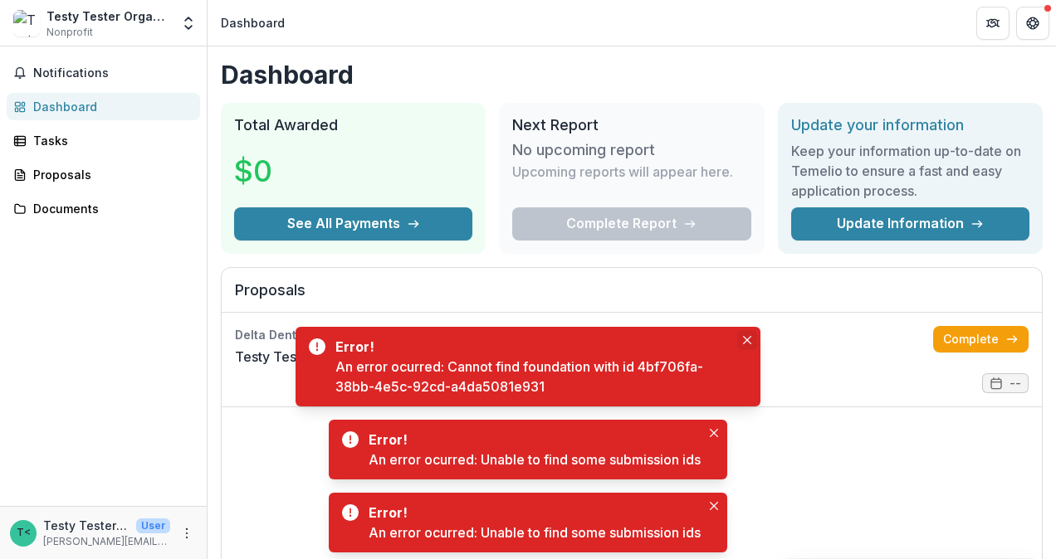
click at [747, 339] on icon "Close" at bounding box center [747, 340] width 8 height 8
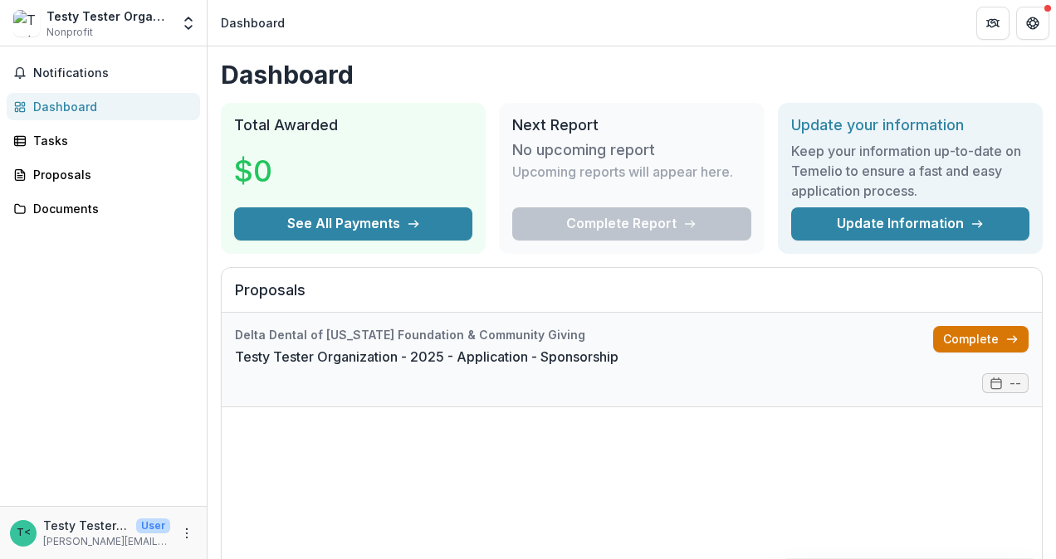
click at [970, 334] on link "Complete" at bounding box center [980, 339] width 95 height 27
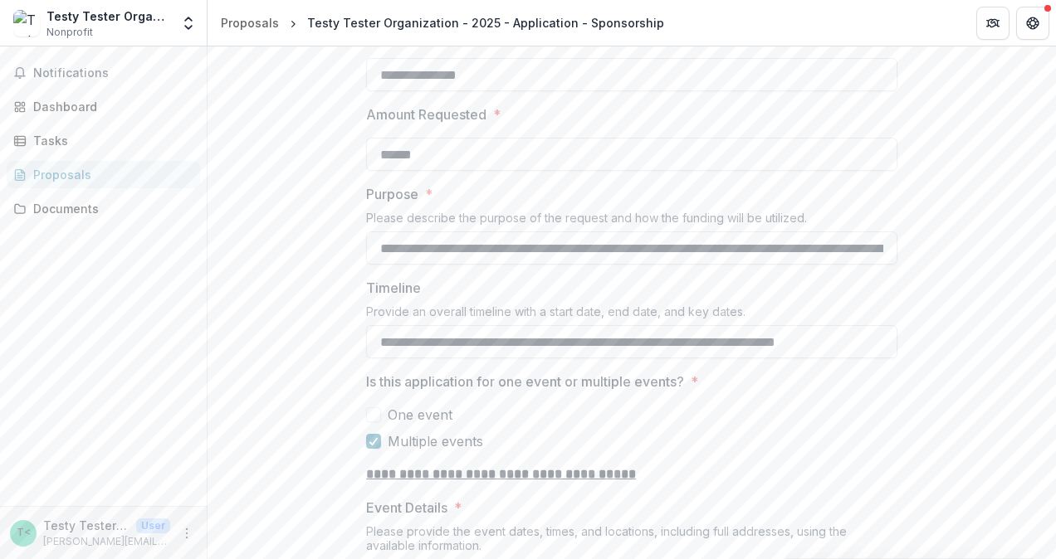
scroll to position [1328, 0]
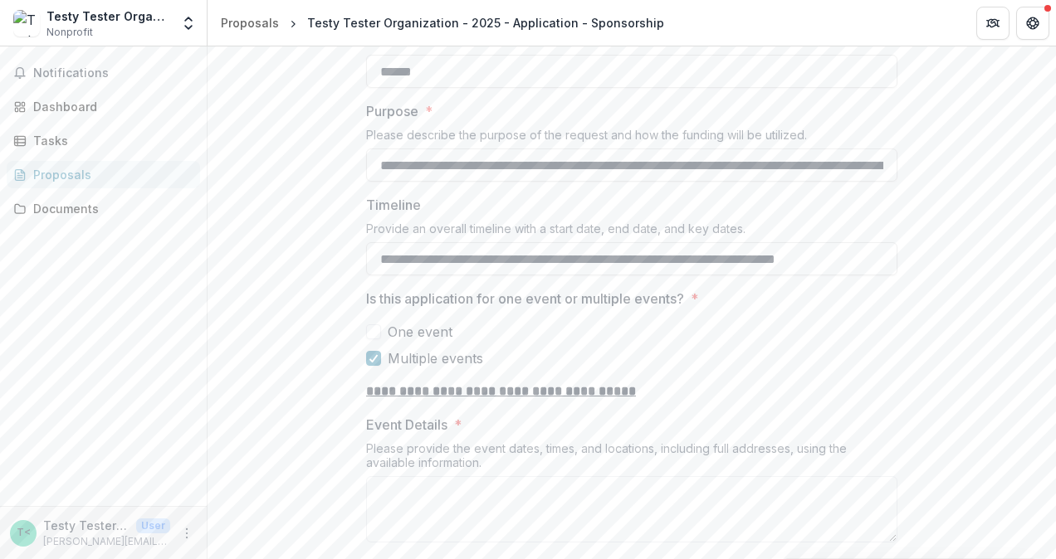
click at [375, 325] on span at bounding box center [373, 332] width 15 height 15
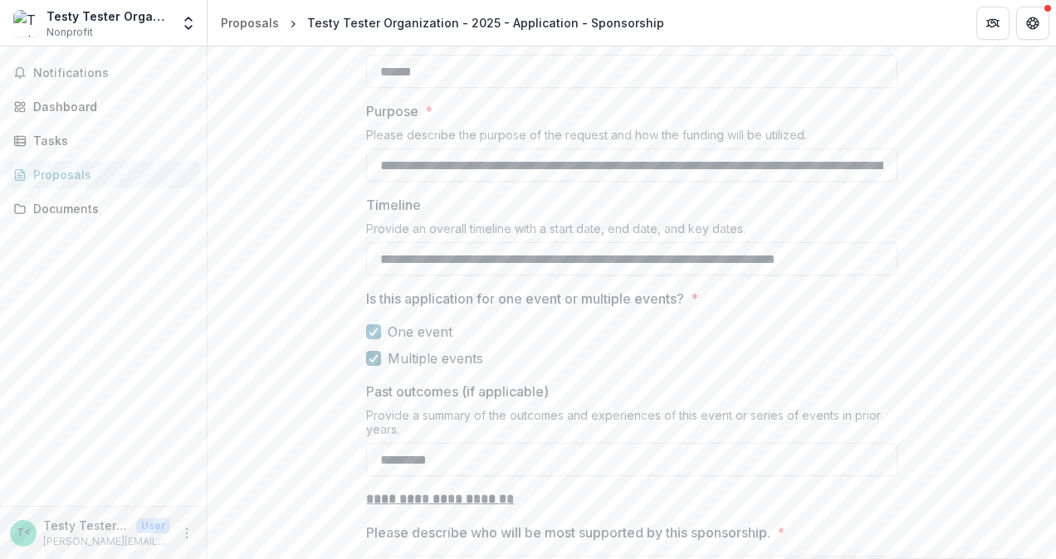
click at [374, 352] on div at bounding box center [374, 358] width 10 height 13
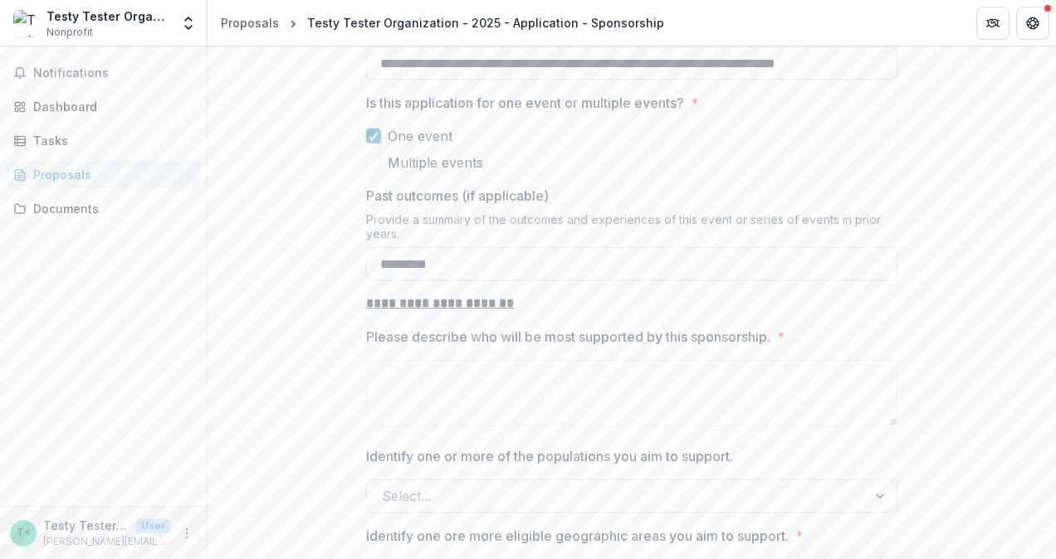
scroll to position [1494, 0]
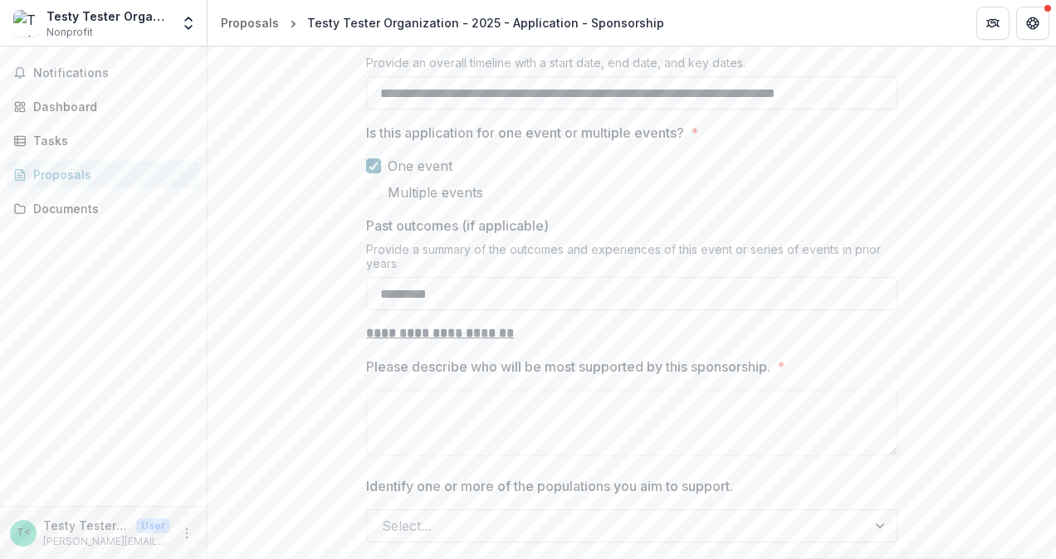
click at [370, 162] on icon at bounding box center [374, 166] width 10 height 8
click at [376, 185] on span at bounding box center [373, 192] width 15 height 15
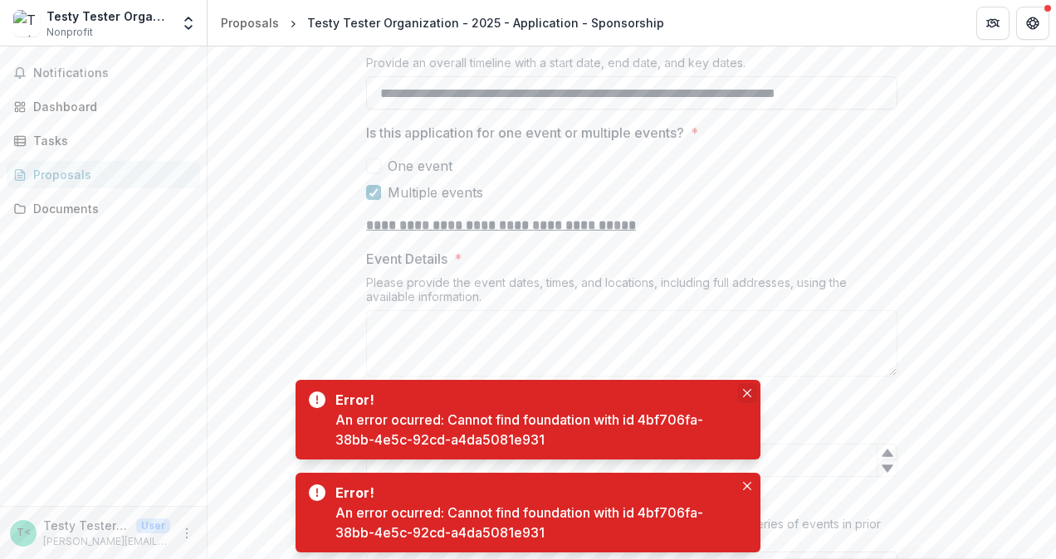
click at [750, 393] on icon "Close" at bounding box center [747, 393] width 8 height 8
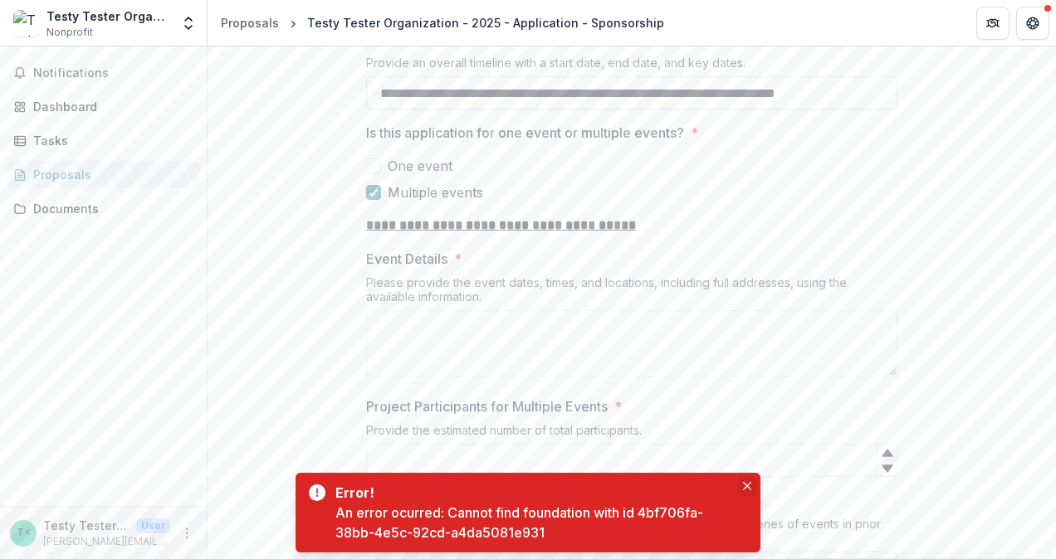
click at [749, 485] on icon "Close" at bounding box center [747, 486] width 8 height 8
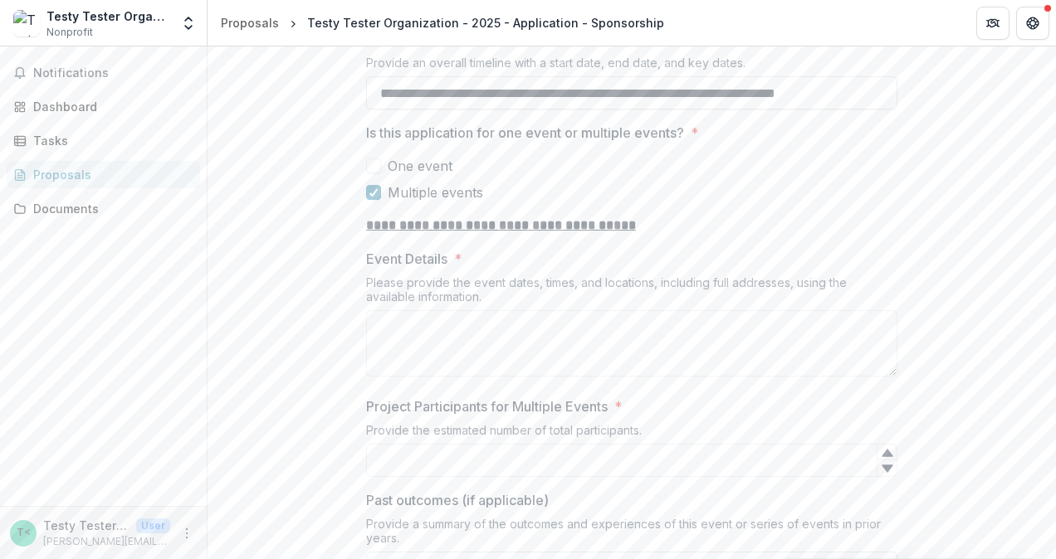
click at [377, 159] on span at bounding box center [373, 166] width 15 height 15
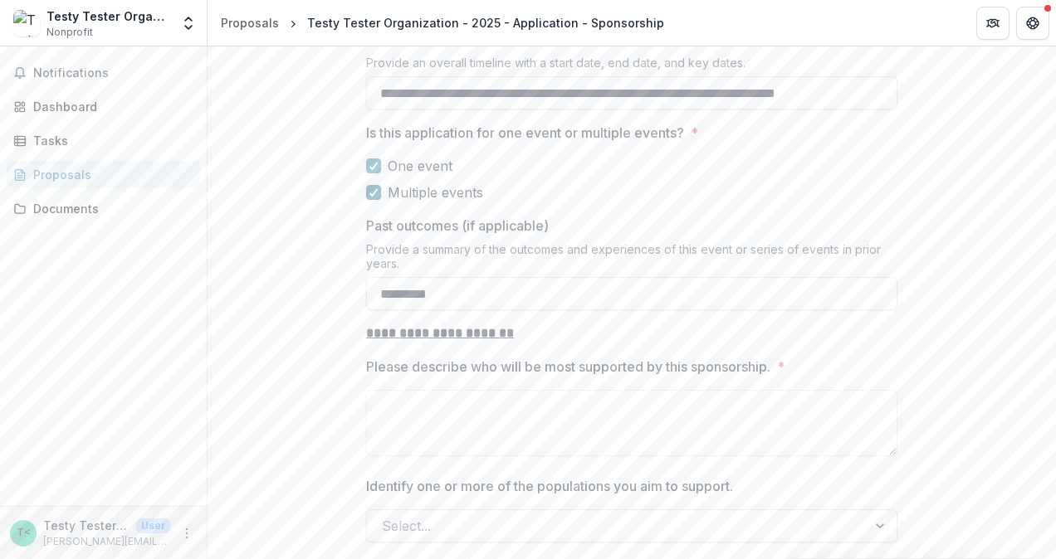
click at [378, 185] on span at bounding box center [373, 192] width 15 height 15
click at [541, 277] on input "*********" at bounding box center [631, 293] width 531 height 33
type input "**********"
click at [398, 390] on textarea "Please describe who will be most supported by this sponsorship. *" at bounding box center [631, 423] width 531 height 66
type textarea "*****"
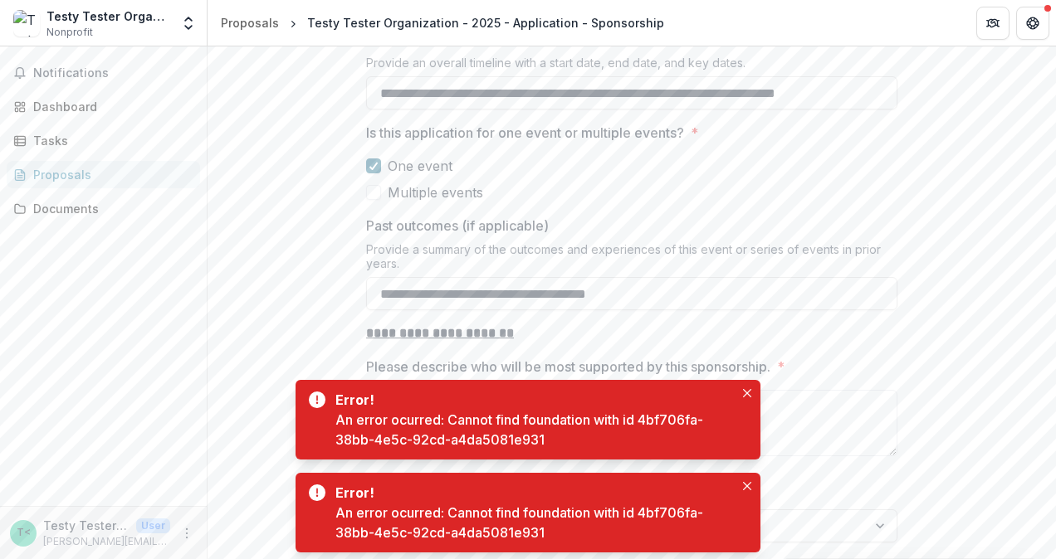
click at [372, 162] on icon at bounding box center [374, 166] width 10 height 8
click at [373, 185] on span at bounding box center [373, 192] width 15 height 15
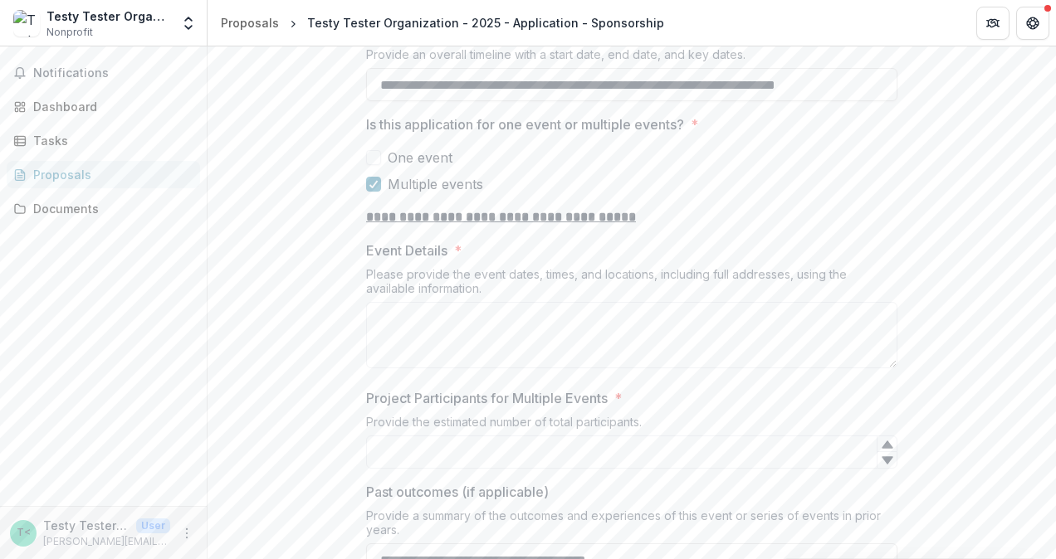
scroll to position [1411, 0]
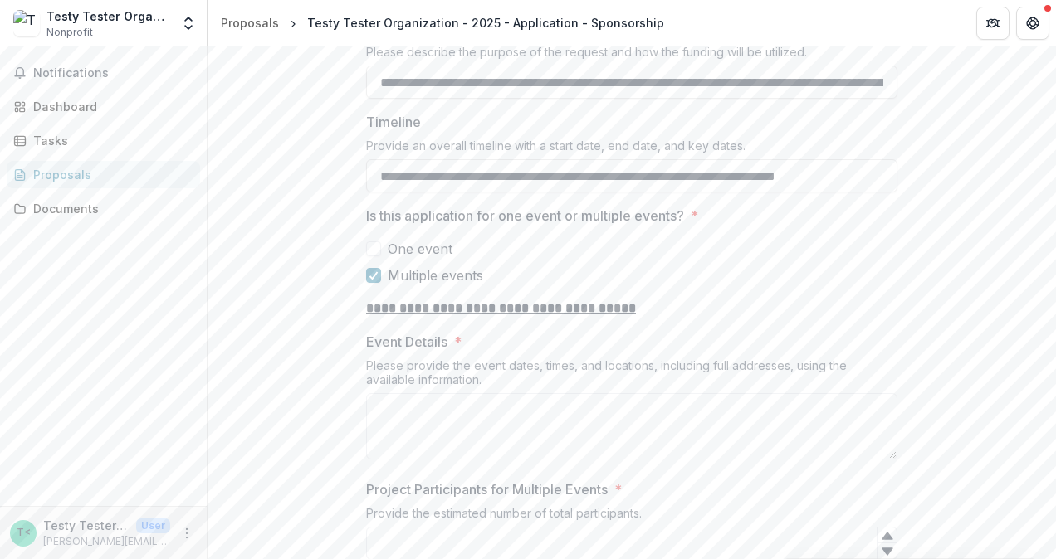
click at [370, 242] on span at bounding box center [373, 249] width 15 height 15
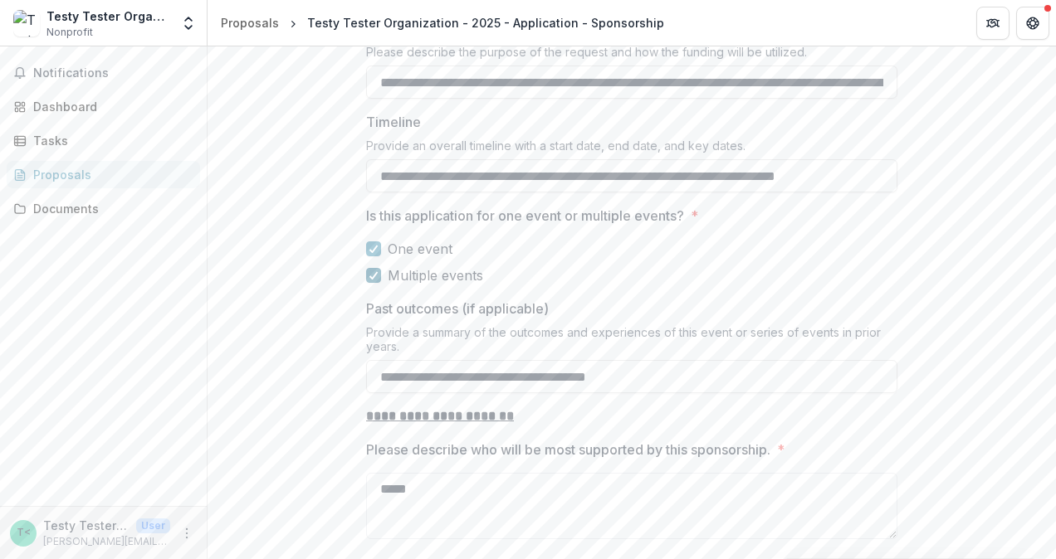
drag, startPoint x: 375, startPoint y: 231, endPoint x: 458, endPoint y: 245, distance: 84.2
click at [382, 266] on label "Multiple events" at bounding box center [631, 276] width 531 height 20
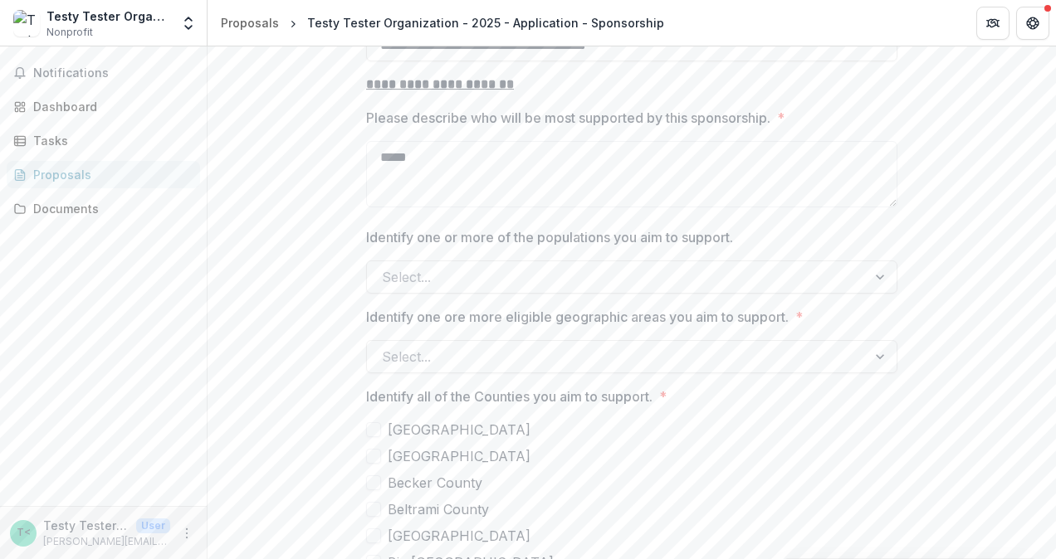
scroll to position [1660, 0]
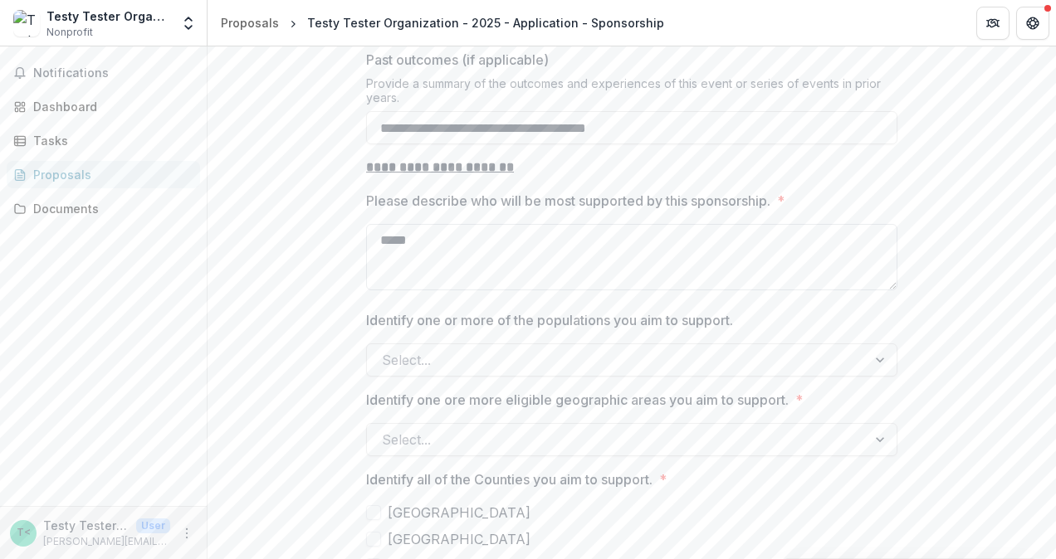
click at [443, 224] on textarea "*****" at bounding box center [631, 257] width 531 height 66
type textarea "*"
type textarea "**********"
click at [466, 349] on div at bounding box center [617, 360] width 470 height 23
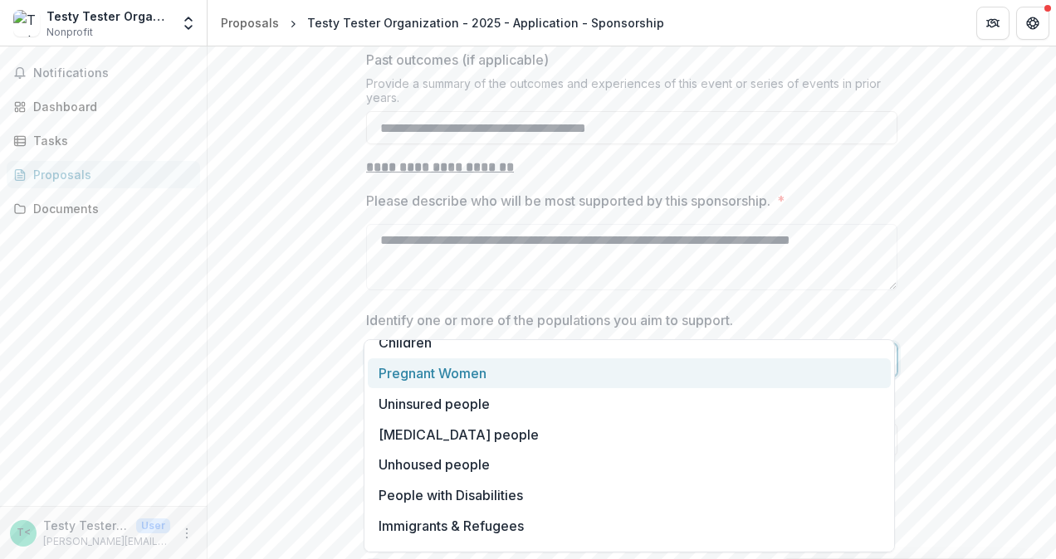
scroll to position [83, 0]
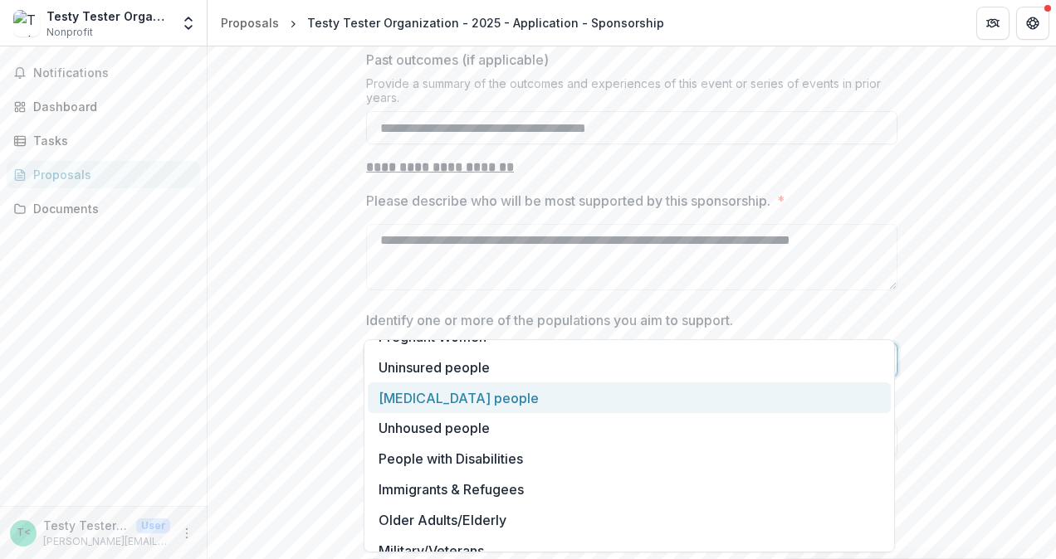
click at [468, 398] on div "[MEDICAL_DATA] people" at bounding box center [629, 398] width 523 height 31
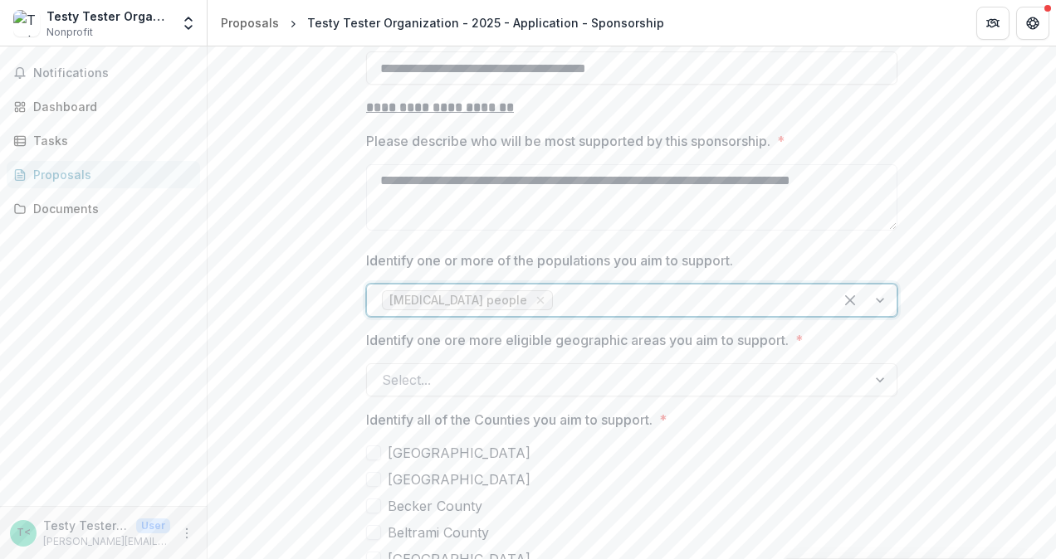
scroll to position [1743, 0]
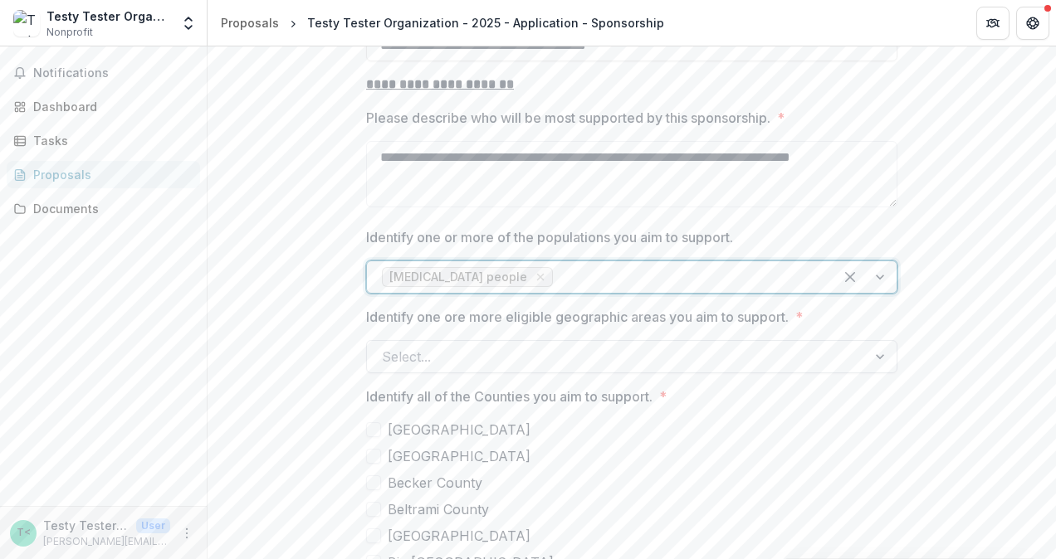
click at [535, 345] on div at bounding box center [617, 356] width 470 height 23
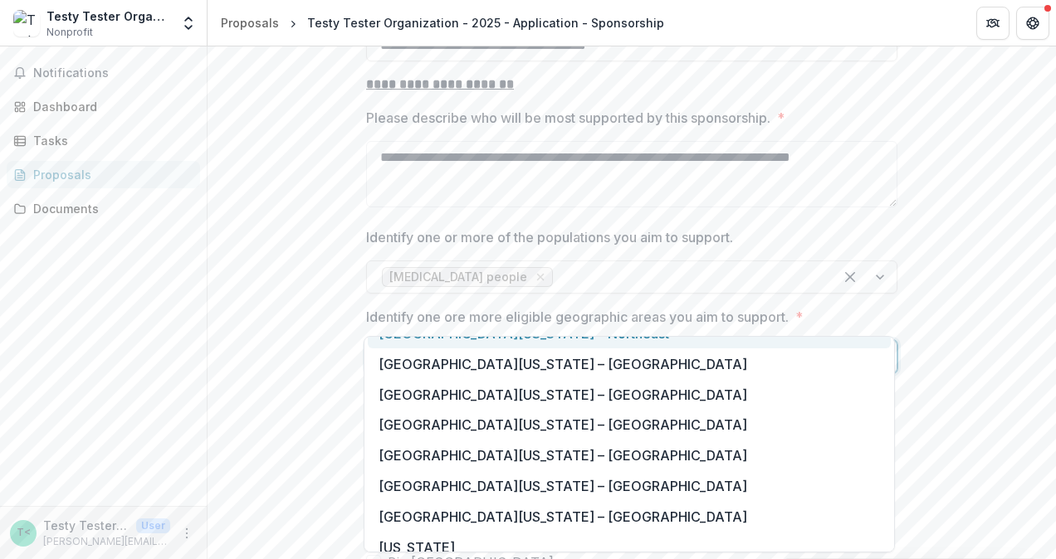
scroll to position [127, 0]
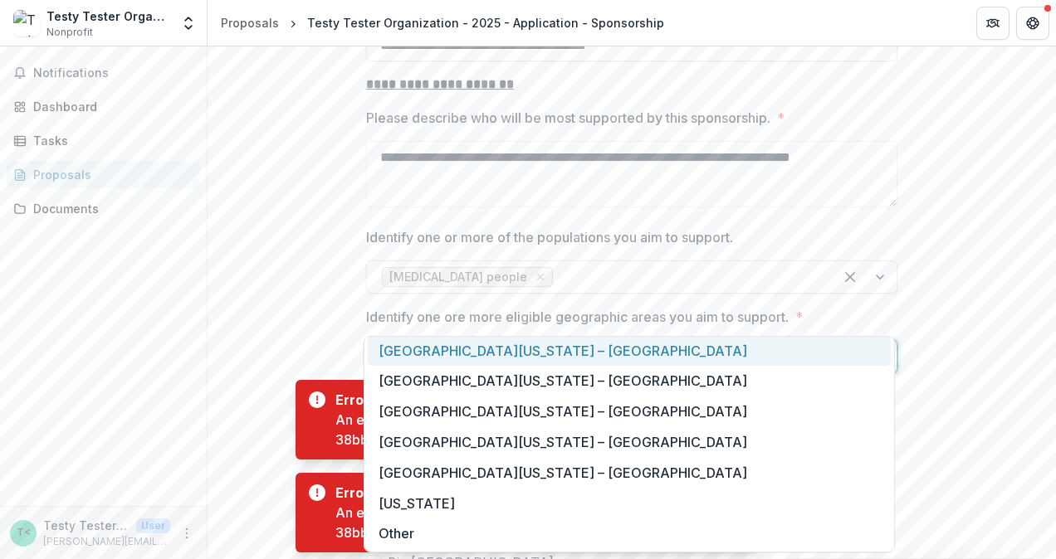
click at [532, 349] on div "[GEOGRAPHIC_DATA][US_STATE] – [GEOGRAPHIC_DATA]" at bounding box center [629, 350] width 523 height 31
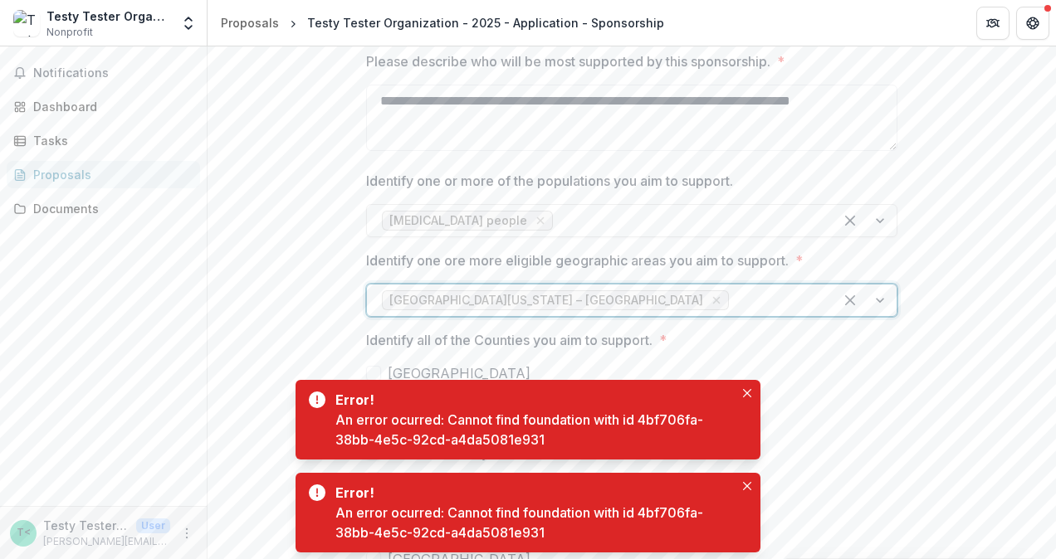
scroll to position [1826, 0]
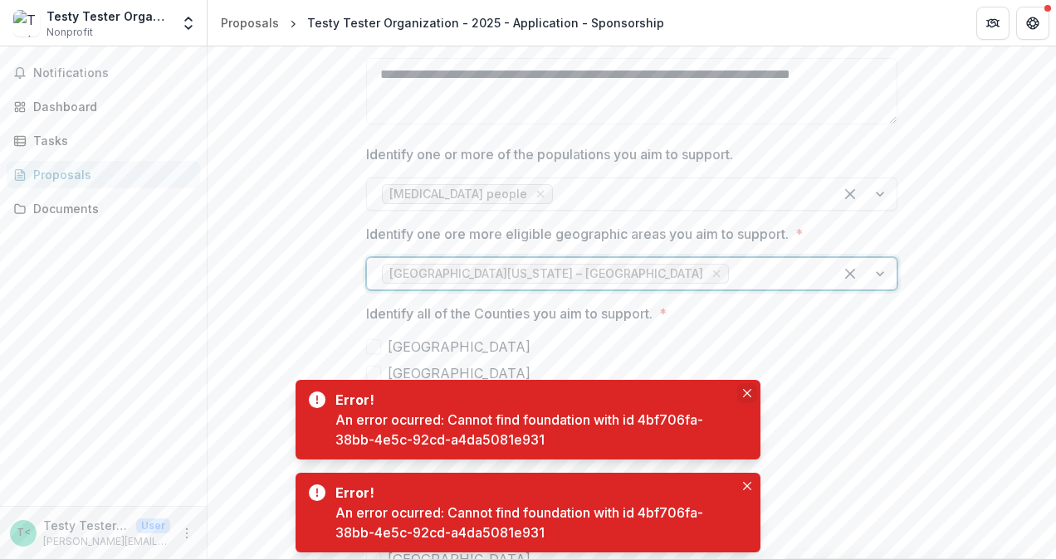
click at [747, 393] on icon "Close" at bounding box center [747, 393] width 8 height 8
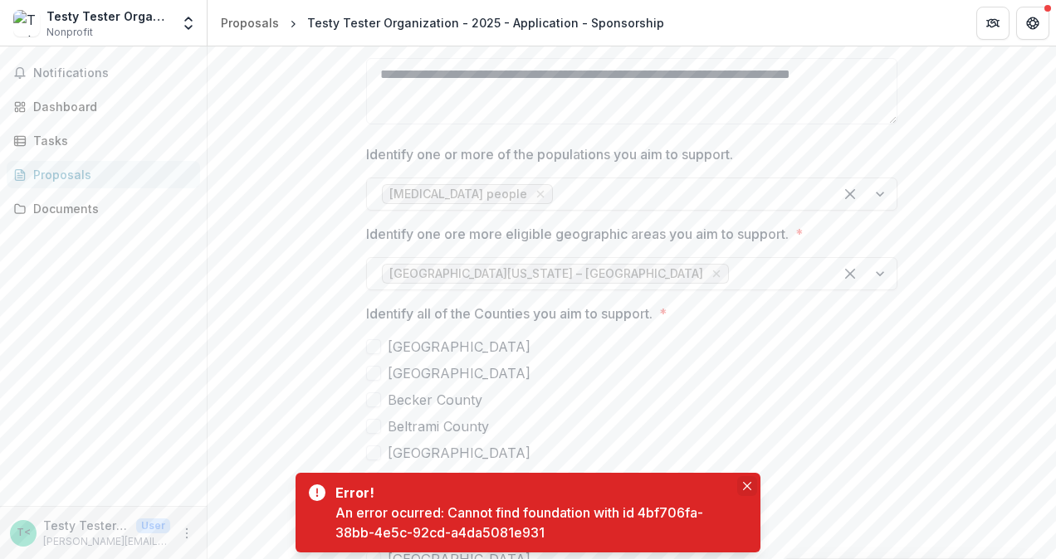
click at [748, 486] on icon "Close" at bounding box center [747, 486] width 8 height 8
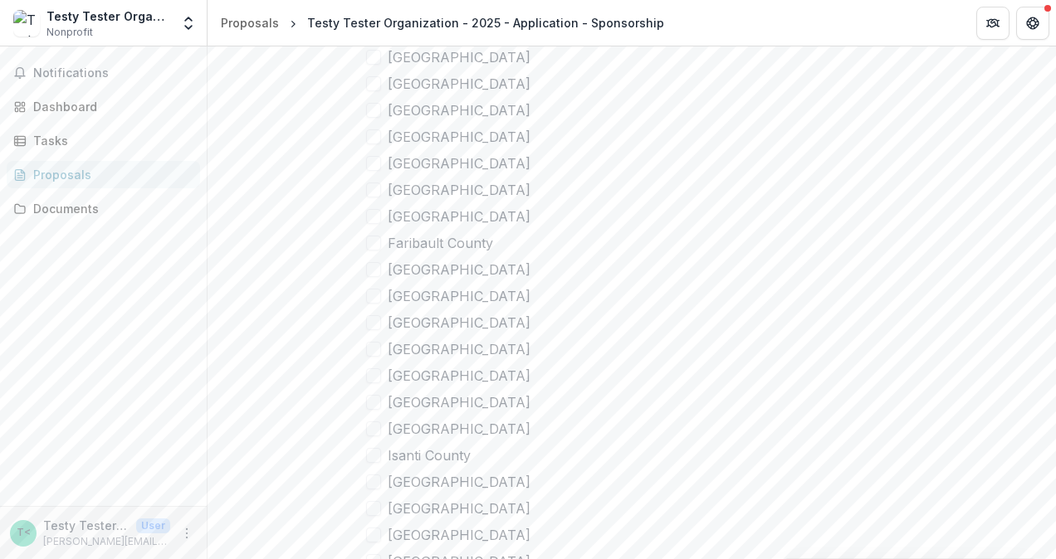
scroll to position [2490, 0]
click at [376, 180] on span at bounding box center [373, 187] width 15 height 15
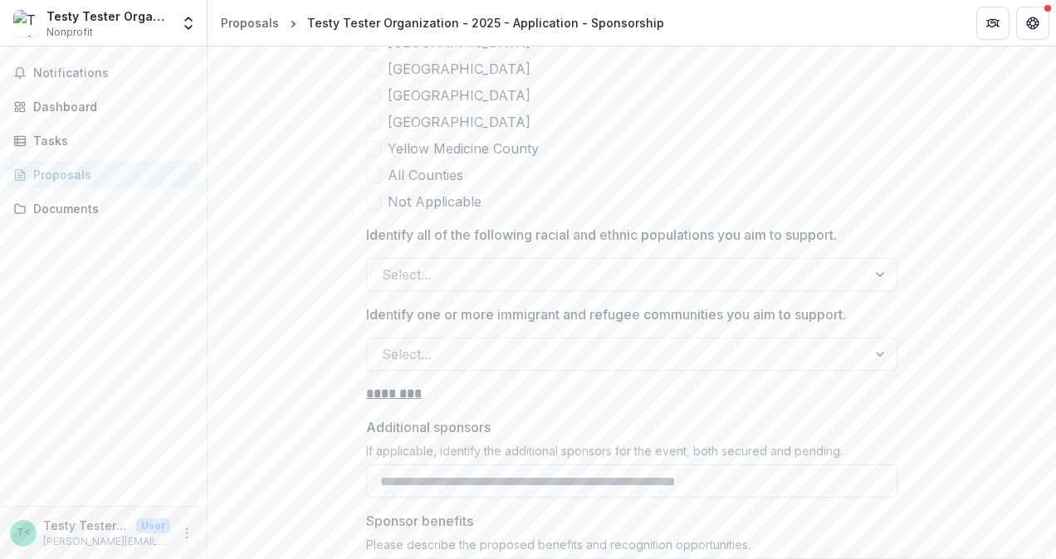
scroll to position [4316, 0]
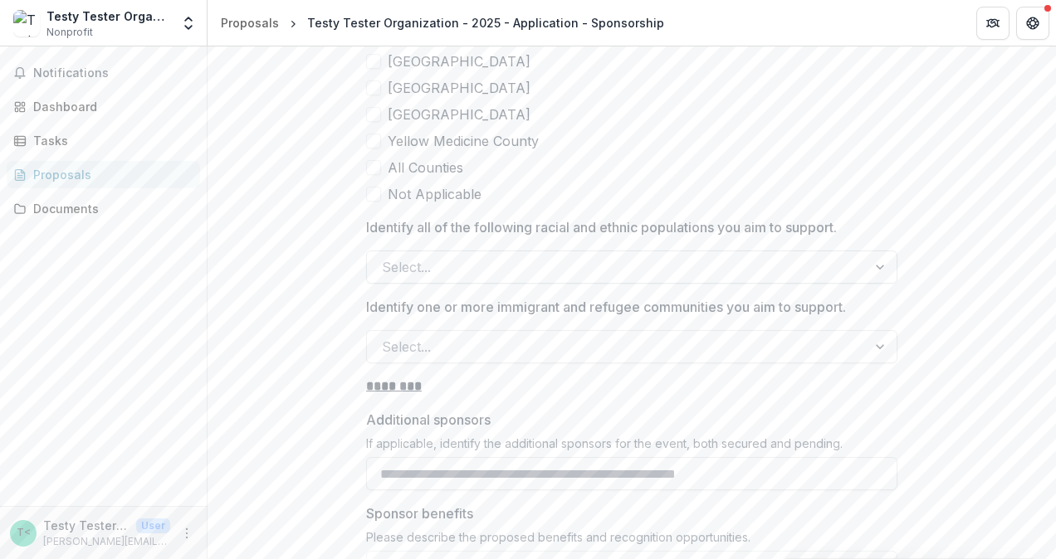
click at [545, 256] on div at bounding box center [617, 267] width 470 height 23
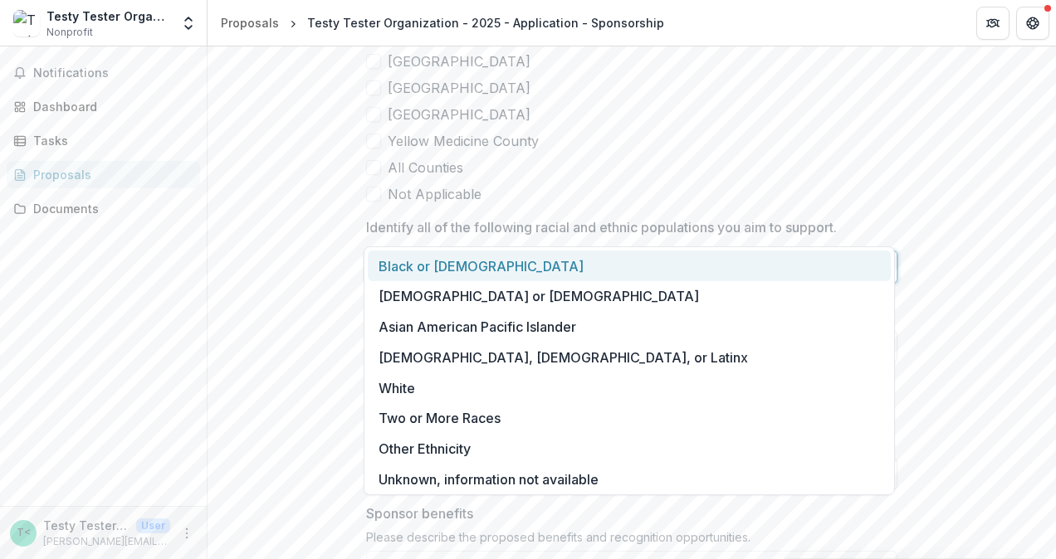
click at [523, 271] on div "Black or [DEMOGRAPHIC_DATA]" at bounding box center [629, 266] width 523 height 31
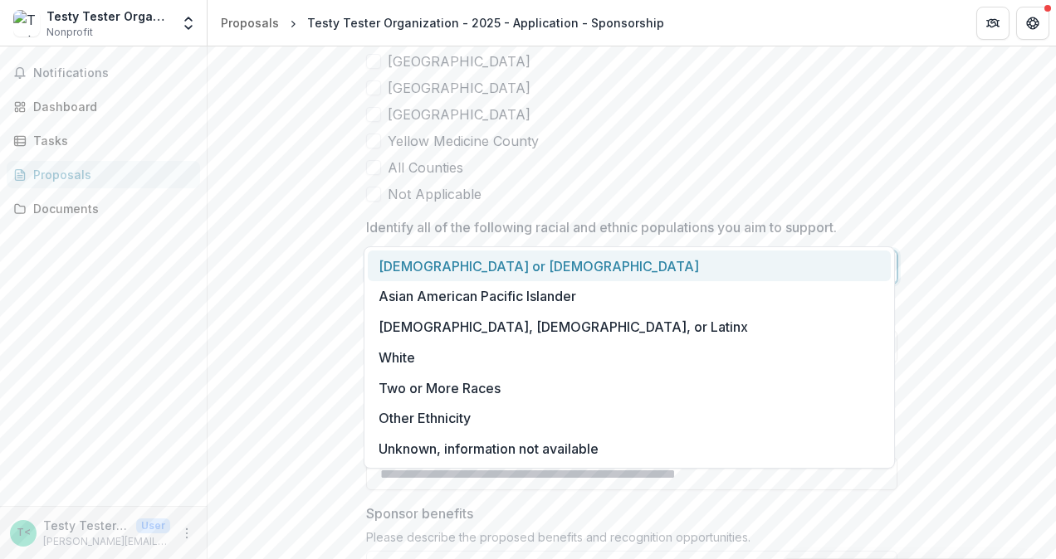
click at [881, 251] on div at bounding box center [864, 267] width 63 height 32
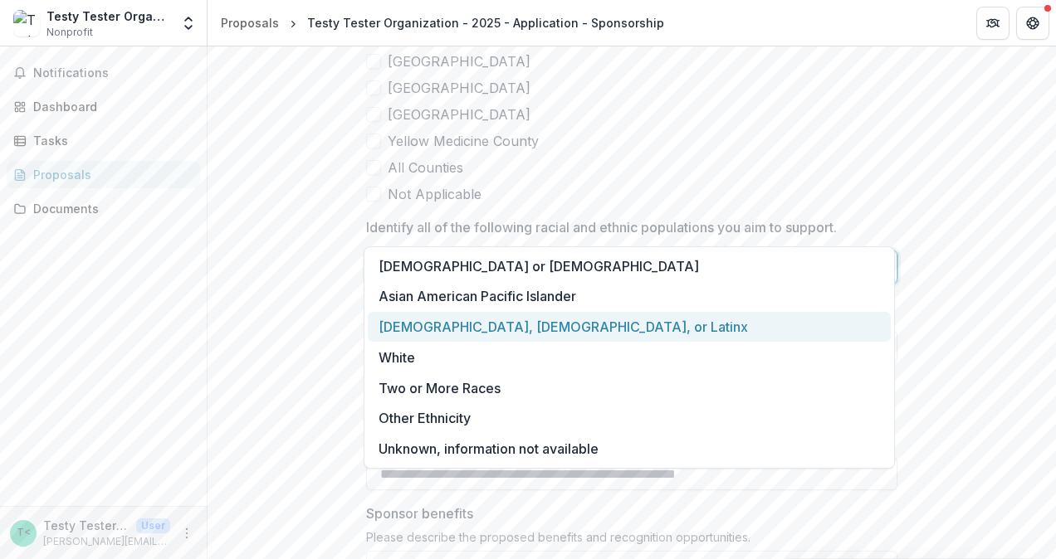
click at [486, 326] on div "[DEMOGRAPHIC_DATA], [DEMOGRAPHIC_DATA], or Latinx" at bounding box center [629, 327] width 523 height 31
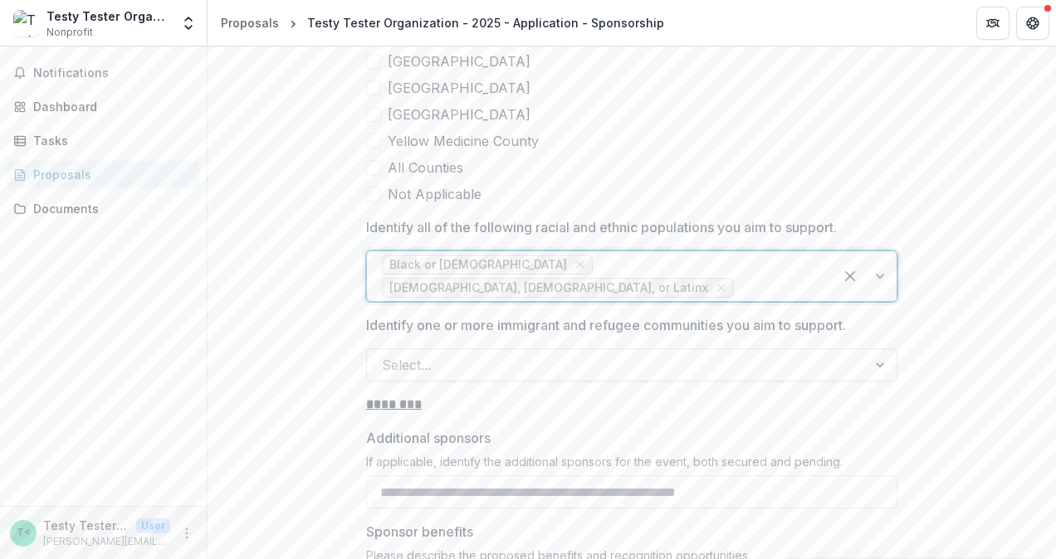
click at [561, 354] on div at bounding box center [617, 365] width 470 height 23
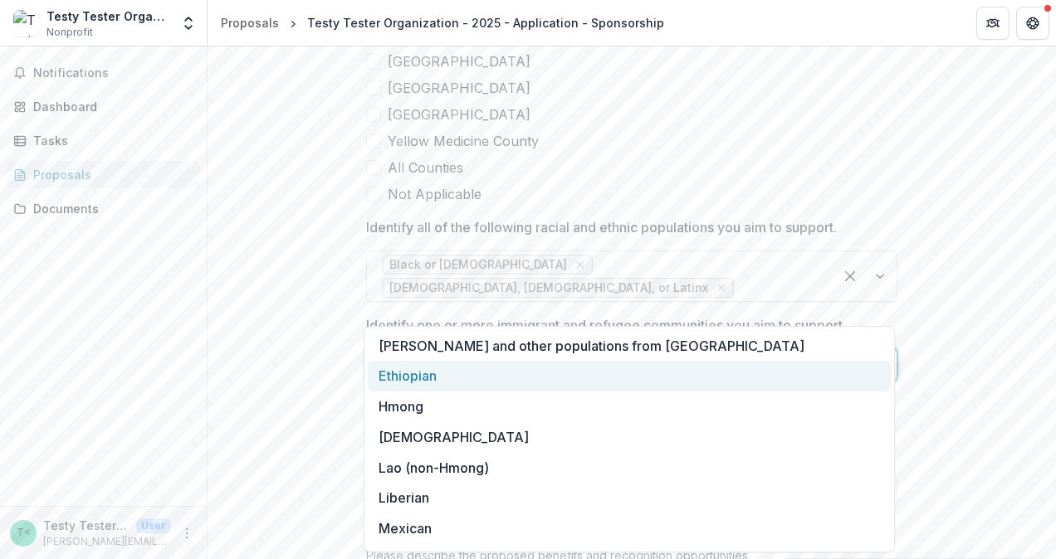
drag, startPoint x: 412, startPoint y: 371, endPoint x: 473, endPoint y: 369, distance: 61.5
click at [413, 370] on div "Ethiopian" at bounding box center [629, 376] width 523 height 31
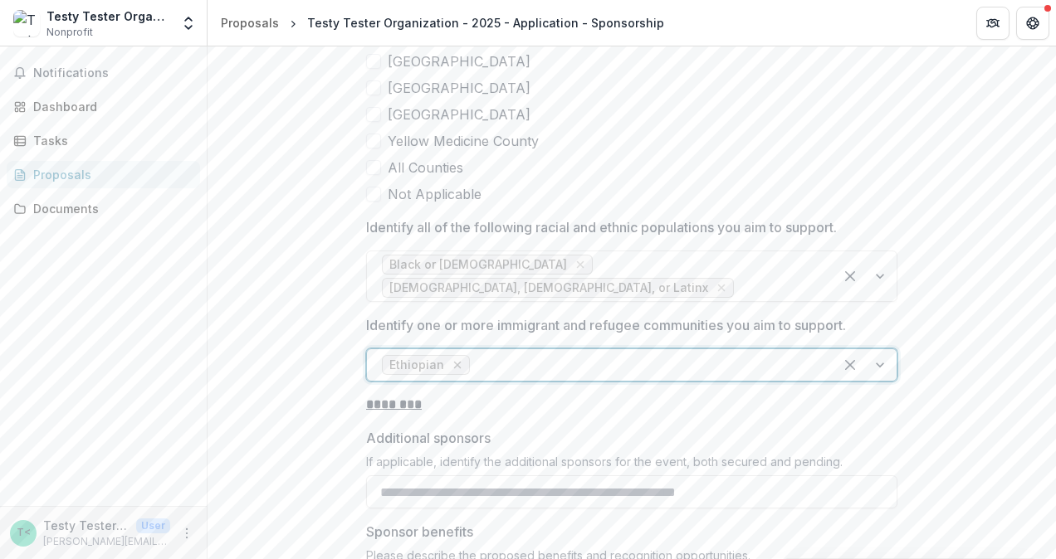
click at [451, 359] on icon "Remove Ethiopian" at bounding box center [457, 365] width 13 height 13
click at [561, 354] on div at bounding box center [617, 365] width 470 height 23
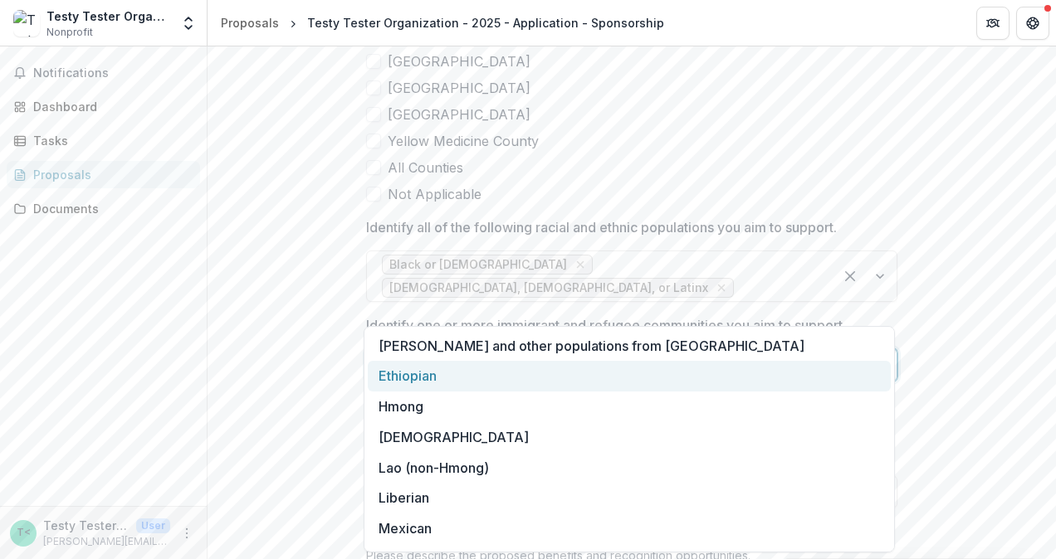
scroll to position [117, 0]
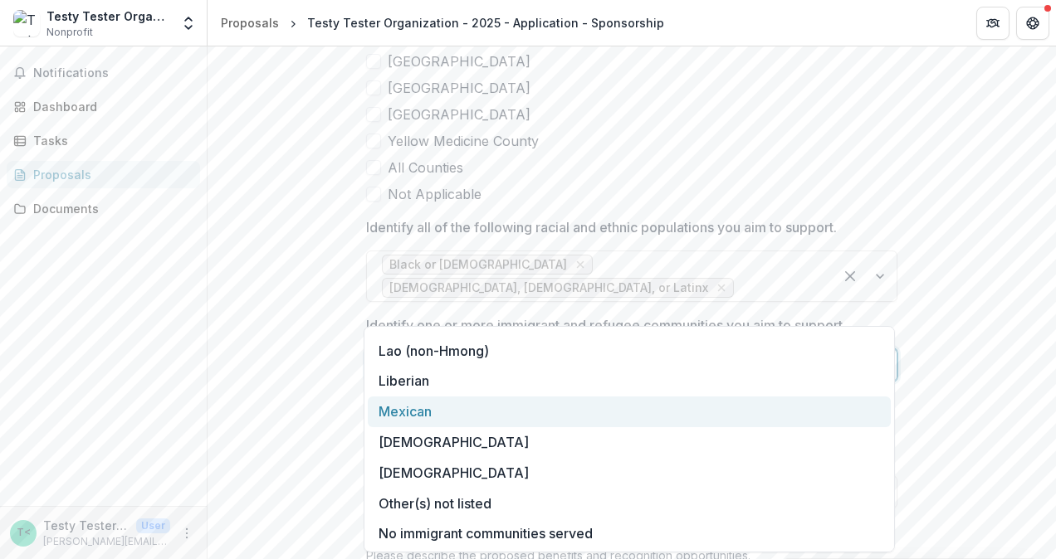
click at [430, 413] on div "Mexican" at bounding box center [629, 412] width 523 height 31
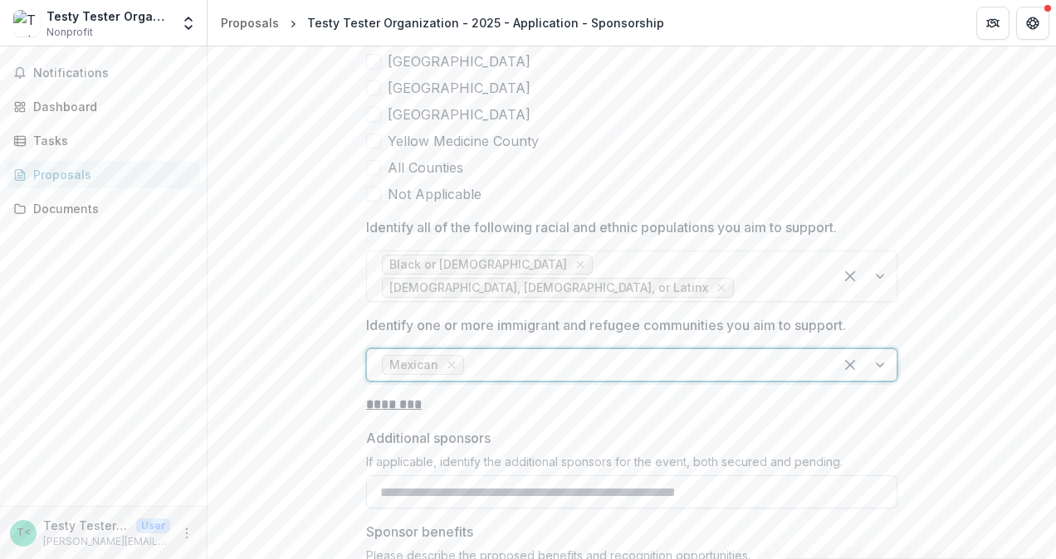
click at [595, 476] on input "Additional sponsors" at bounding box center [631, 492] width 531 height 33
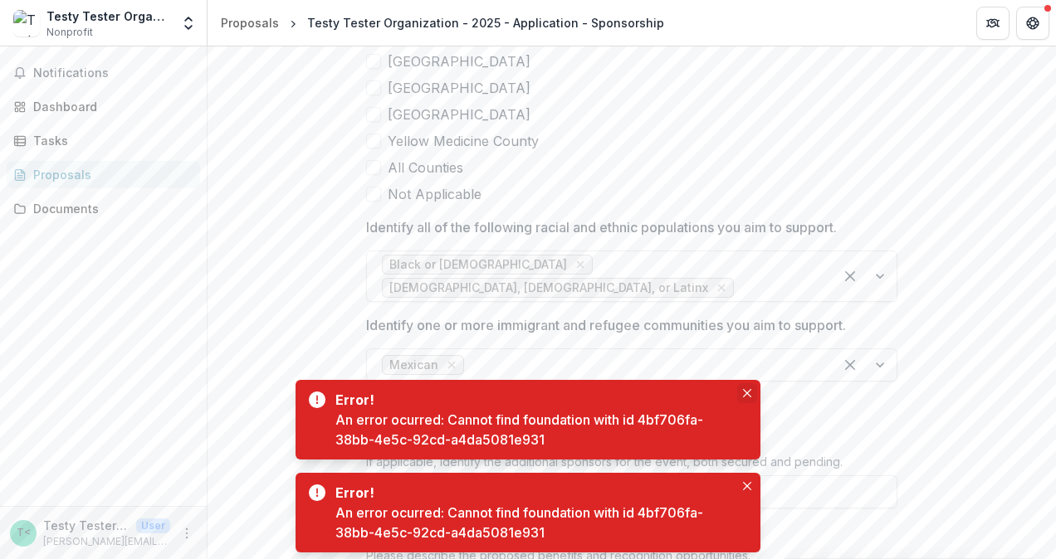
click at [750, 392] on icon "Close" at bounding box center [747, 393] width 8 height 8
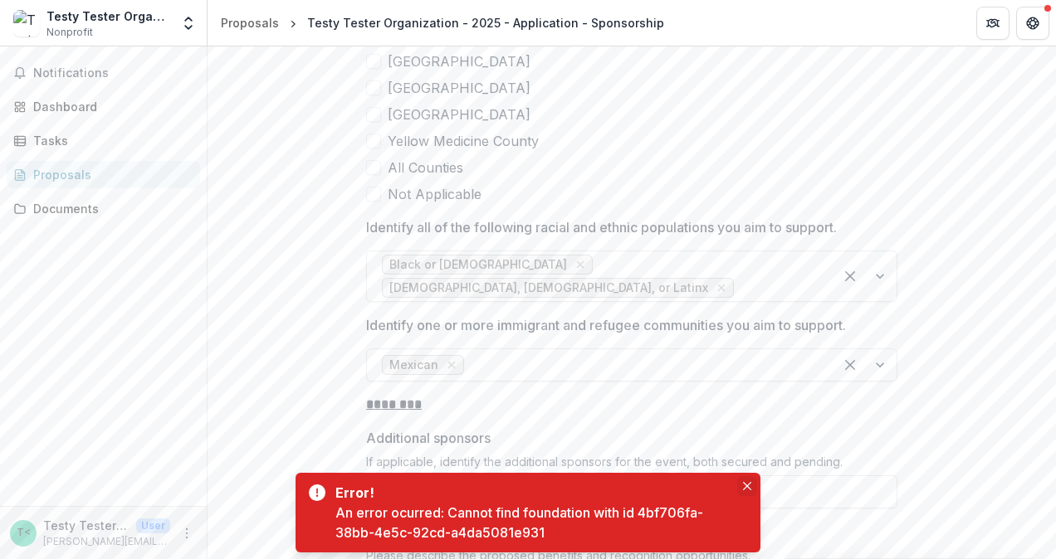
click at [752, 486] on button "Close" at bounding box center [747, 486] width 20 height 20
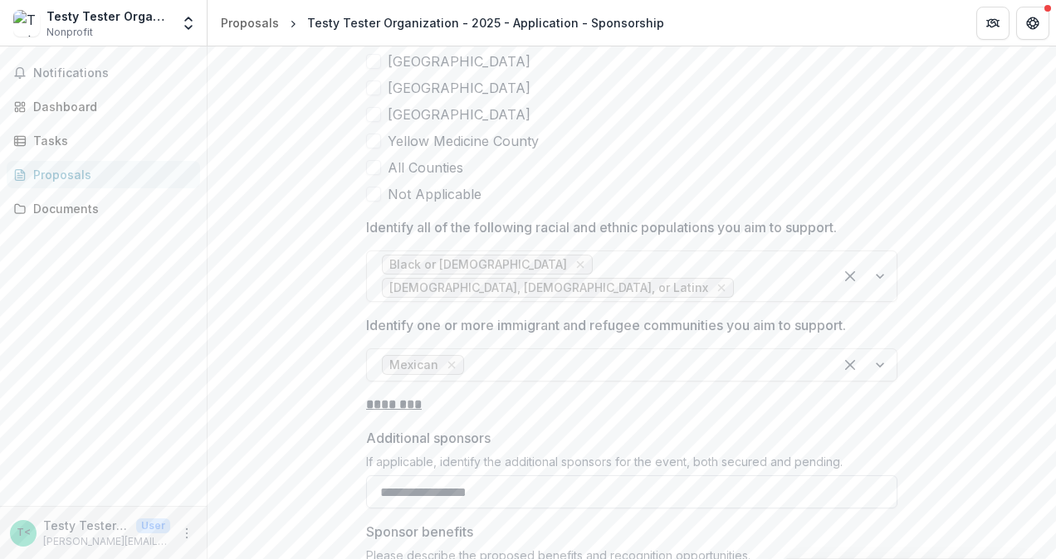
click at [615, 476] on input "**********" at bounding box center [631, 492] width 531 height 33
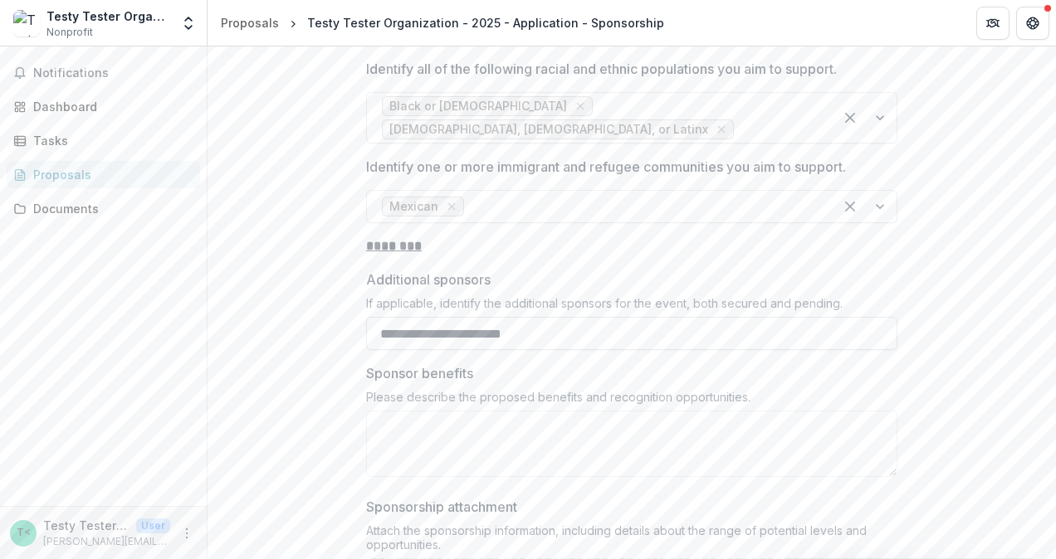
scroll to position [4482, 0]
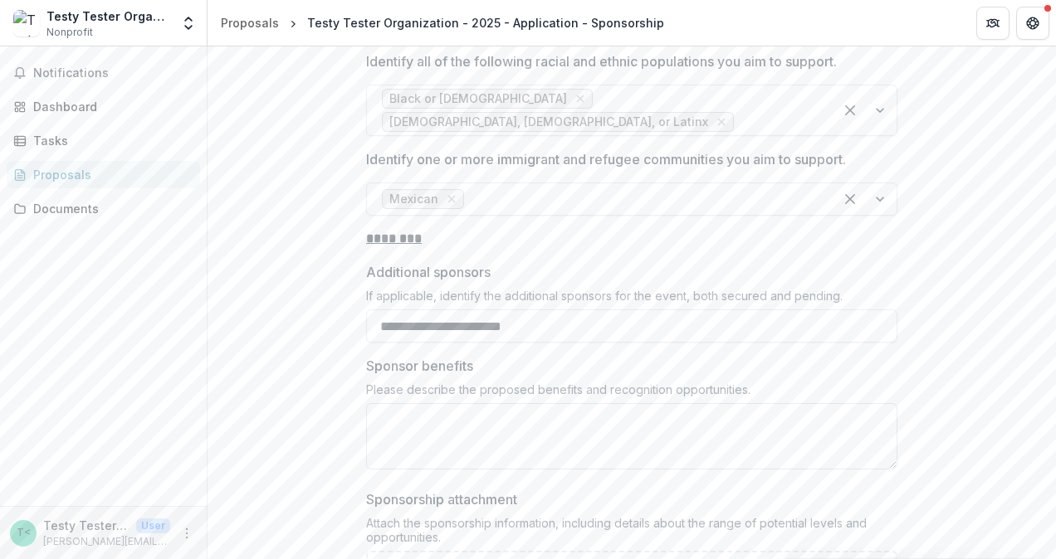
type input "**********"
click at [503, 403] on textarea "Sponsor benefits" at bounding box center [631, 436] width 531 height 66
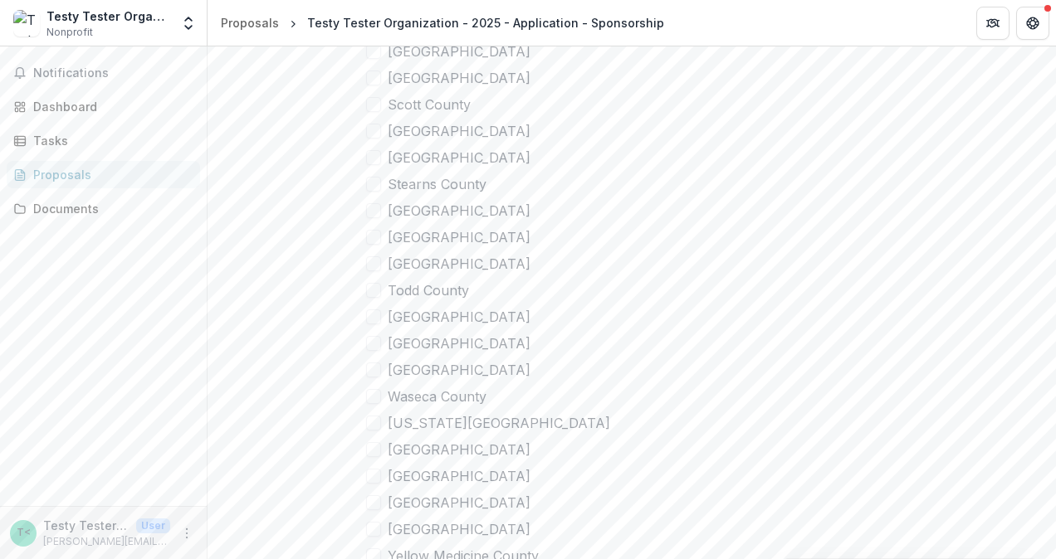
scroll to position [4233, 0]
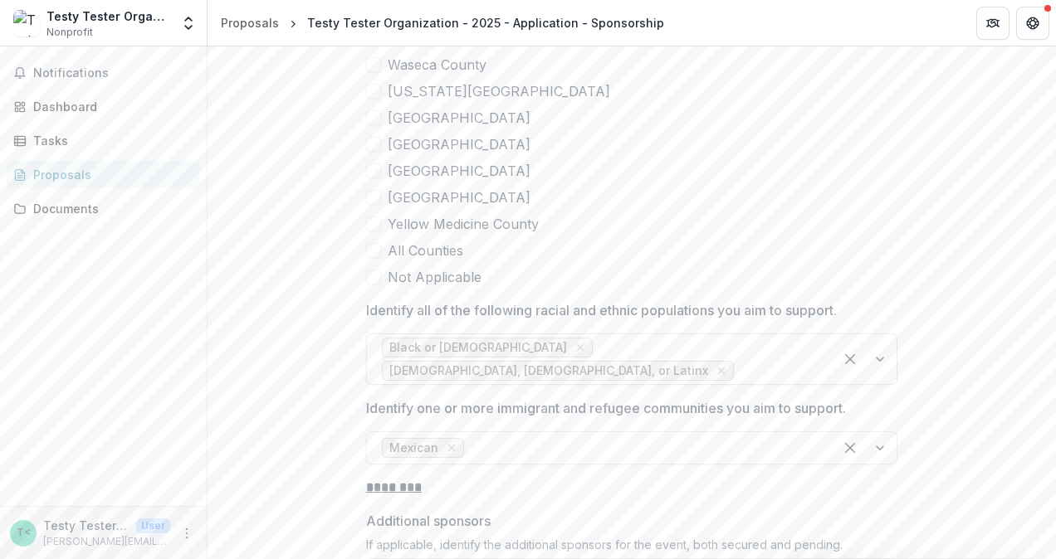
click at [777, 359] on div at bounding box center [777, 370] width 81 height 23
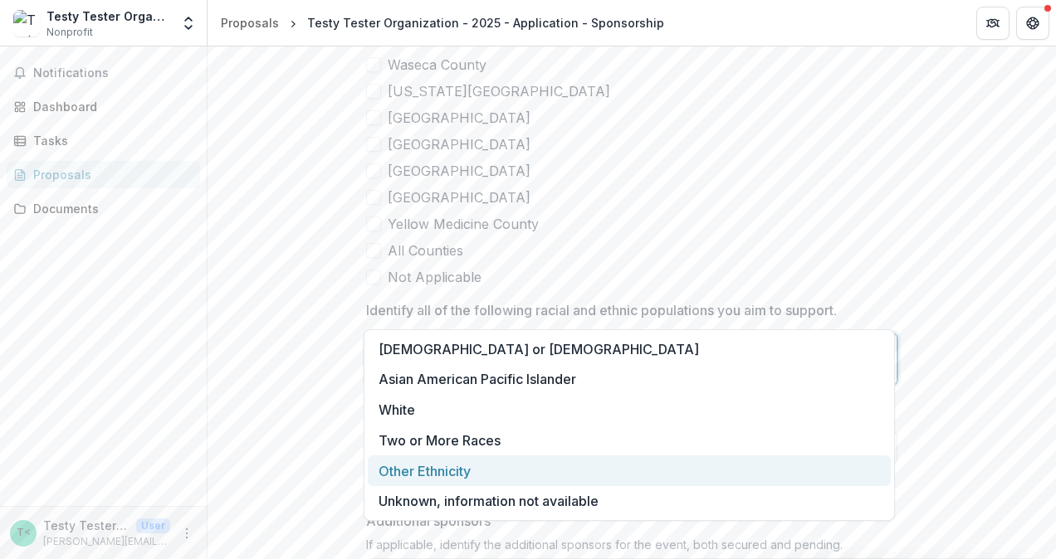
click at [447, 468] on div "Other Ethnicity" at bounding box center [629, 471] width 523 height 31
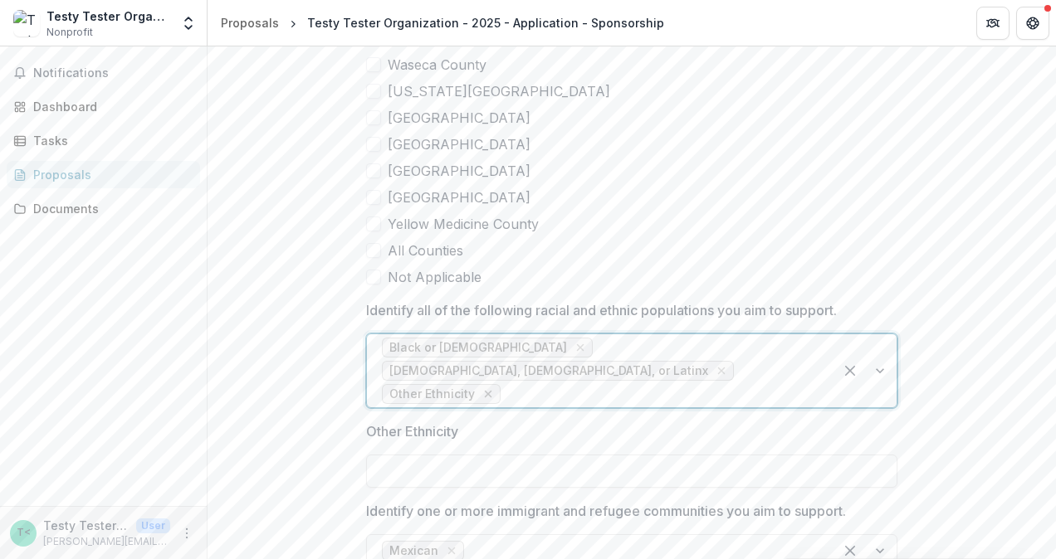
click at [481, 388] on icon "Remove Other Ethnicity" at bounding box center [487, 394] width 13 height 13
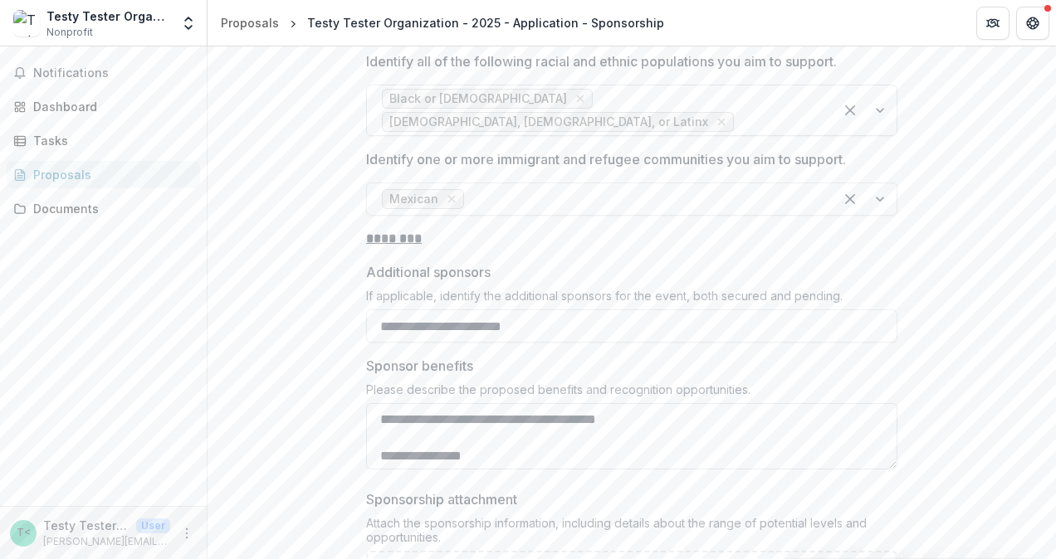
scroll to position [2, 0]
click at [563, 403] on textarea "**********" at bounding box center [631, 436] width 531 height 66
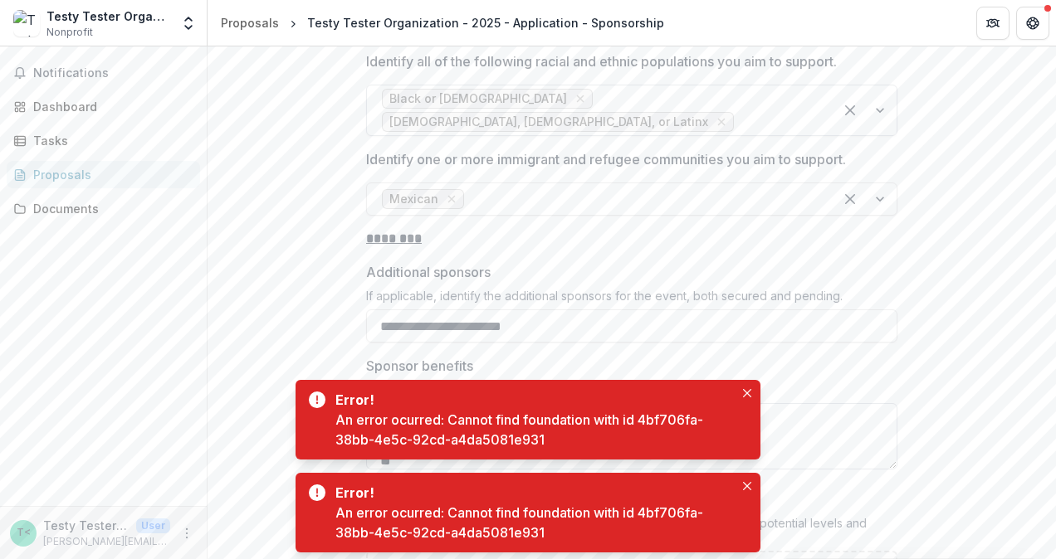
scroll to position [50, 0]
type textarea "**********"
click at [749, 396] on icon "Close" at bounding box center [747, 393] width 8 height 8
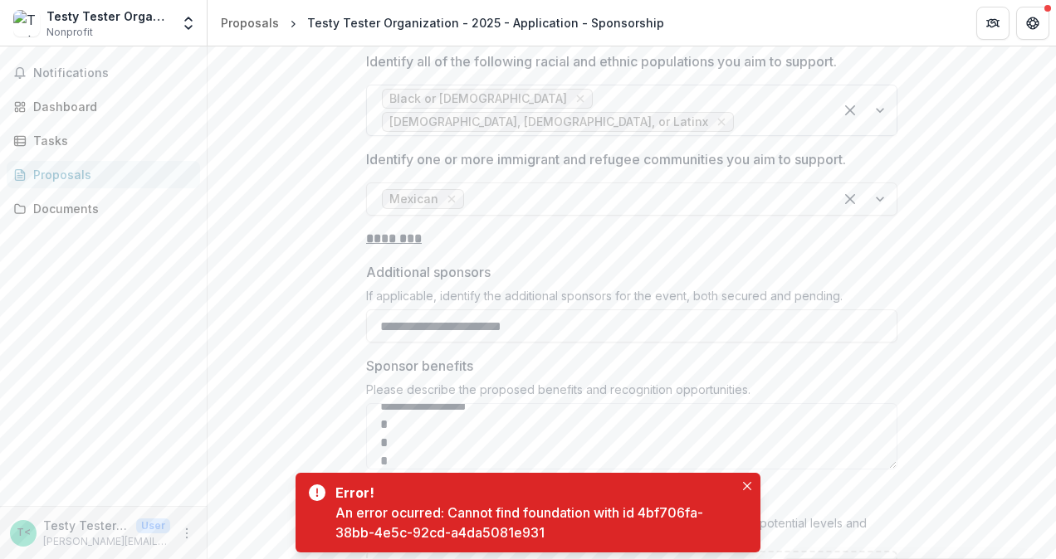
click at [760, 516] on div "Attach the sponsorship information, including details about the range of potent…" at bounding box center [631, 533] width 531 height 35
click at [748, 489] on icon "Close" at bounding box center [747, 486] width 8 height 8
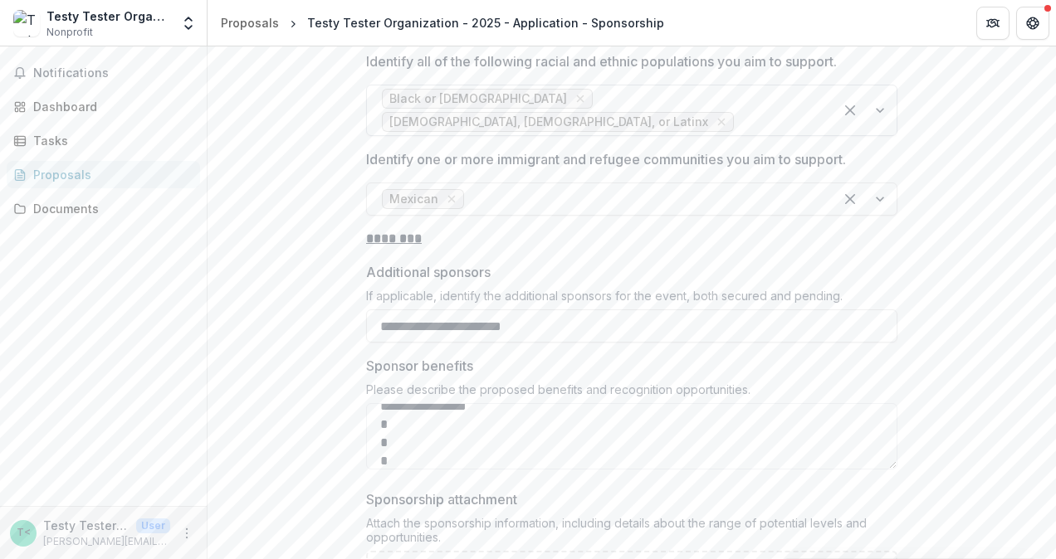
type input "**********"
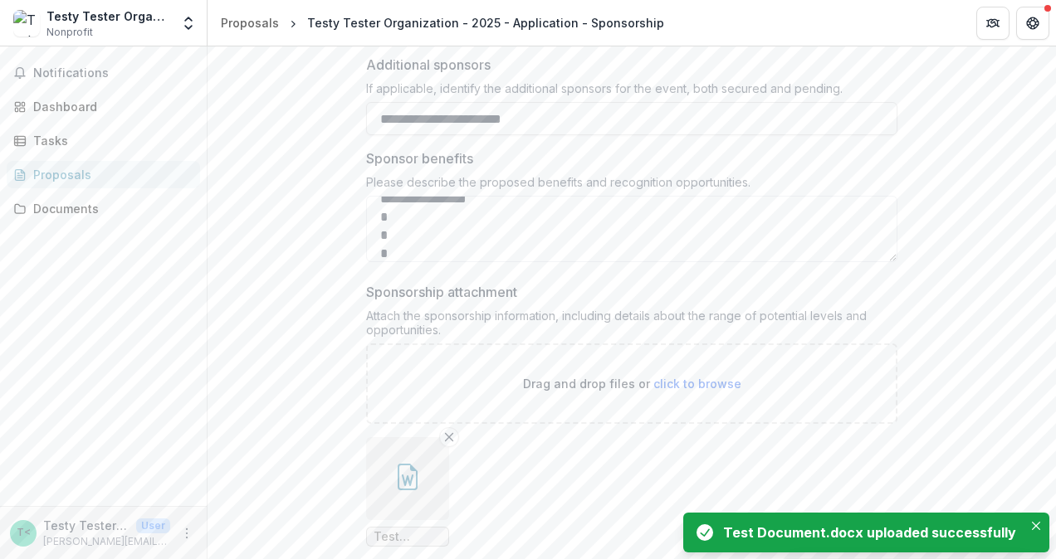
scroll to position [4700, 0]
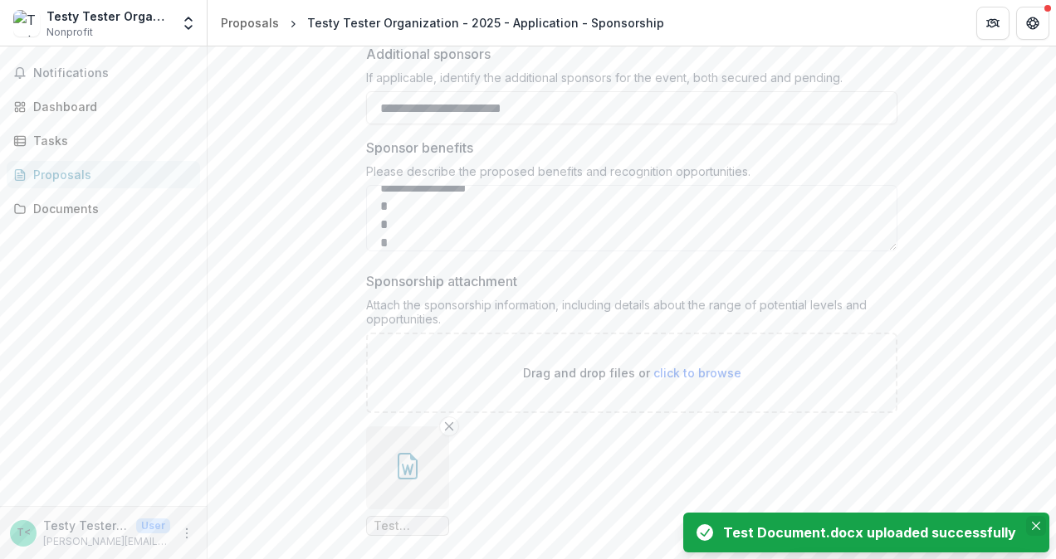
click at [1033, 526] on icon "Close" at bounding box center [1036, 526] width 8 height 8
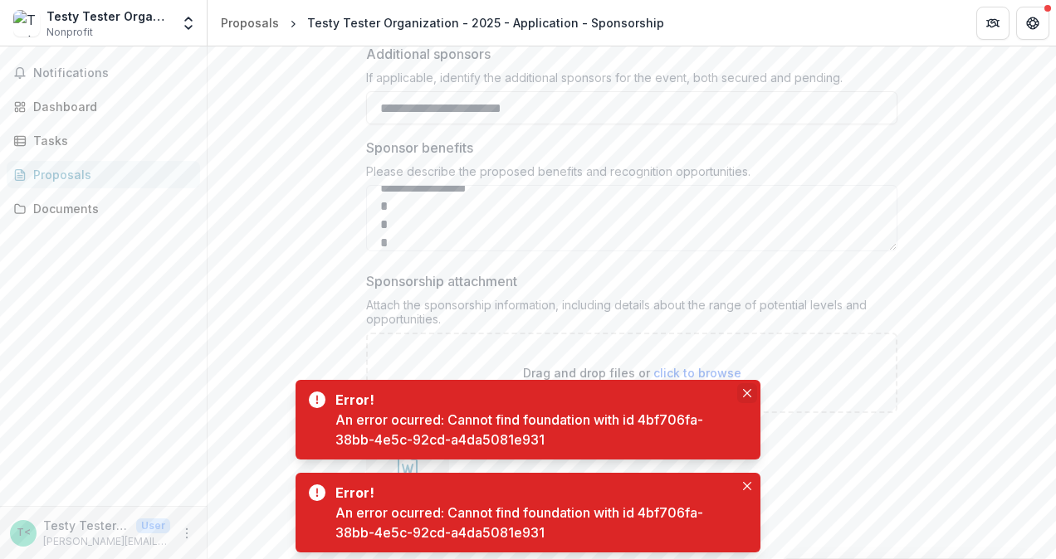
click at [746, 394] on icon "Close" at bounding box center [747, 393] width 8 height 8
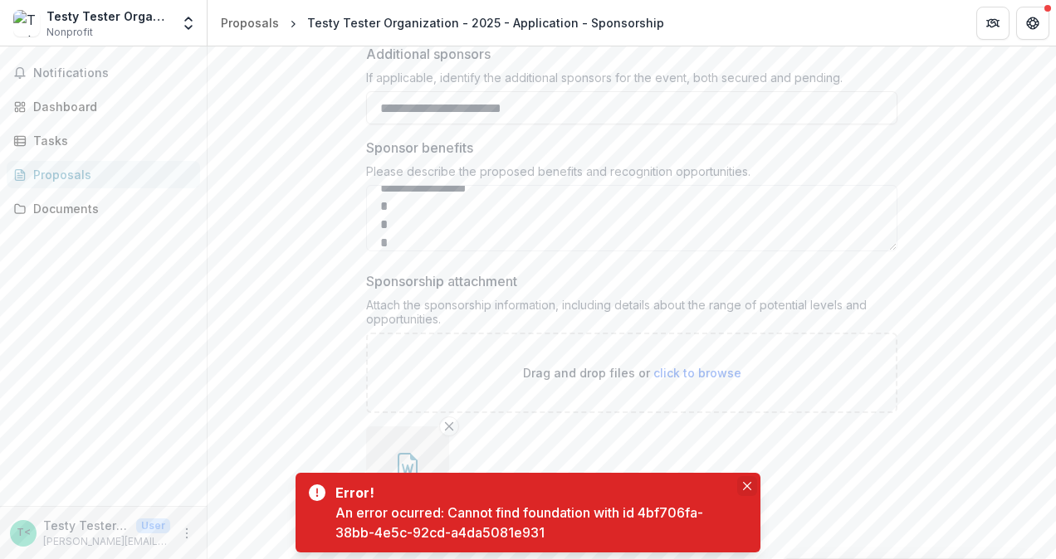
click at [749, 486] on icon "Close" at bounding box center [747, 486] width 8 height 8
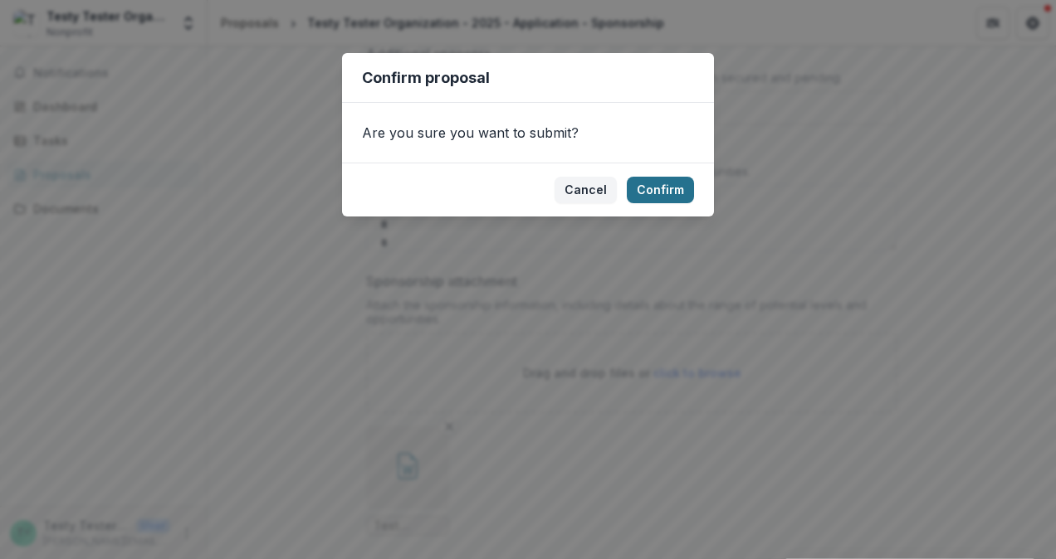
click at [666, 187] on button "Confirm" at bounding box center [660, 190] width 67 height 27
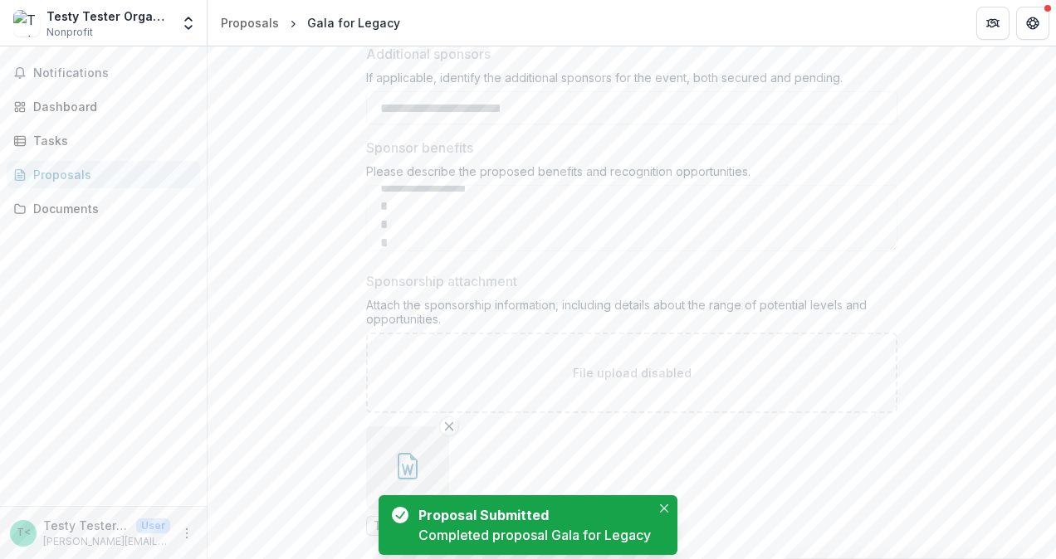
scroll to position [60, 0]
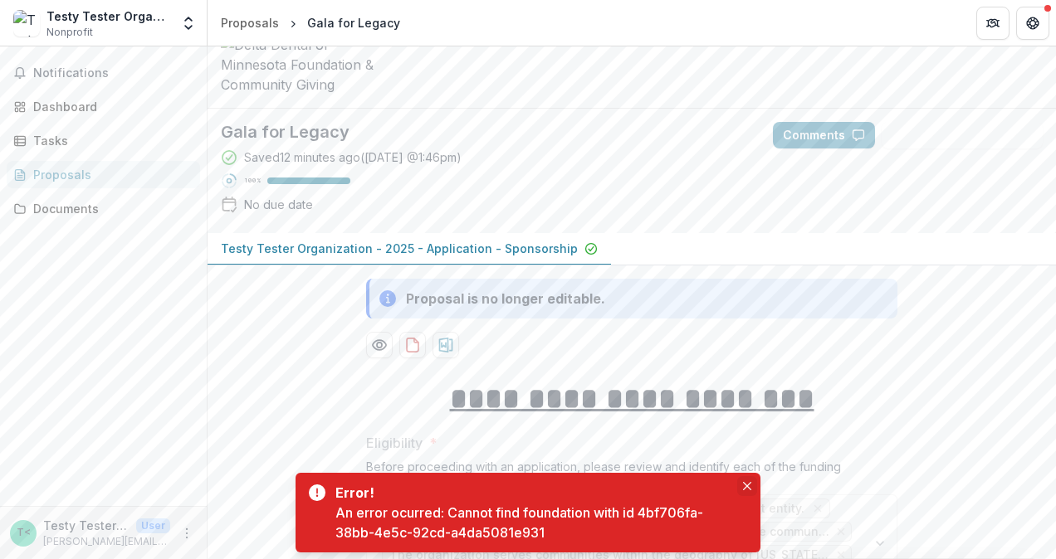
click at [749, 486] on icon "Close" at bounding box center [747, 486] width 8 height 8
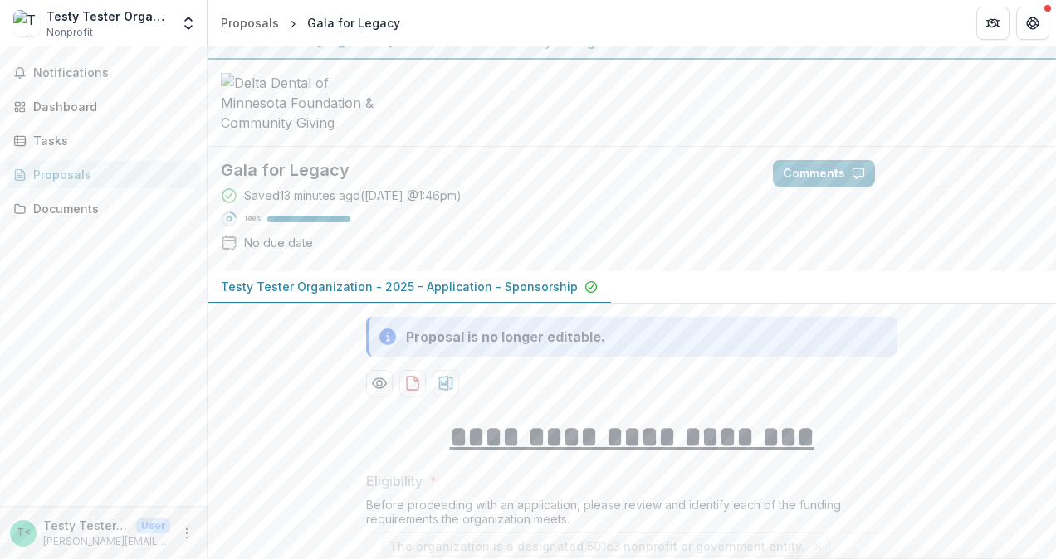
scroll to position [0, 0]
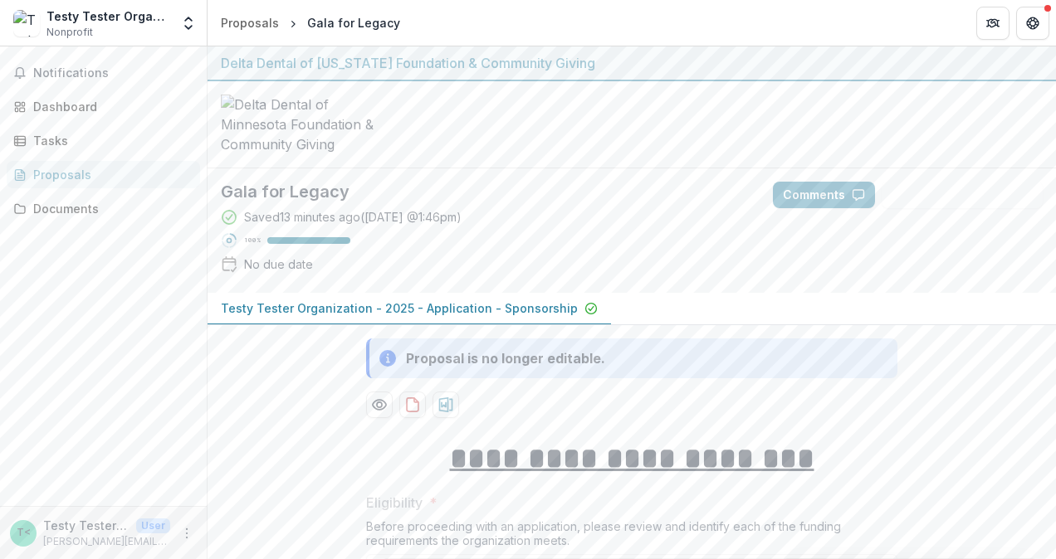
click at [61, 174] on div "Proposals" at bounding box center [110, 174] width 154 height 17
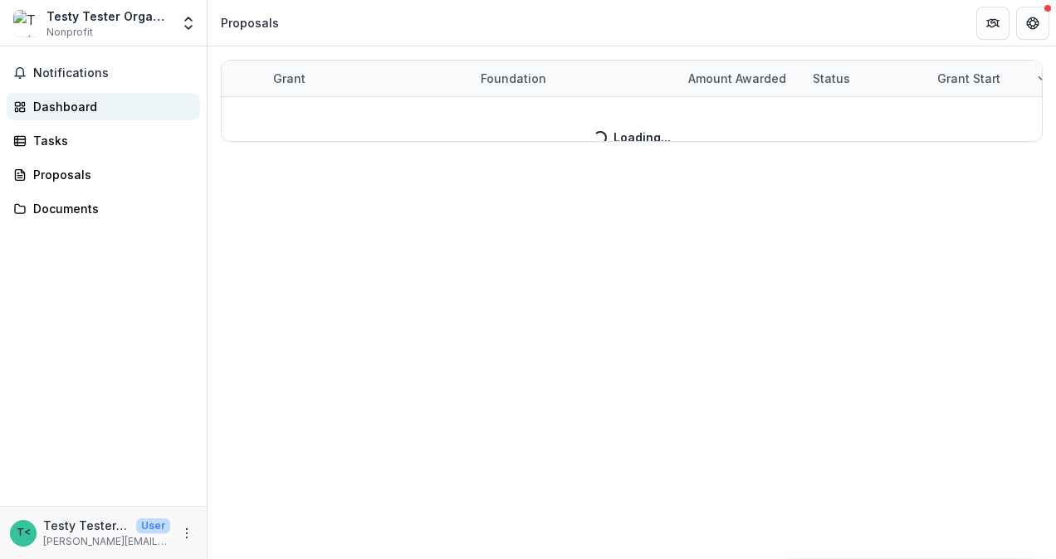
click at [72, 108] on div "Dashboard" at bounding box center [110, 106] width 154 height 17
